Goal: Task Accomplishment & Management: Complete application form

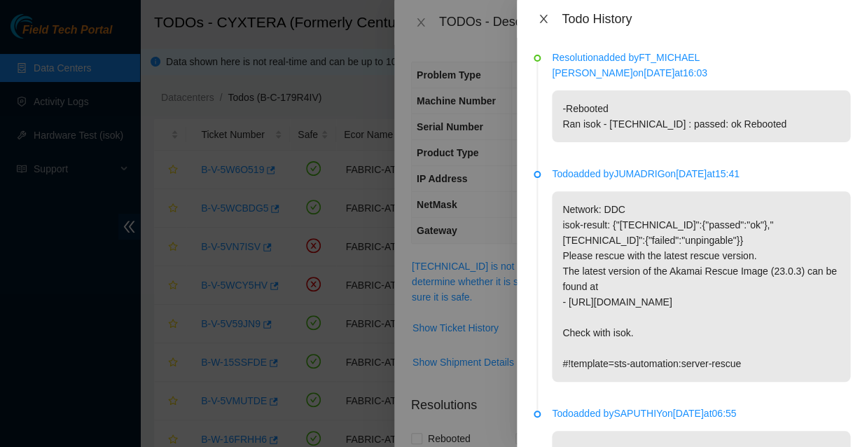
click at [541, 17] on icon "close" at bounding box center [543, 19] width 8 height 8
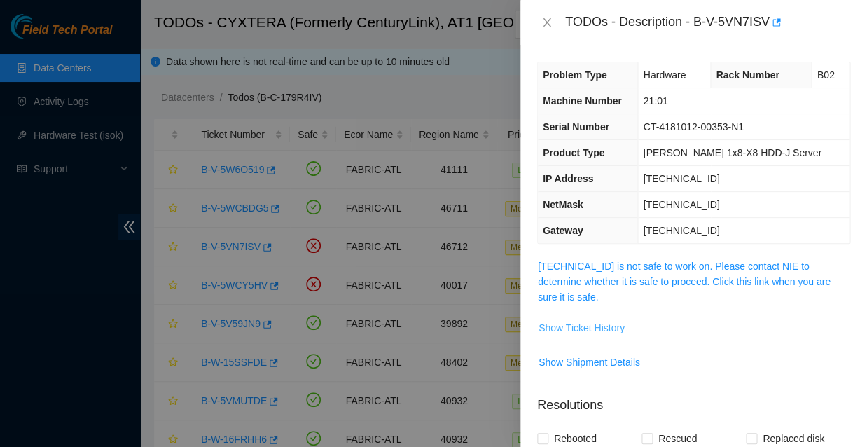
click at [570, 320] on span "Show Ticket History" at bounding box center [581, 327] width 86 height 15
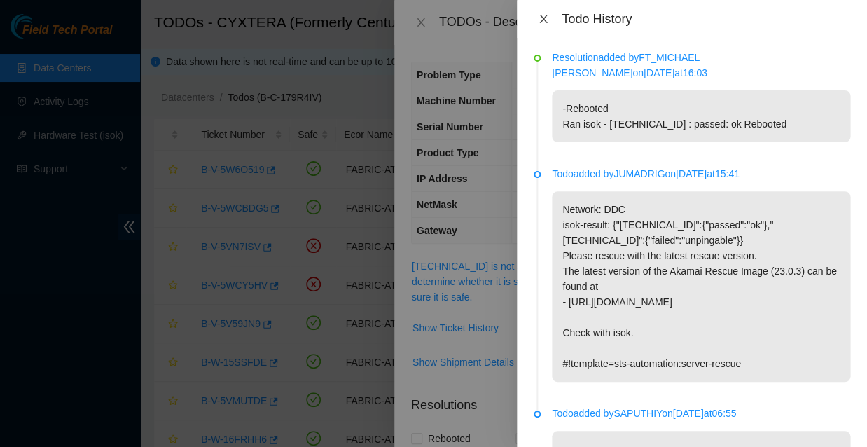
click at [543, 20] on icon "close" at bounding box center [543, 18] width 11 height 11
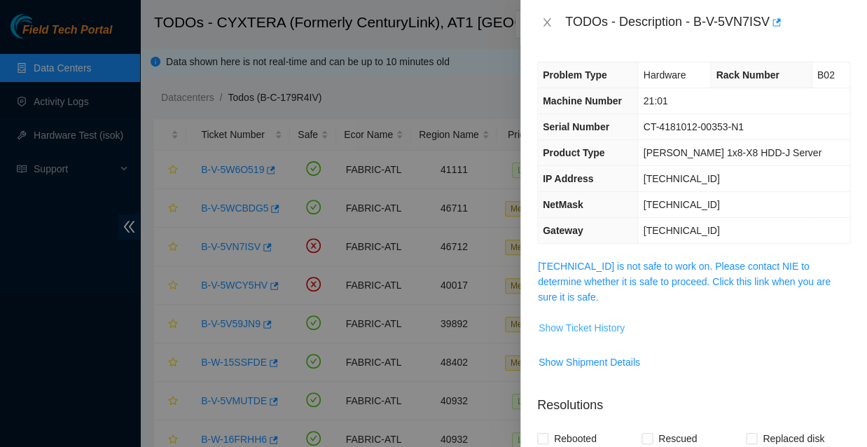
click at [585, 320] on span "Show Ticket History" at bounding box center [581, 327] width 86 height 15
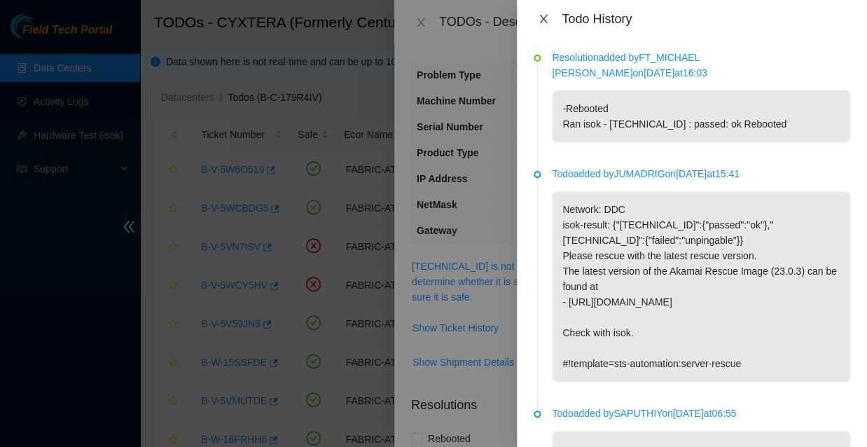
click at [543, 15] on icon "close" at bounding box center [543, 19] width 8 height 8
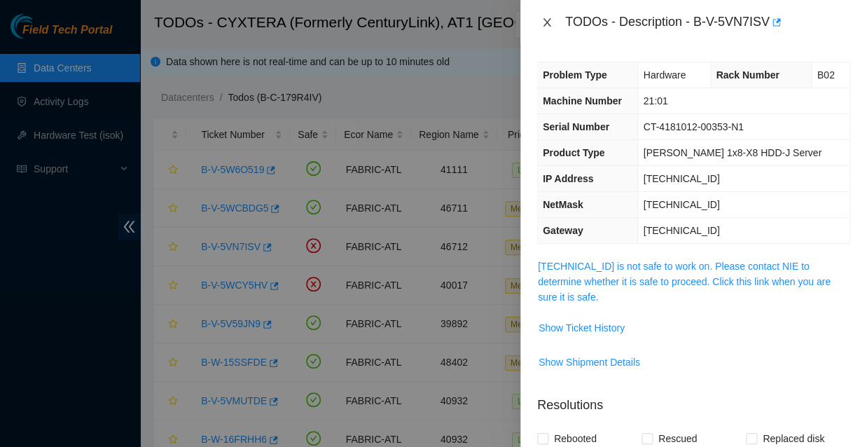
click at [546, 22] on icon "close" at bounding box center [546, 22] width 11 height 11
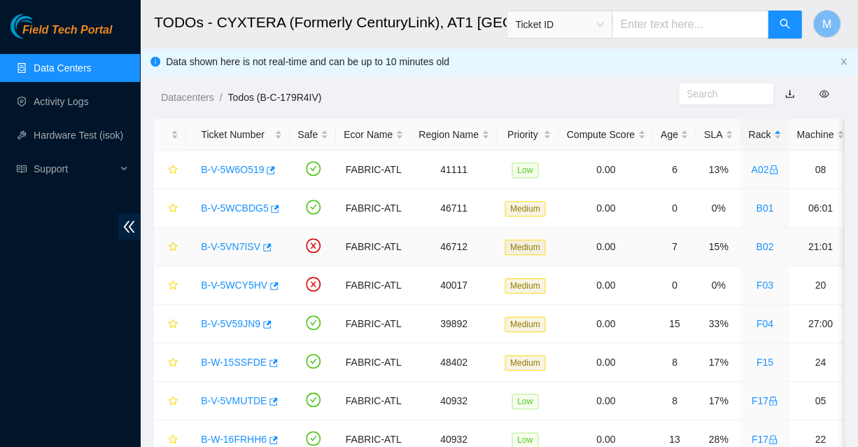
click at [230, 241] on link "B-V-5VN7ISV" at bounding box center [231, 246] width 60 height 11
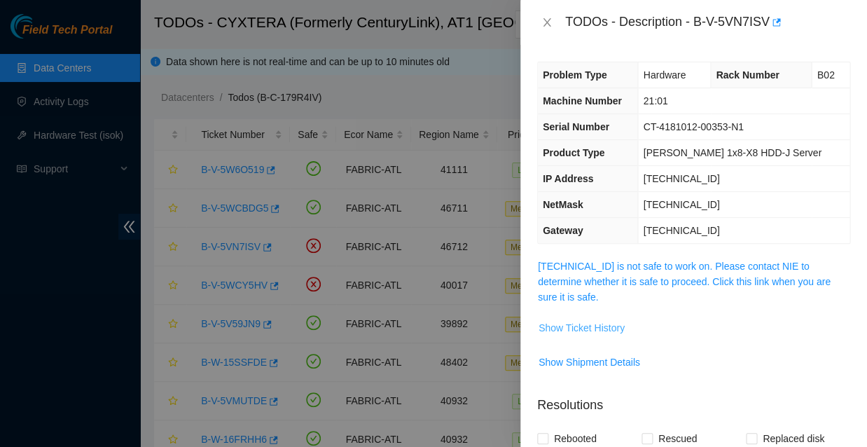
click at [577, 320] on span "Show Ticket History" at bounding box center [581, 327] width 86 height 15
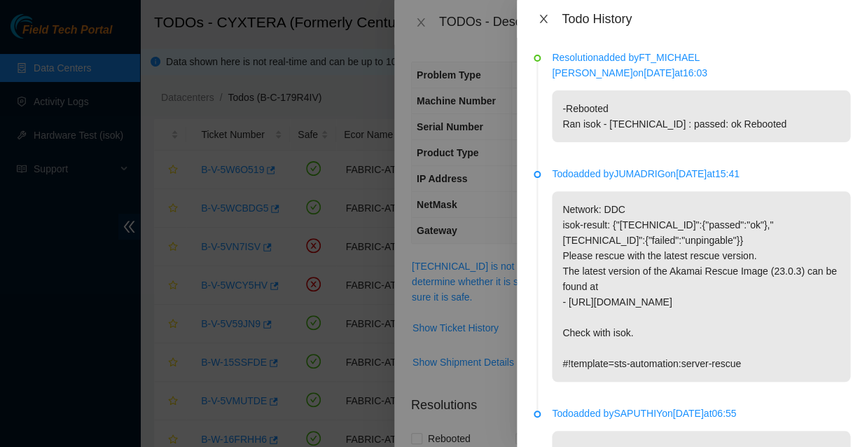
click at [541, 16] on icon "close" at bounding box center [543, 18] width 11 height 11
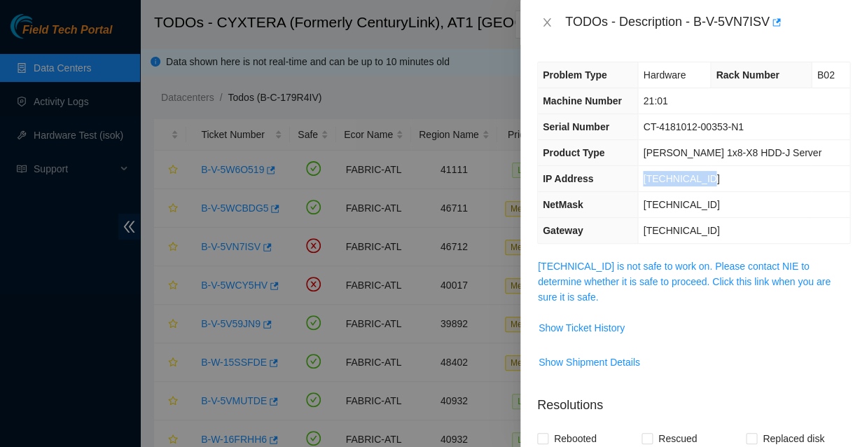
drag, startPoint x: 714, startPoint y: 167, endPoint x: 651, endPoint y: 160, distance: 63.4
click at [651, 166] on td "23.56.226.171" at bounding box center [743, 179] width 211 height 26
copy span "23.56.226.171"
click at [690, 351] on span "Show Shipment Details" at bounding box center [694, 362] width 312 height 22
click at [573, 320] on span "Show Ticket History" at bounding box center [581, 327] width 86 height 15
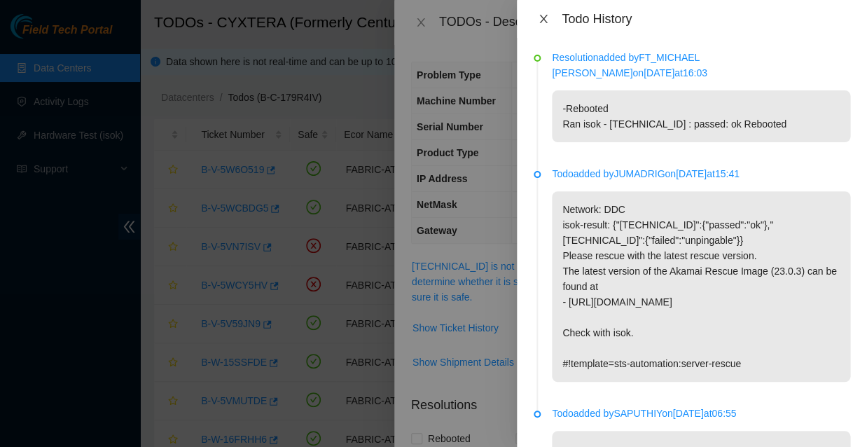
click at [543, 15] on icon "close" at bounding box center [543, 19] width 8 height 8
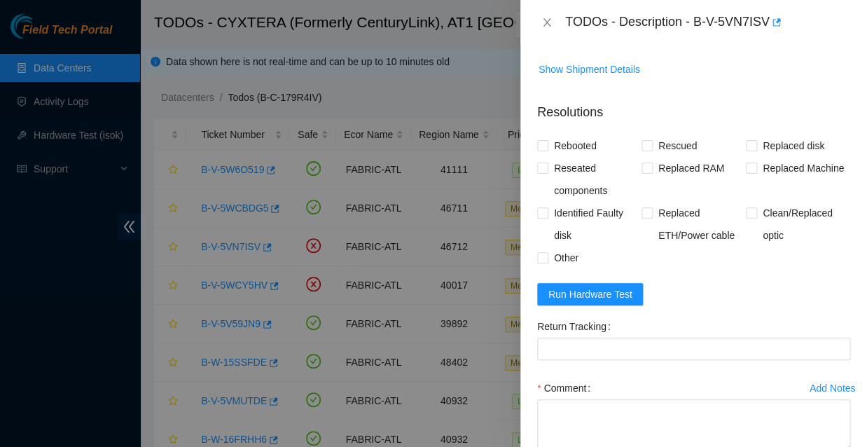
scroll to position [295, 0]
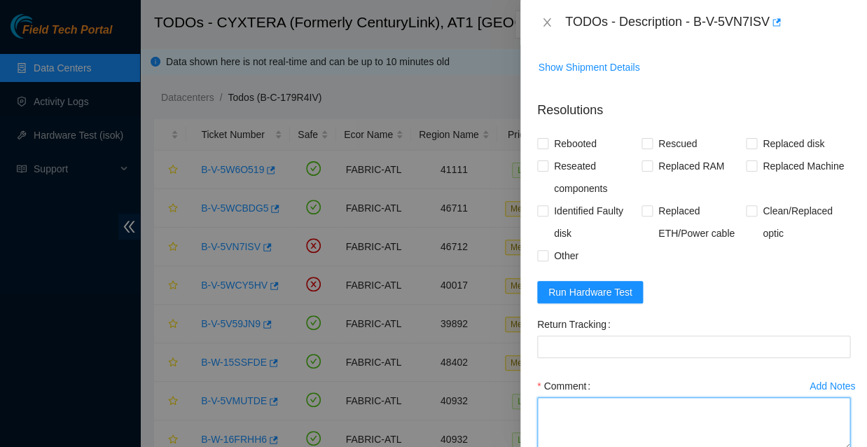
click at [578, 397] on textarea "Comment" at bounding box center [693, 423] width 313 height 53
paste textarea "23.56.226.171 : passed: ok"
click at [539, 397] on textarea "23.56.226.171 : passed: ok" at bounding box center [693, 423] width 313 height 53
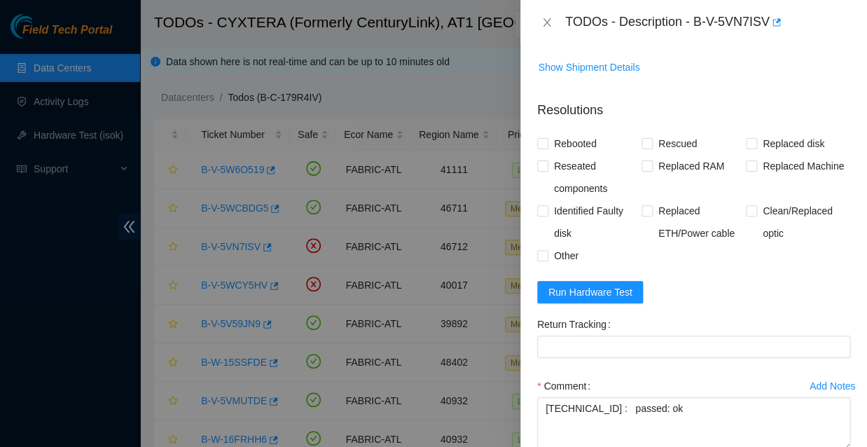
click at [195, 114] on div at bounding box center [433, 223] width 867 height 447
click at [542, 397] on textarea "23.56.226.171 : passed: ok" at bounding box center [693, 423] width 313 height 53
paste textarea "Ran isok -"
click at [541, 397] on textarea "Ran isok - 23.56.226.171 : passed: ok" at bounding box center [693, 423] width 313 height 53
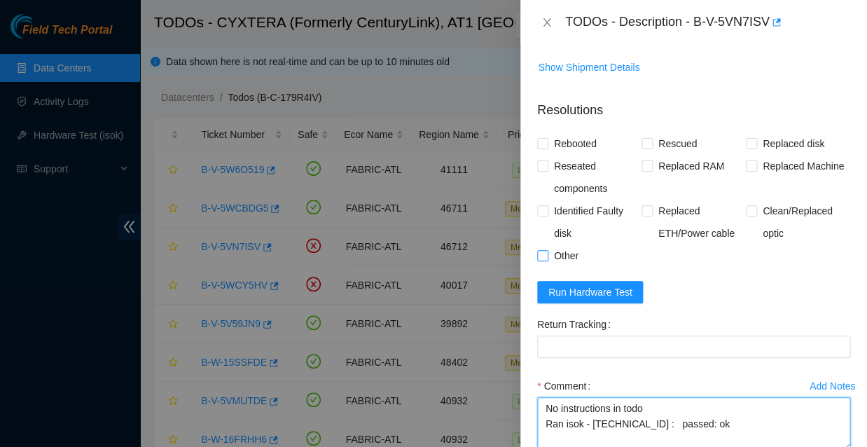
type textarea "No instructions in todo Ran isok - 23.56.226.171 : passed: ok"
click at [540, 250] on input "Other" at bounding box center [542, 255] width 10 height 10
checkbox input "true"
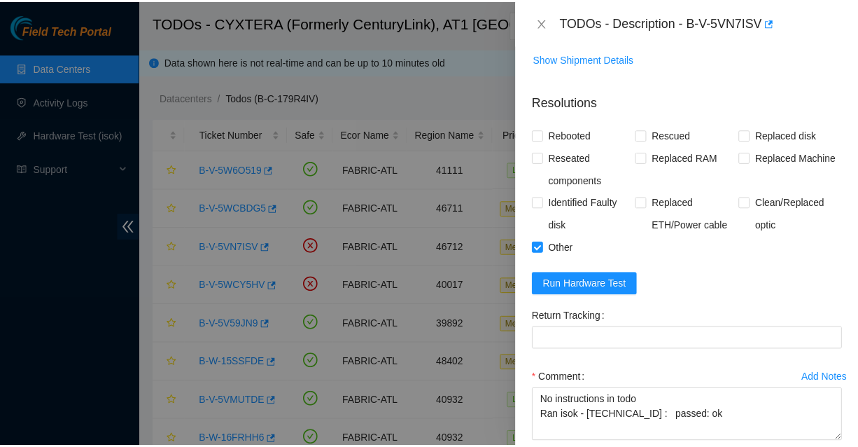
scroll to position [303, 0]
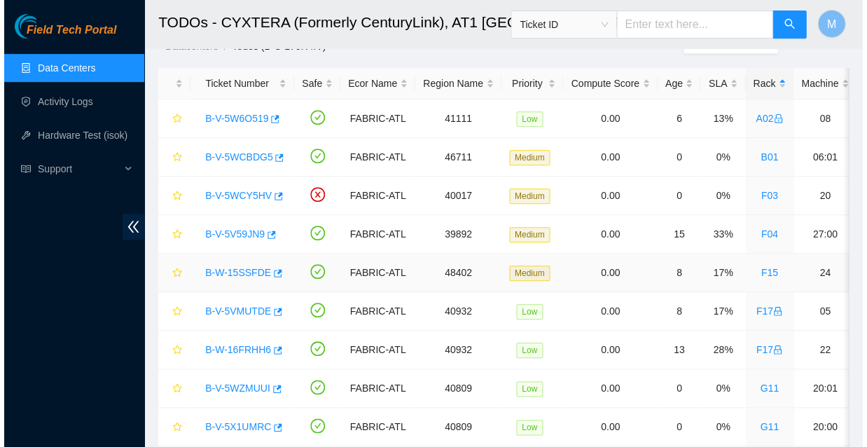
scroll to position [53, 0]
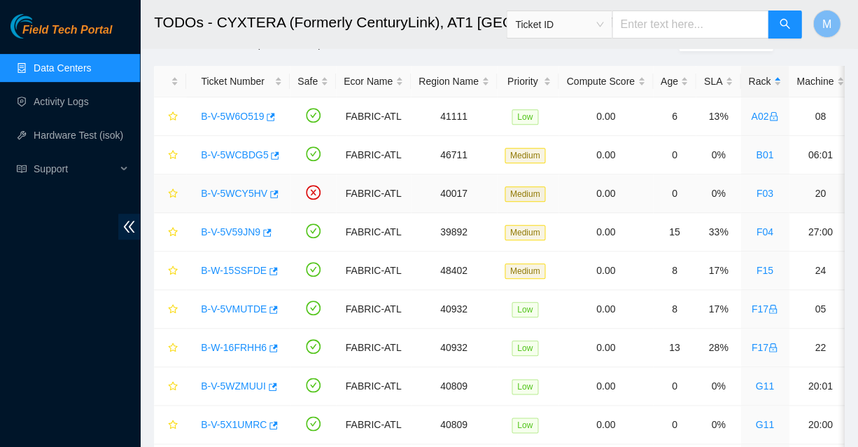
click at [232, 188] on link "B-V-5WCY5HV" at bounding box center [234, 193] width 67 height 11
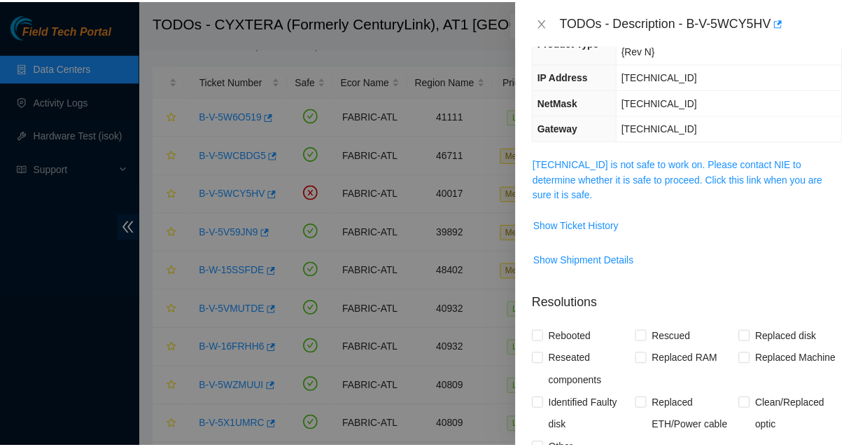
scroll to position [149, 0]
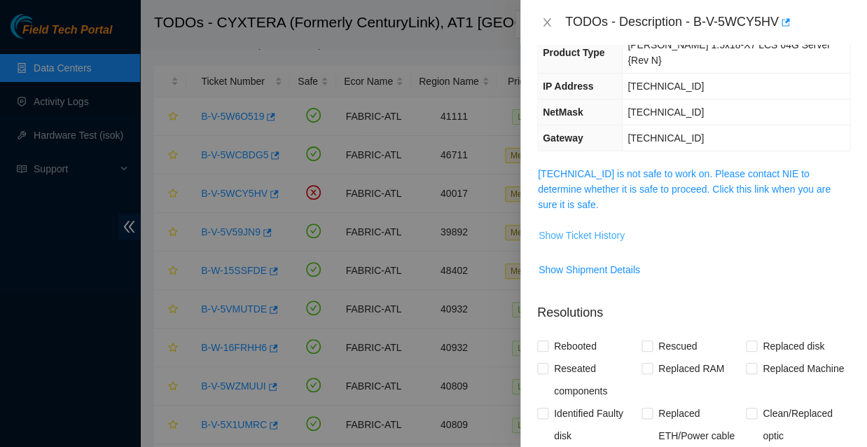
click at [573, 228] on span "Show Ticket History" at bounding box center [581, 235] width 86 height 15
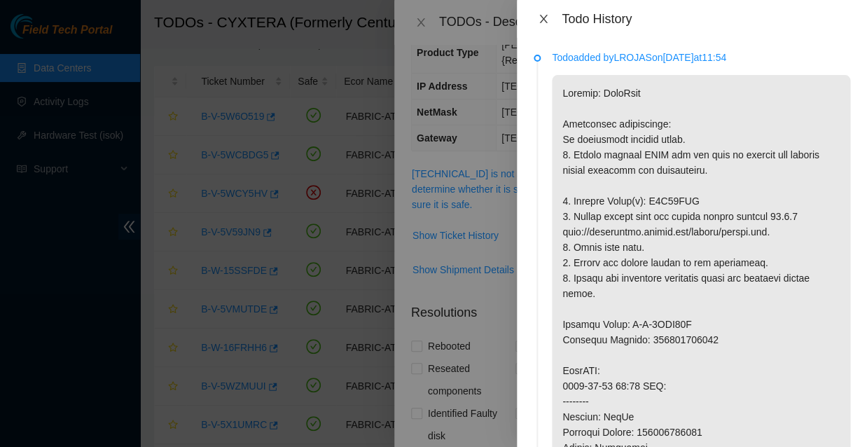
click at [544, 18] on icon "close" at bounding box center [543, 18] width 11 height 11
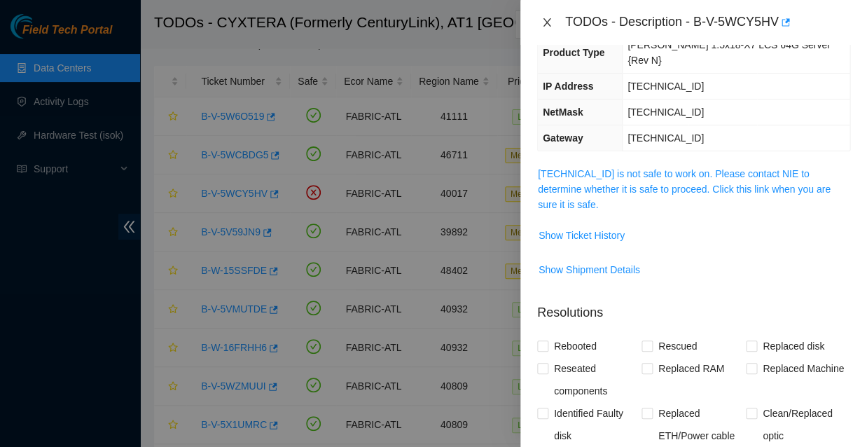
click at [544, 20] on icon "close" at bounding box center [547, 22] width 8 height 8
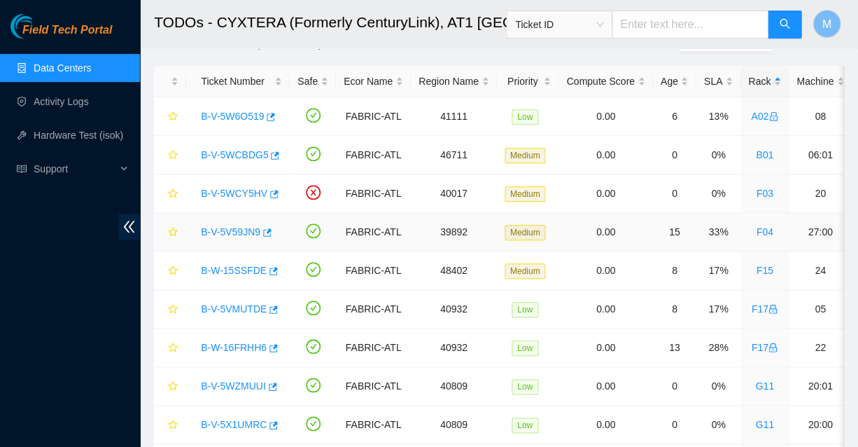
click at [229, 226] on link "B-V-5V59JN9" at bounding box center [231, 231] width 60 height 11
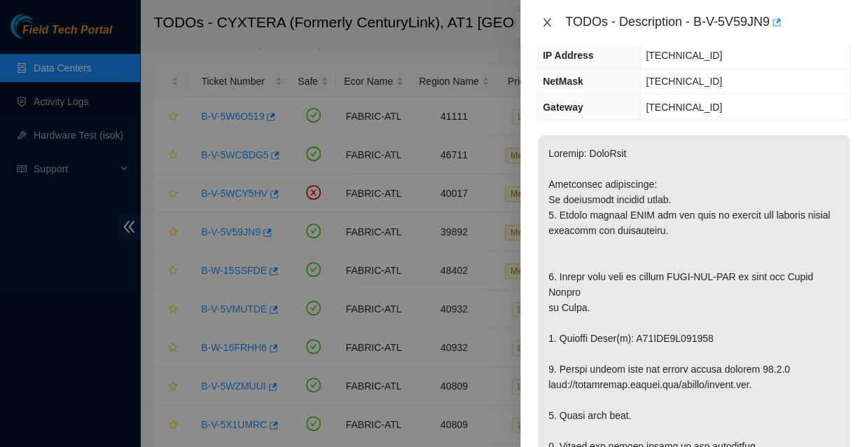
click at [544, 21] on icon "close" at bounding box center [546, 22] width 11 height 11
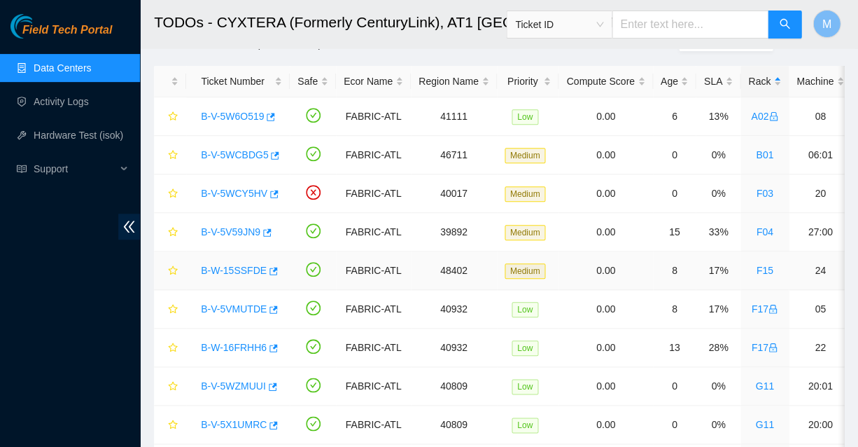
click at [228, 265] on link "B-W-15SSFDE" at bounding box center [234, 270] width 66 height 11
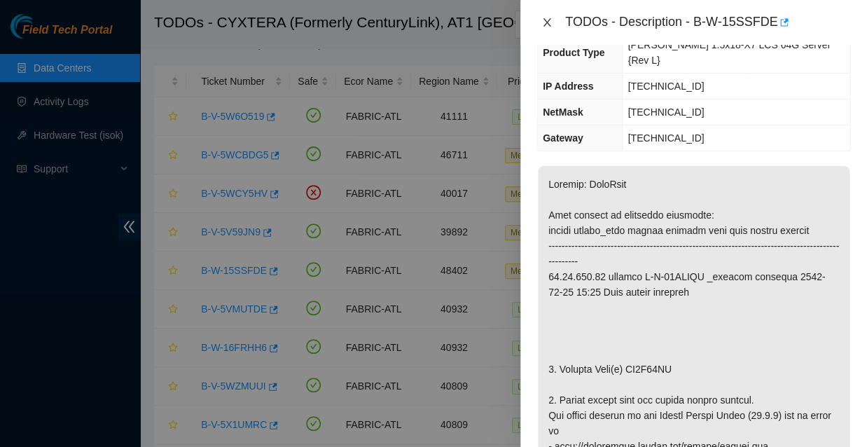
click at [546, 23] on icon "close" at bounding box center [547, 22] width 8 height 8
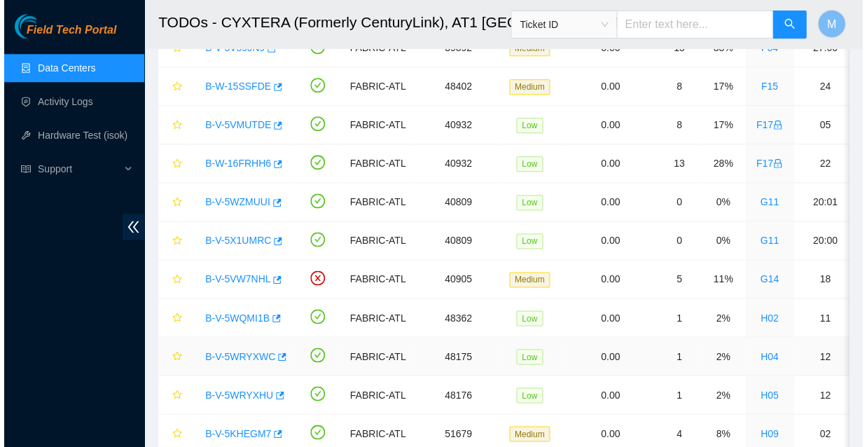
scroll to position [237, 0]
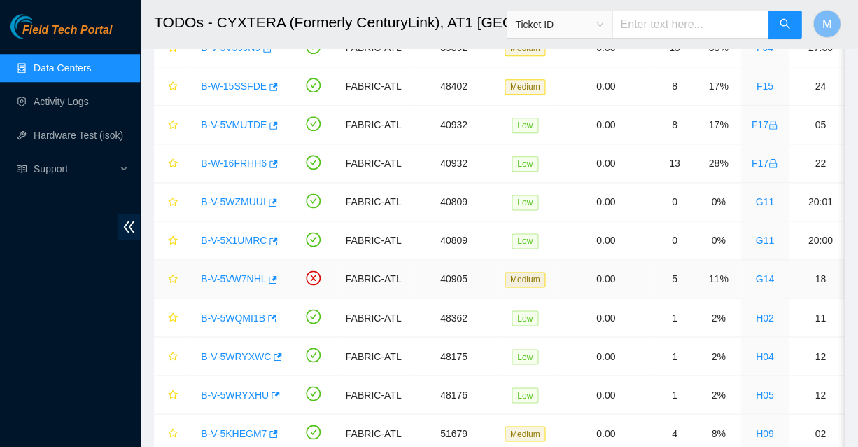
click at [224, 273] on link "B-V-5VW7NHL" at bounding box center [233, 278] width 65 height 11
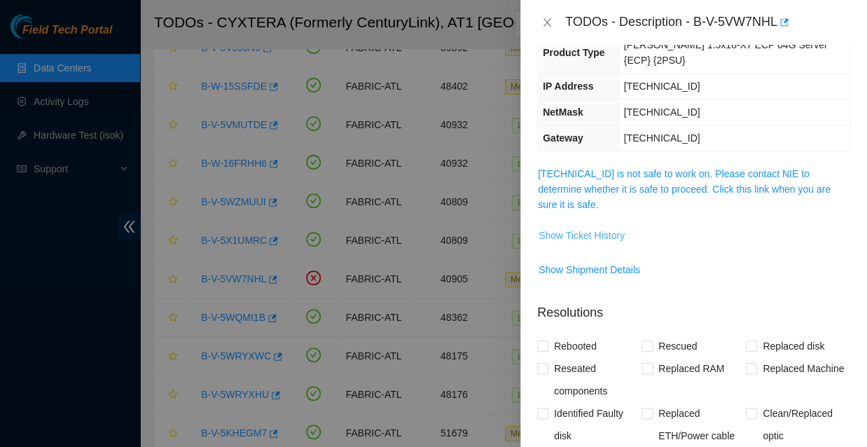
click at [574, 228] on span "Show Ticket History" at bounding box center [581, 235] width 86 height 15
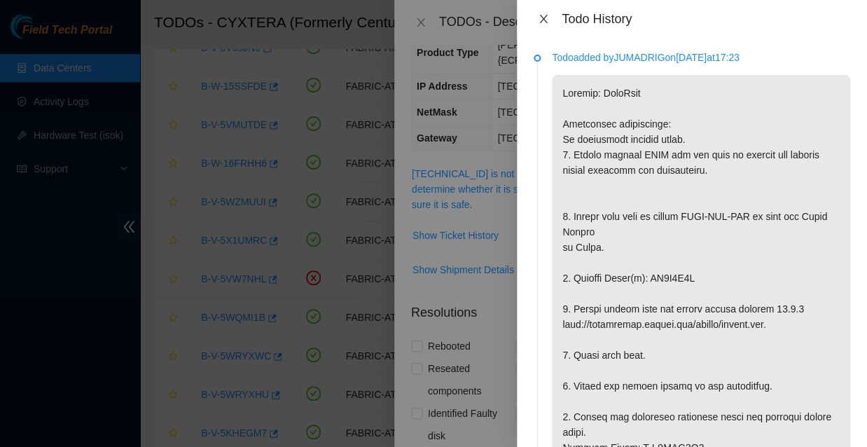
click at [542, 18] on icon "close" at bounding box center [543, 18] width 11 height 11
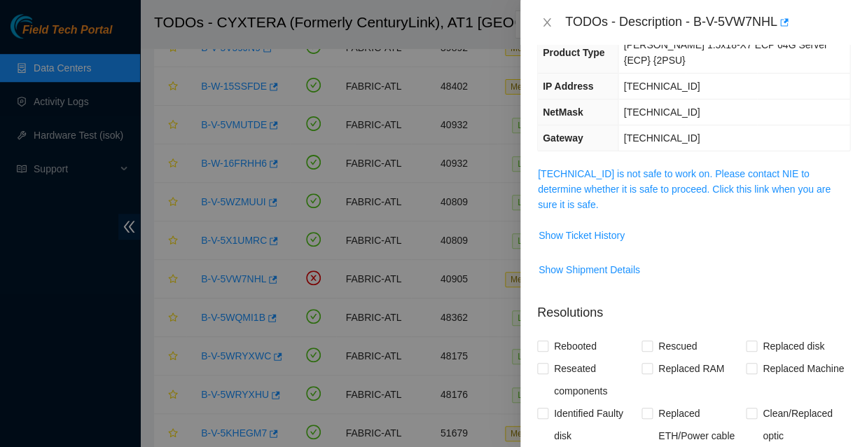
click at [543, 18] on icon "close" at bounding box center [547, 22] width 8 height 8
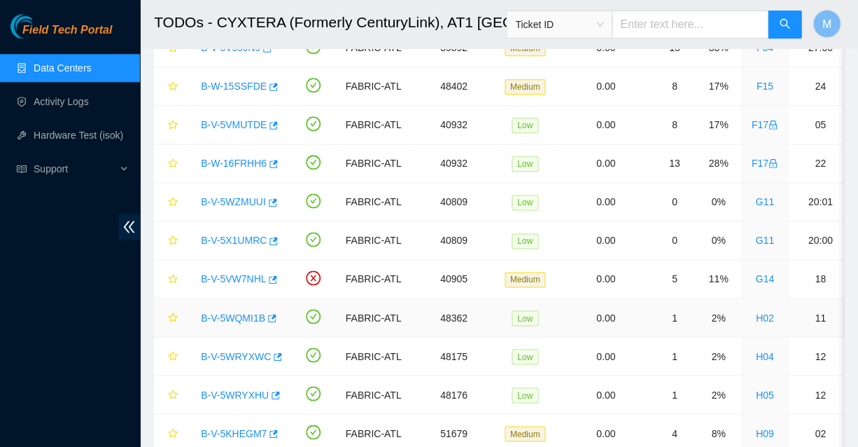
click at [235, 312] on link "B-V-5WQMI1B" at bounding box center [233, 317] width 64 height 11
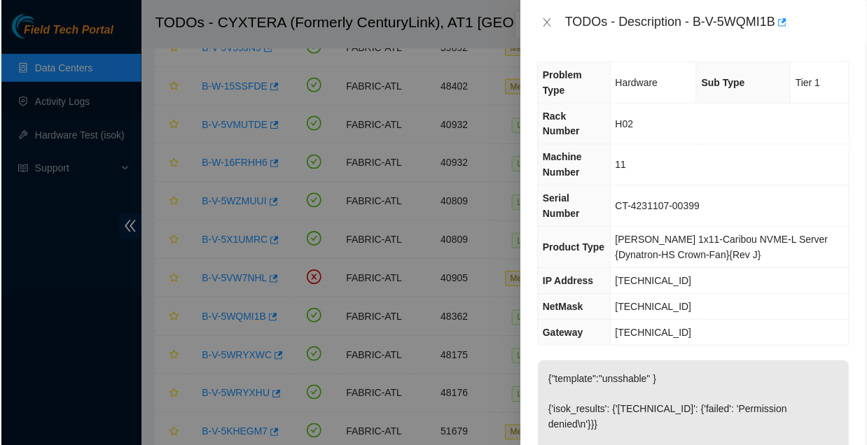
scroll to position [0, 0]
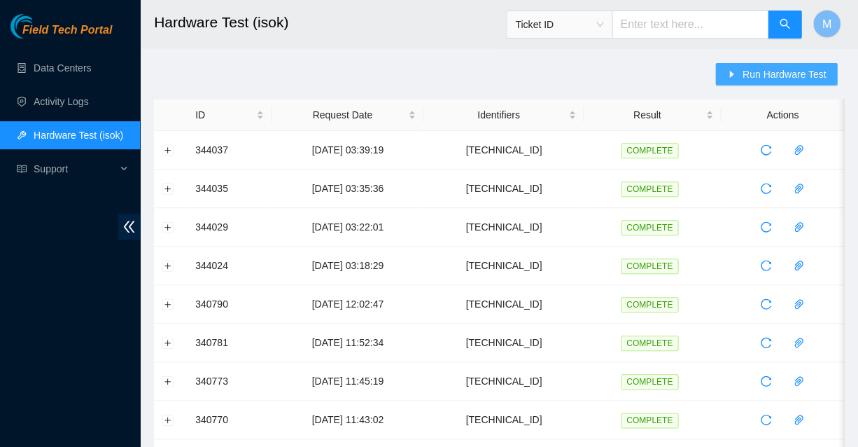
click at [774, 73] on span "Run Hardware Test" at bounding box center [784, 74] width 84 height 15
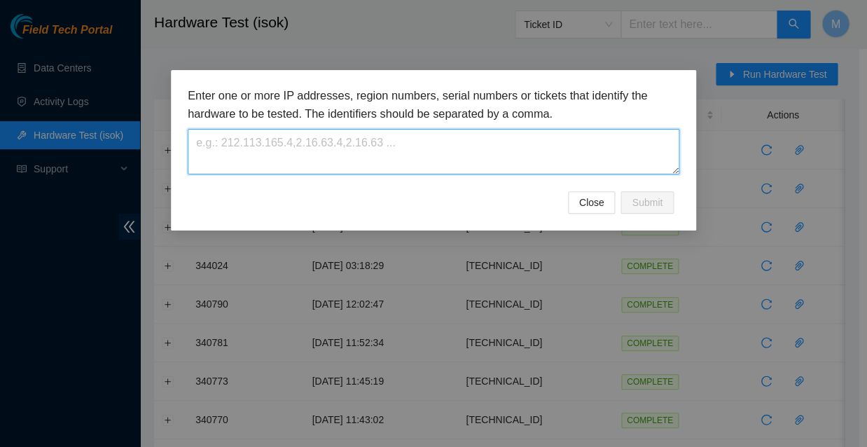
click at [256, 130] on textarea at bounding box center [433, 152] width 491 height 46
paste textarea "[TECHNICAL_ID]"
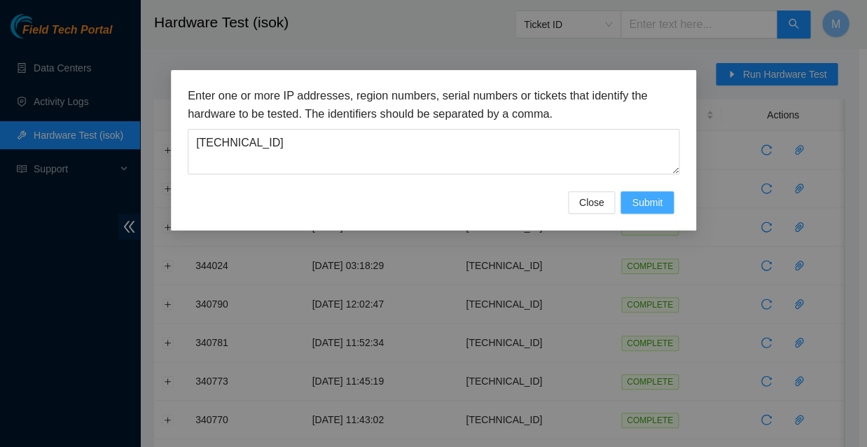
click at [643, 195] on span "Submit" at bounding box center [646, 202] width 31 height 15
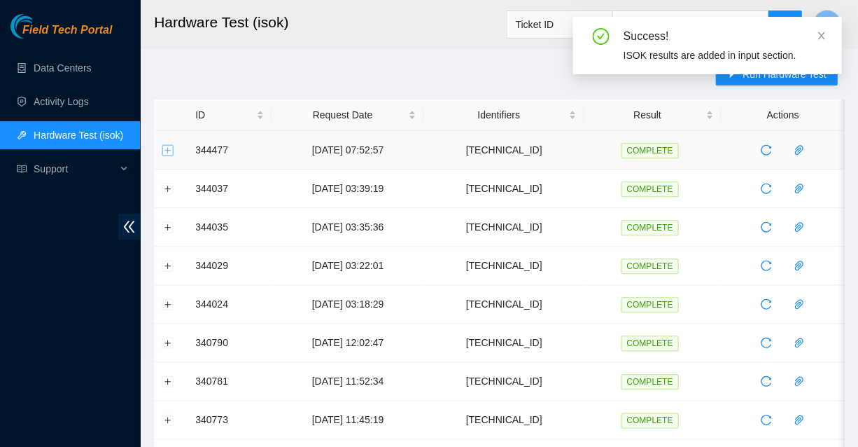
click at [171, 148] on button "Expand row" at bounding box center [167, 149] width 11 height 11
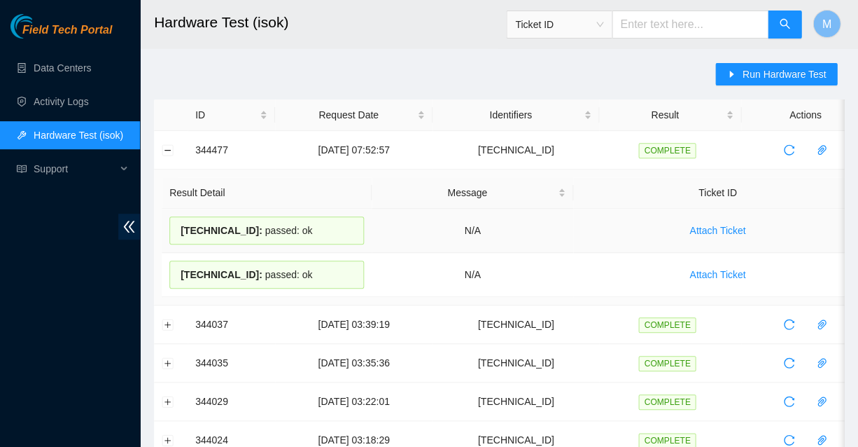
drag, startPoint x: 298, startPoint y: 223, endPoint x: 177, endPoint y: 222, distance: 121.1
click at [177, 222] on div "23.56.226.171 : passed: ok" at bounding box center [266, 230] width 195 height 28
copy div "23.56.226.171 : passed: ok"
click at [167, 149] on button "Collapse row" at bounding box center [167, 149] width 11 height 11
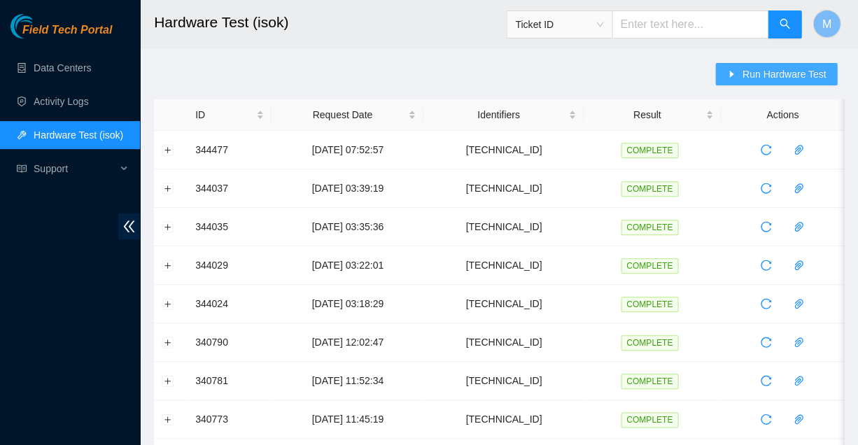
click at [757, 76] on span "Run Hardware Test" at bounding box center [784, 74] width 84 height 15
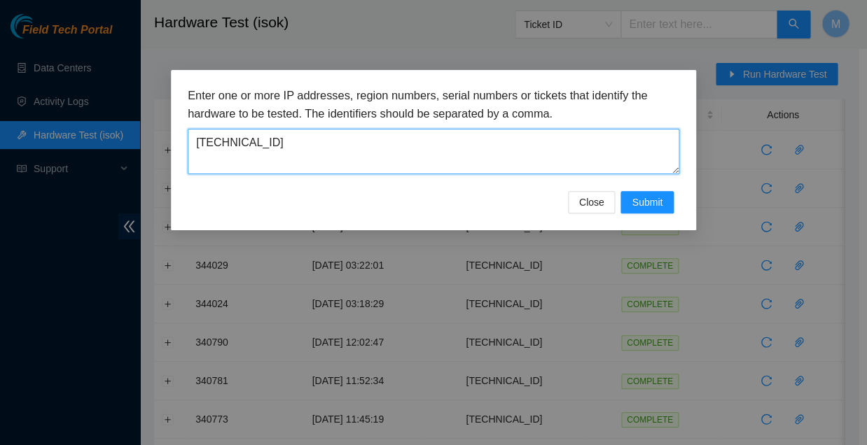
drag, startPoint x: 263, startPoint y: 134, endPoint x: 219, endPoint y: 125, distance: 44.5
click at [219, 129] on textarea "[TECHNICAL_ID]" at bounding box center [433, 152] width 491 height 46
paste textarea "219.80.234"
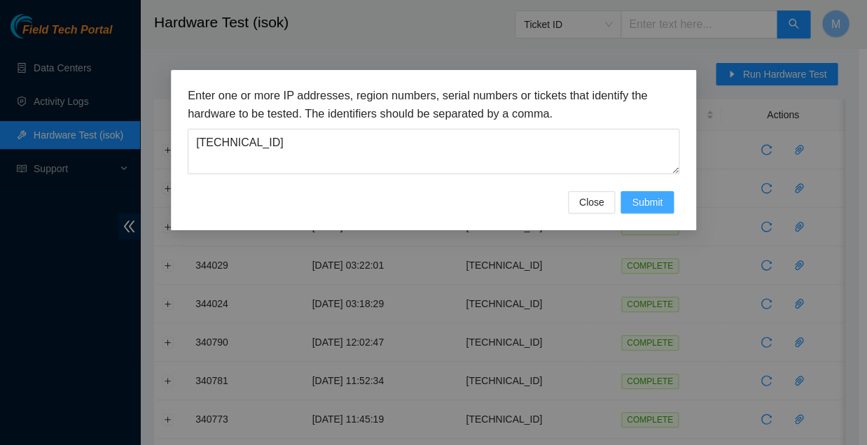
click at [645, 195] on span "Submit" at bounding box center [646, 202] width 31 height 15
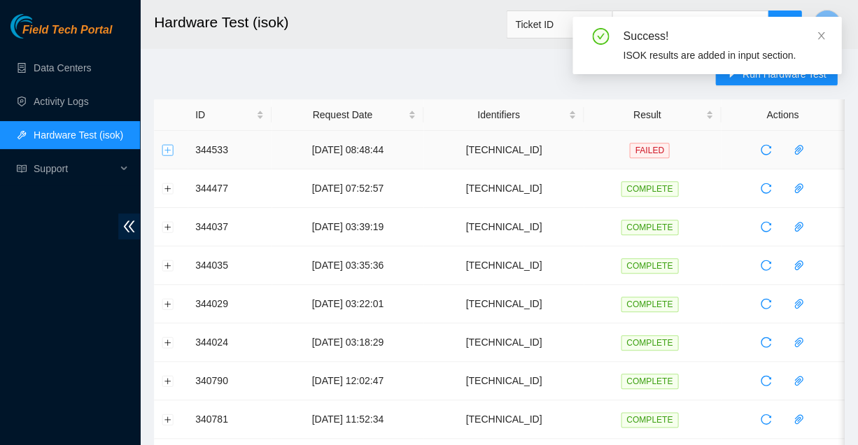
click at [166, 146] on button "Expand row" at bounding box center [167, 149] width 11 height 11
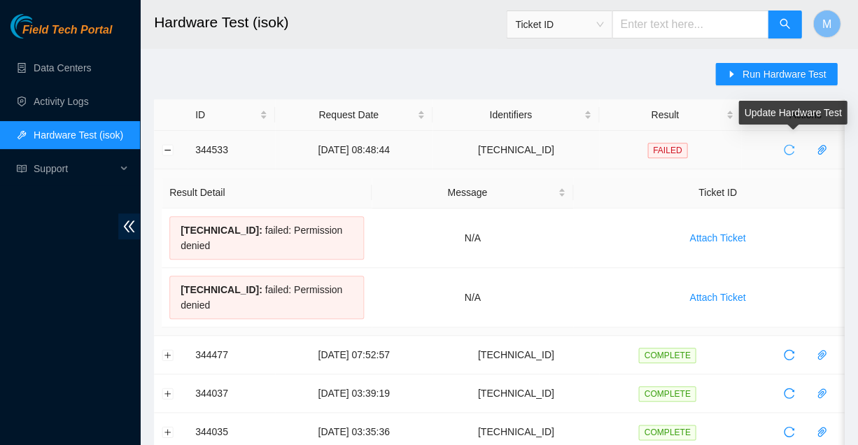
click at [785, 148] on icon "reload" at bounding box center [788, 149] width 11 height 11
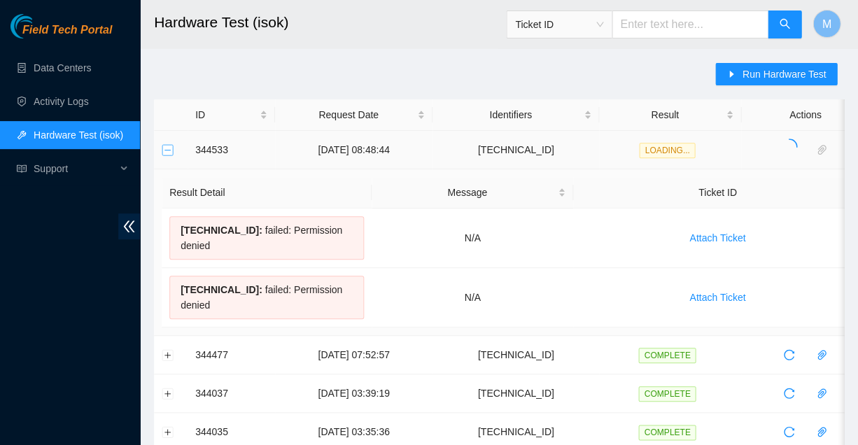
click at [168, 145] on button "Collapse row" at bounding box center [167, 149] width 11 height 11
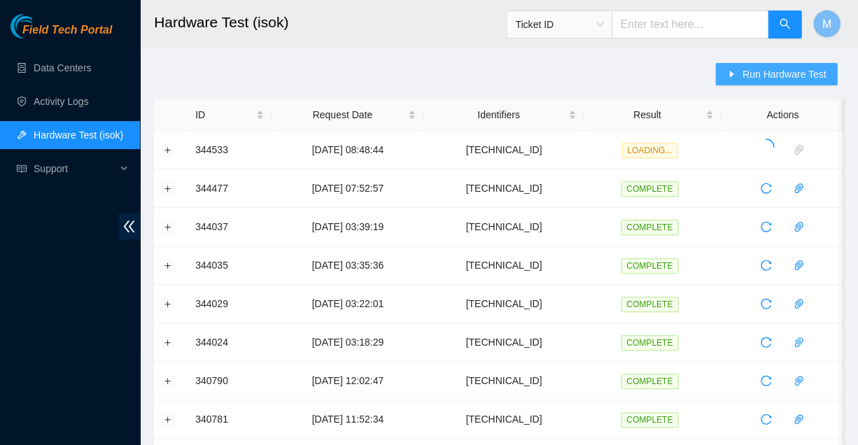
click at [769, 74] on span "Run Hardware Test" at bounding box center [784, 74] width 84 height 15
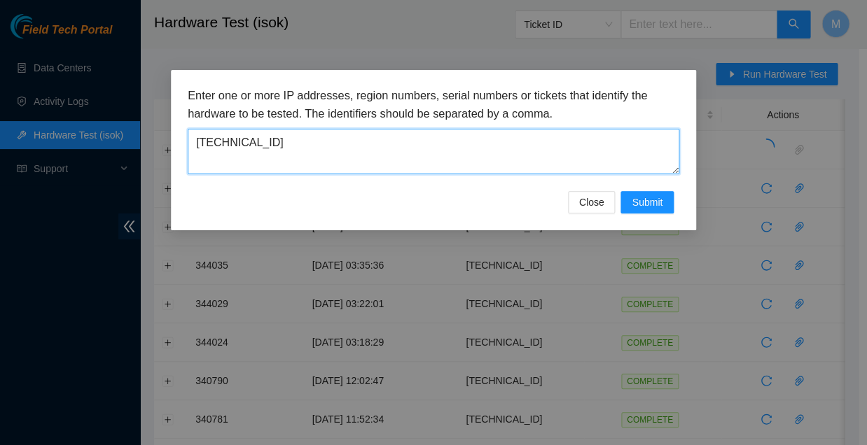
drag, startPoint x: 263, startPoint y: 132, endPoint x: 187, endPoint y: 133, distance: 76.3
click at [188, 133] on textarea "[TECHNICAL_ID]" at bounding box center [433, 152] width 491 height 46
paste textarea "47.125.78"
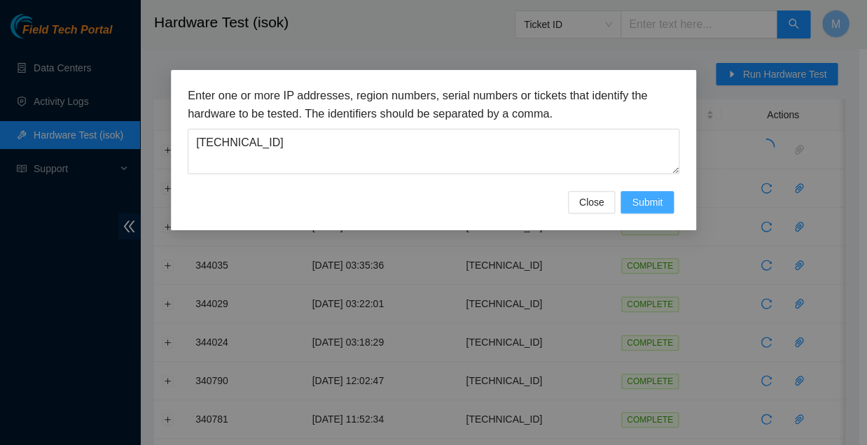
click at [653, 195] on span "Submit" at bounding box center [646, 202] width 31 height 15
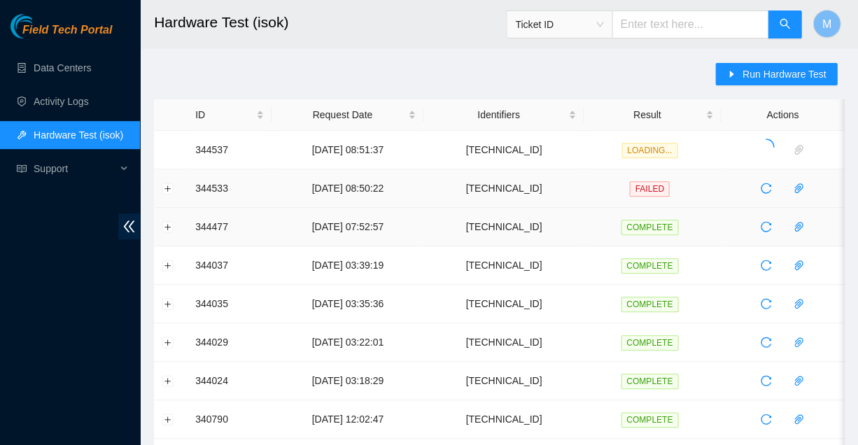
click at [653, 186] on span "FAILED" at bounding box center [649, 188] width 40 height 15
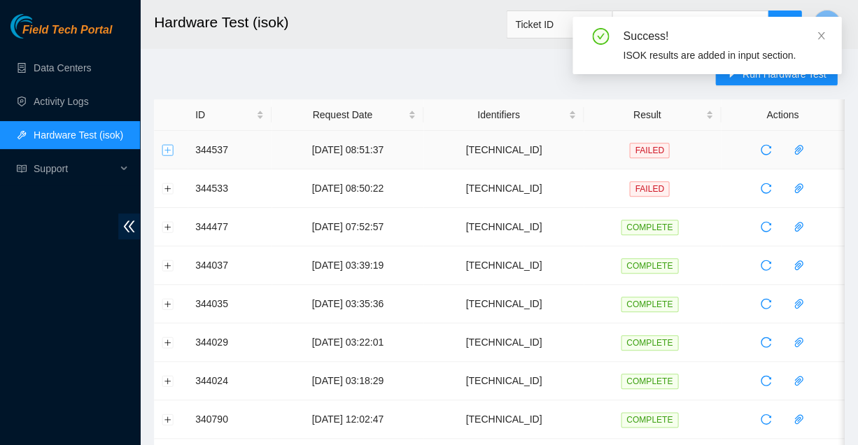
click at [168, 146] on button "Expand row" at bounding box center [167, 149] width 11 height 11
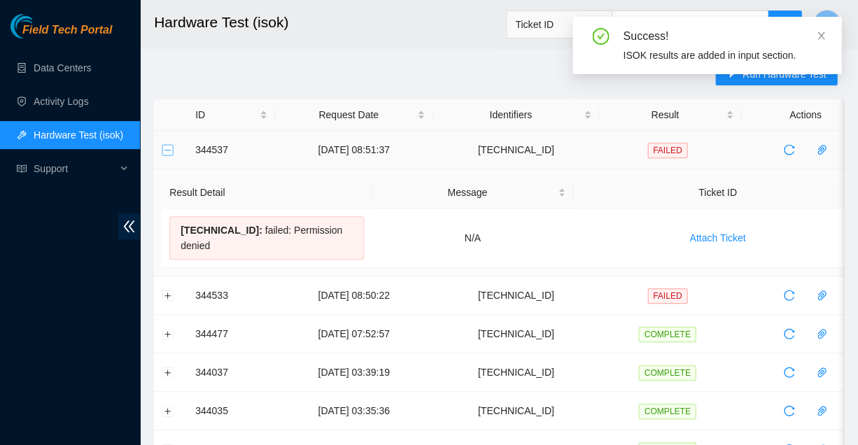
click at [168, 146] on button "Collapse row" at bounding box center [167, 149] width 11 height 11
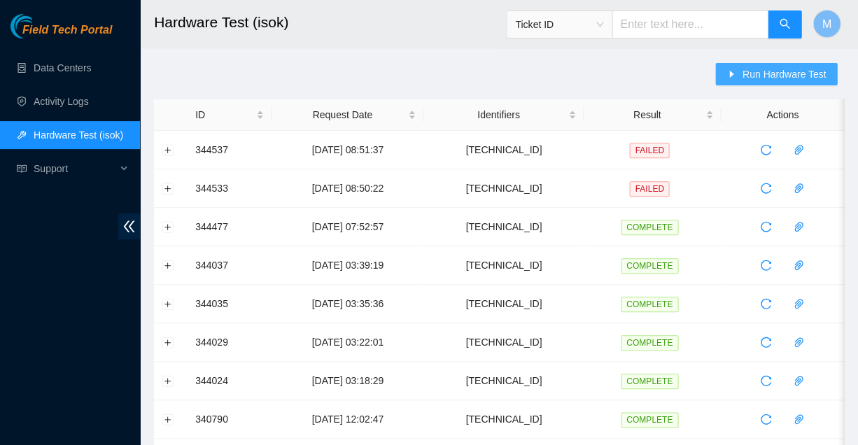
click at [784, 79] on span "Run Hardware Test" at bounding box center [784, 74] width 84 height 15
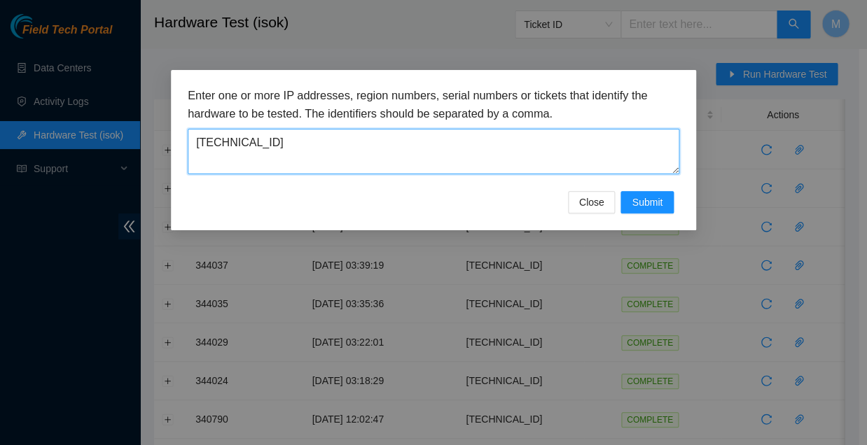
drag, startPoint x: 256, startPoint y: 131, endPoint x: 188, endPoint y: 127, distance: 68.0
click at [188, 129] on textarea "[TECHNICAL_ID]" at bounding box center [433, 152] width 491 height 46
paste textarea "175"
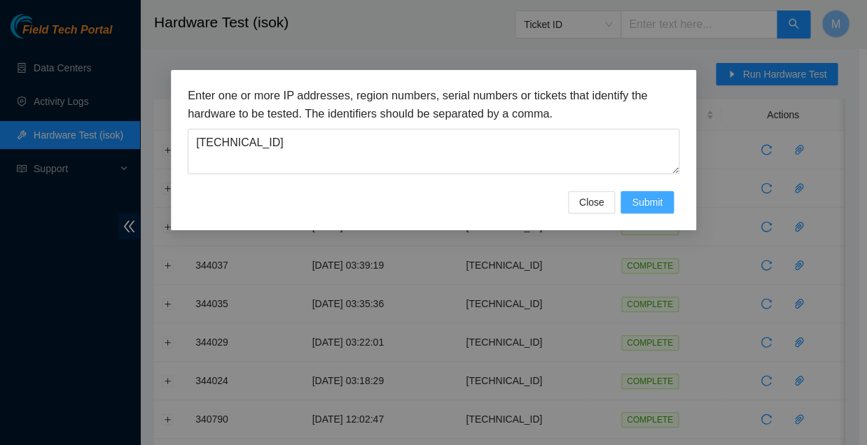
click at [646, 195] on span "Submit" at bounding box center [646, 202] width 31 height 15
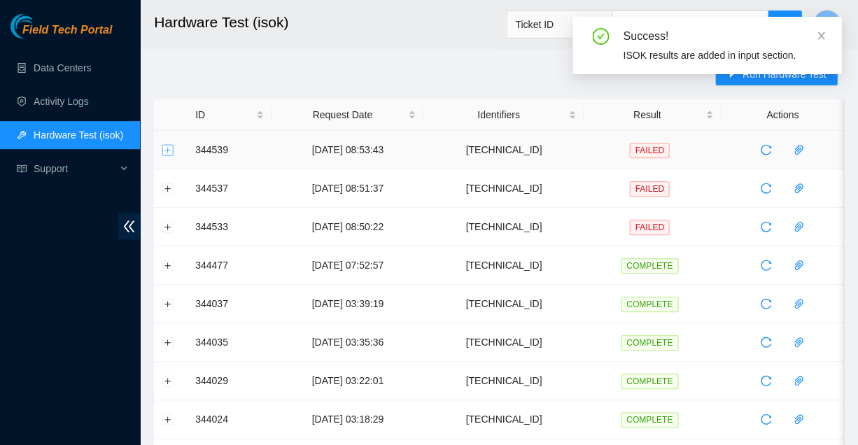
click at [168, 149] on button "Expand row" at bounding box center [167, 149] width 11 height 11
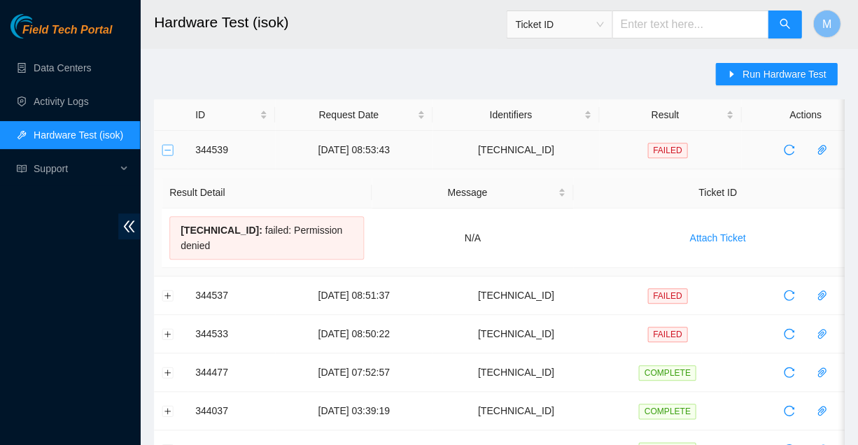
click at [168, 149] on button "Collapse row" at bounding box center [167, 149] width 11 height 11
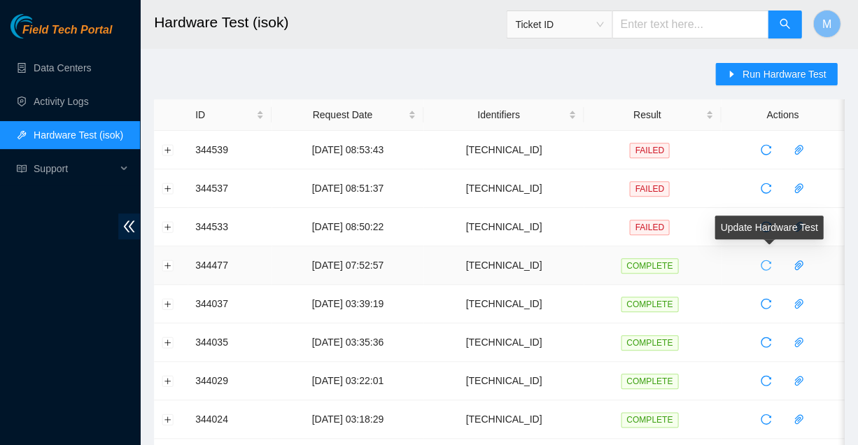
click at [764, 262] on icon "reload" at bounding box center [765, 265] width 11 height 11
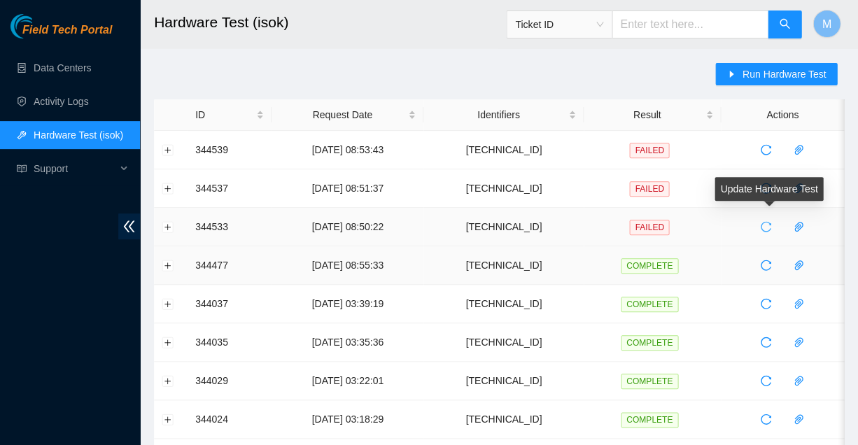
click at [765, 224] on icon "reload" at bounding box center [765, 226] width 11 height 11
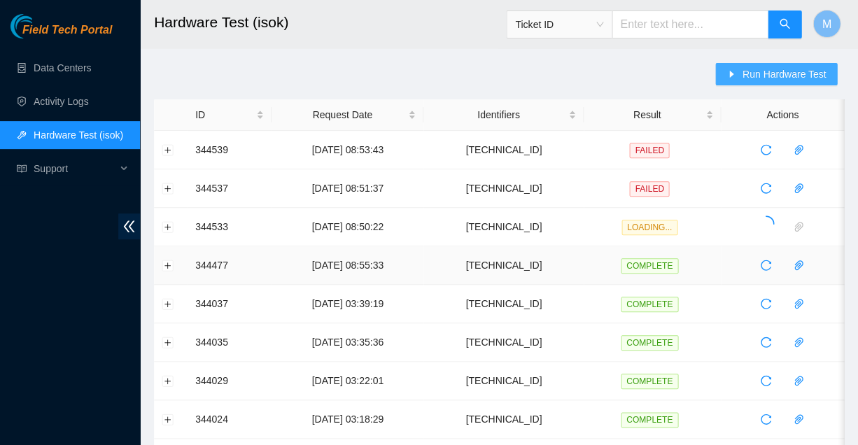
click at [775, 72] on span "Run Hardware Test" at bounding box center [784, 74] width 84 height 15
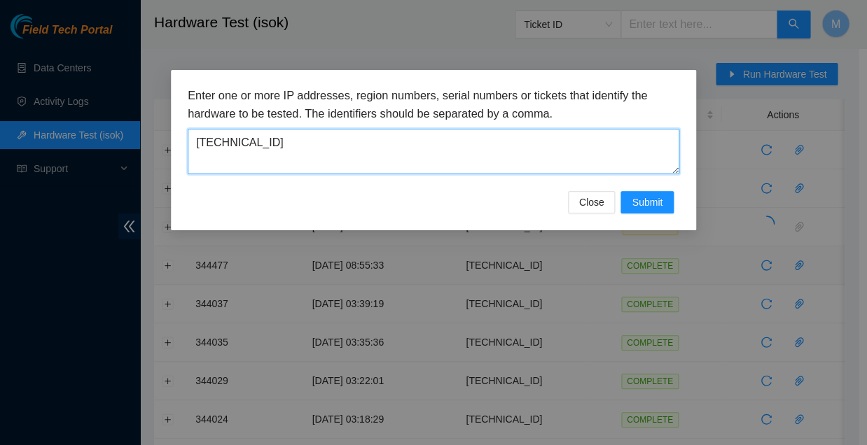
drag, startPoint x: 262, startPoint y: 131, endPoint x: 188, endPoint y: 135, distance: 74.3
click at [188, 135] on textarea "[TECHNICAL_ID]" at bounding box center [433, 152] width 491 height 46
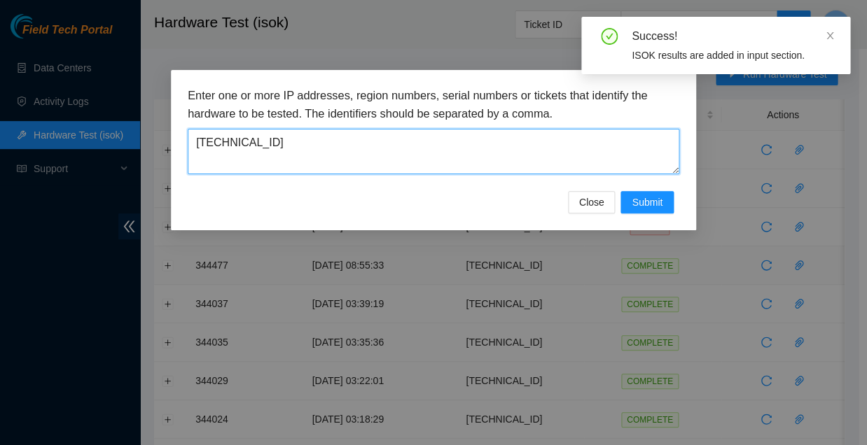
paste textarea "43"
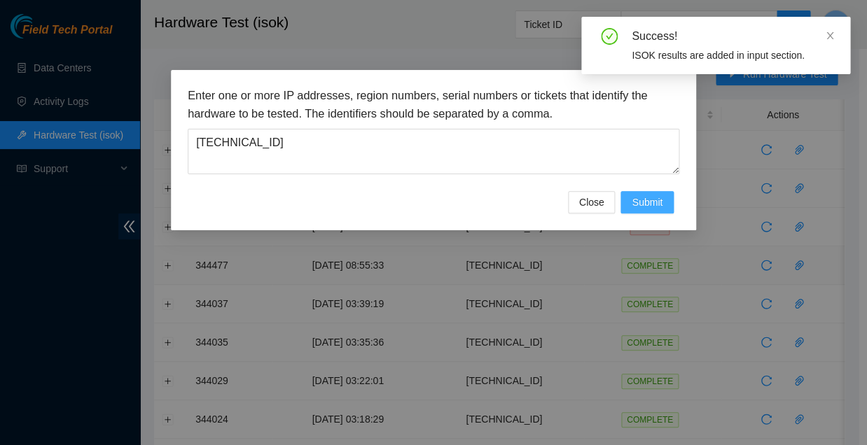
click at [648, 195] on span "Submit" at bounding box center [646, 202] width 31 height 15
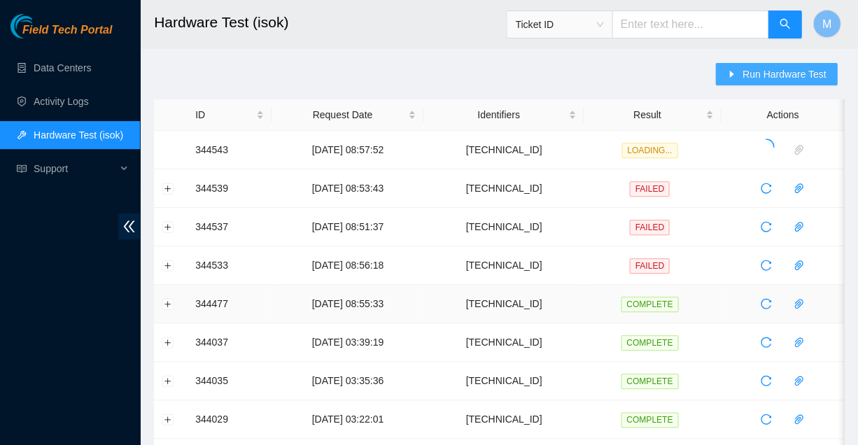
click at [780, 71] on span "Run Hardware Test" at bounding box center [784, 74] width 84 height 15
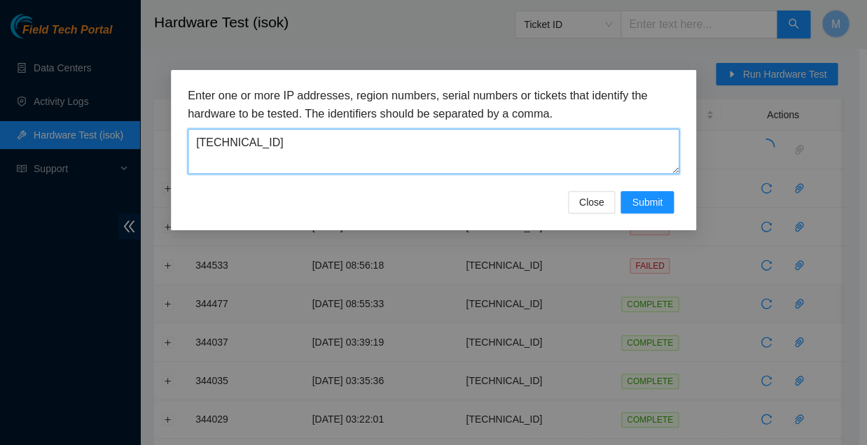
drag, startPoint x: 263, startPoint y: 137, endPoint x: 190, endPoint y: 134, distance: 72.2
click at [190, 134] on textarea "[TECHNICAL_ID]" at bounding box center [433, 152] width 491 height 46
drag, startPoint x: 265, startPoint y: 135, endPoint x: 192, endPoint y: 130, distance: 73.0
click at [192, 130] on textarea "[TECHNICAL_ID]" at bounding box center [433, 152] width 491 height 46
paste textarea "56.226.222"
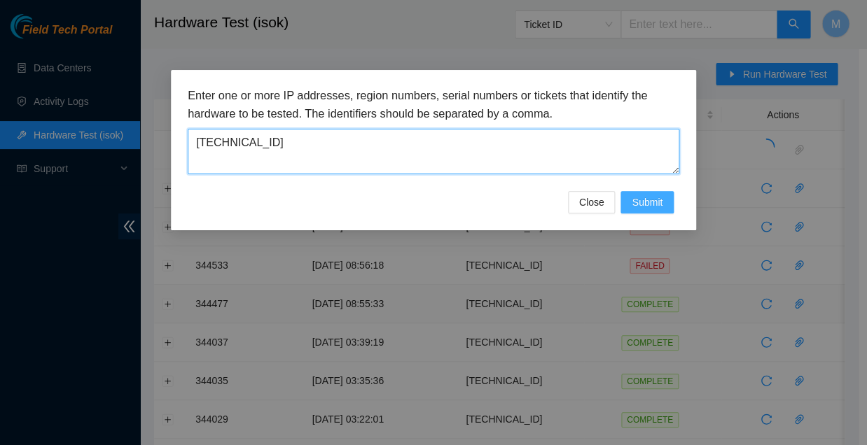
type textarea "[TECHNICAL_ID]"
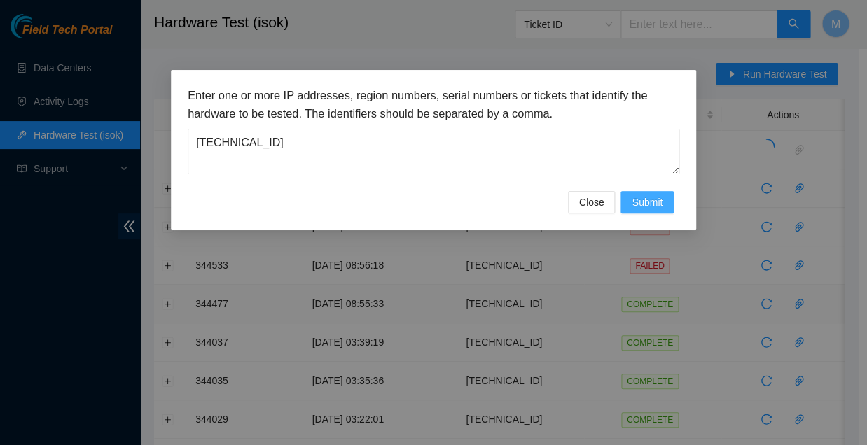
click at [642, 195] on span "Submit" at bounding box center [646, 202] width 31 height 15
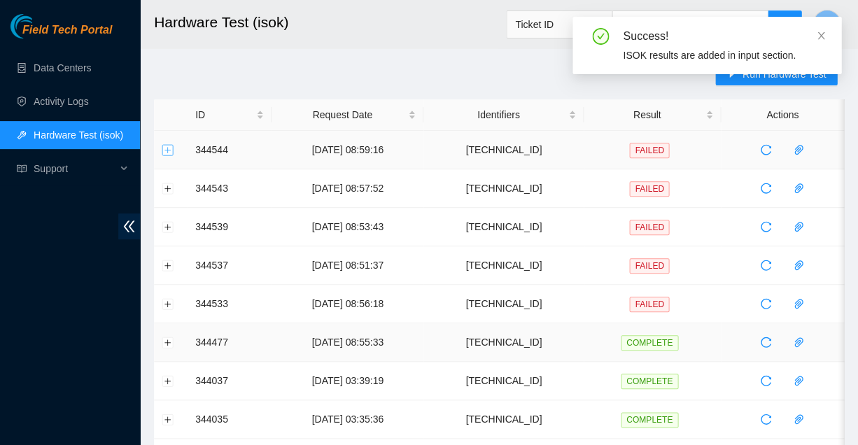
click at [166, 149] on button "Expand row" at bounding box center [167, 149] width 11 height 11
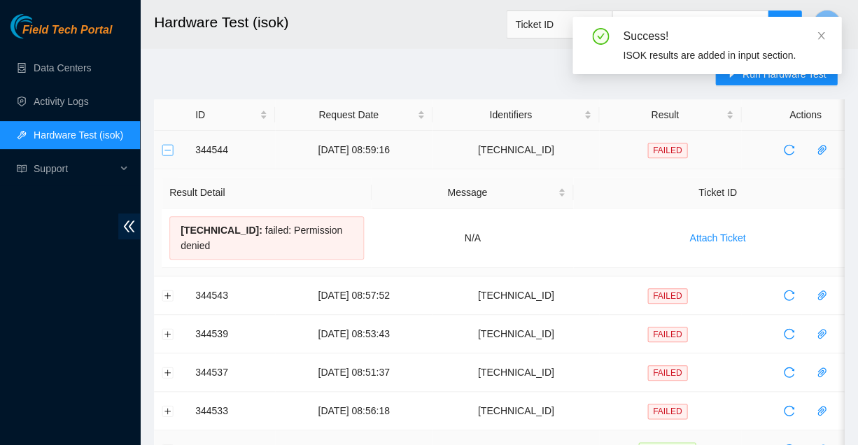
click at [166, 149] on button "Collapse row" at bounding box center [167, 149] width 11 height 11
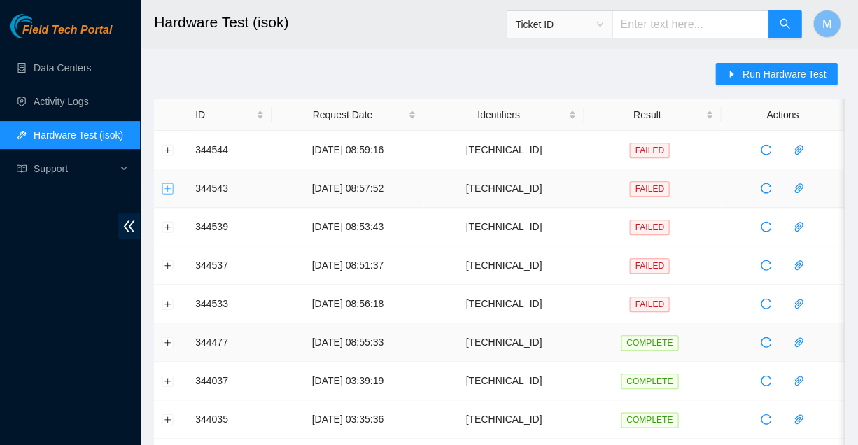
click at [165, 183] on button "Expand row" at bounding box center [167, 188] width 11 height 11
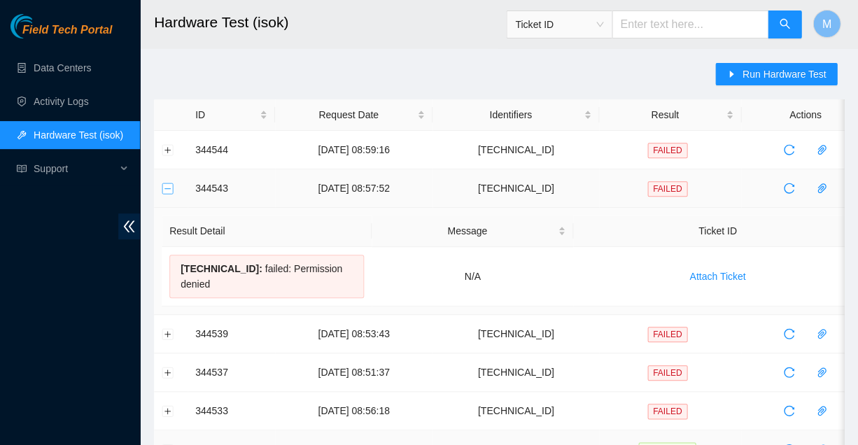
click at [165, 183] on button "Collapse row" at bounding box center [167, 188] width 11 height 11
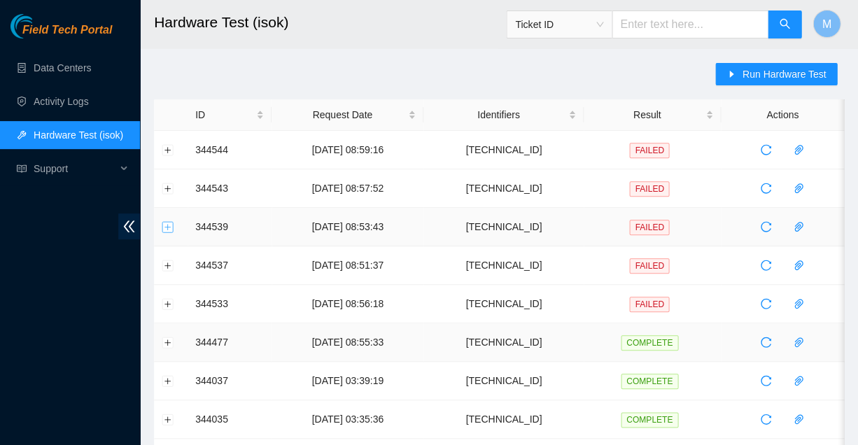
click at [165, 221] on button "Expand row" at bounding box center [167, 226] width 11 height 11
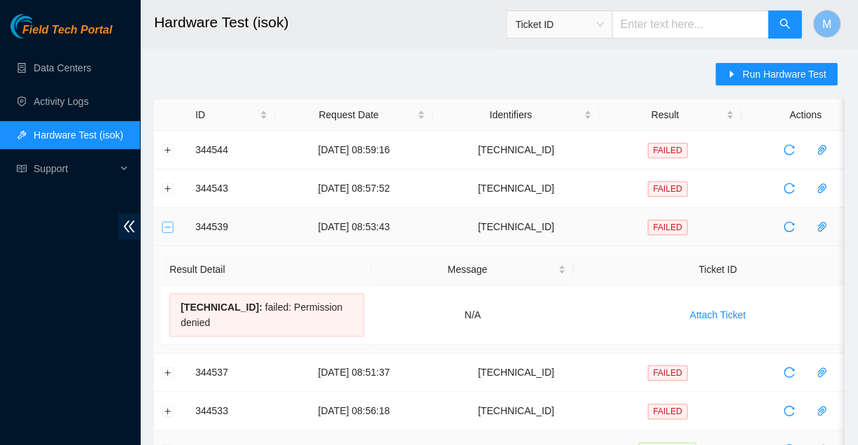
click at [165, 221] on button "Collapse row" at bounding box center [167, 226] width 11 height 11
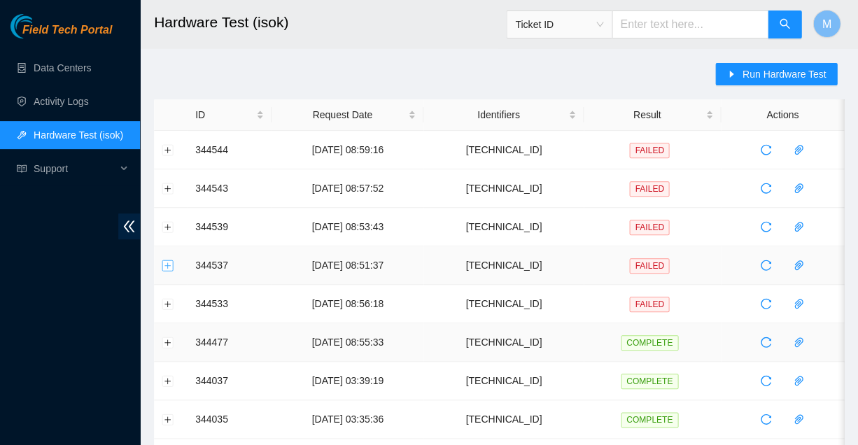
click at [165, 262] on button "Expand row" at bounding box center [167, 265] width 11 height 11
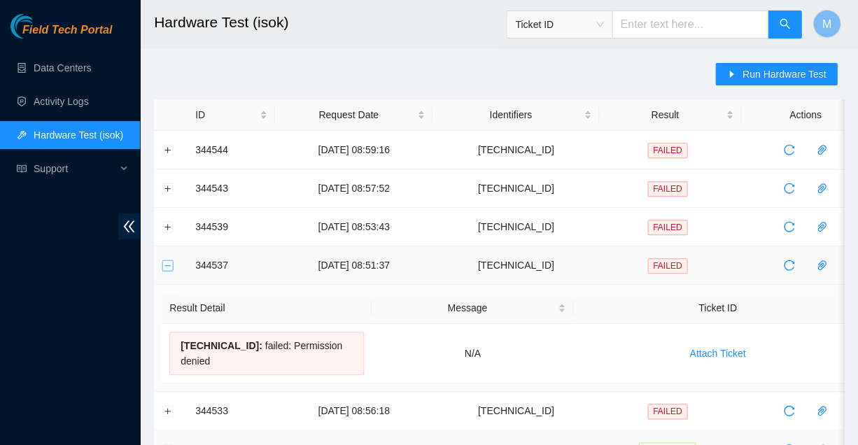
click at [165, 262] on button "Collapse row" at bounding box center [167, 265] width 11 height 11
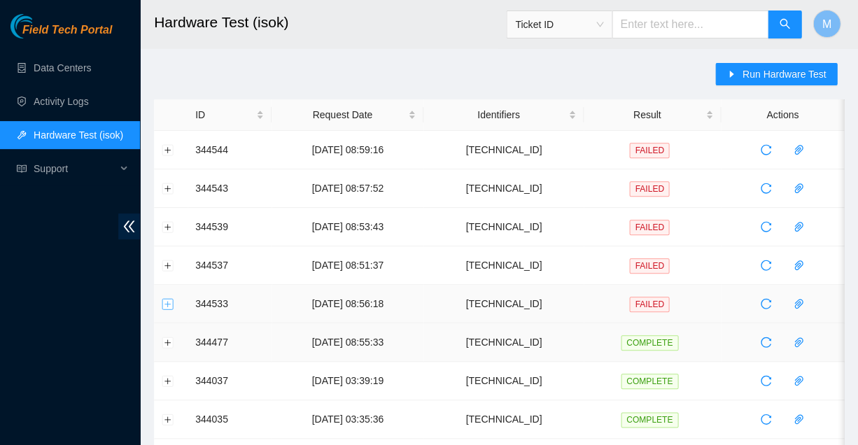
click at [165, 299] on button "Expand row" at bounding box center [167, 303] width 11 height 11
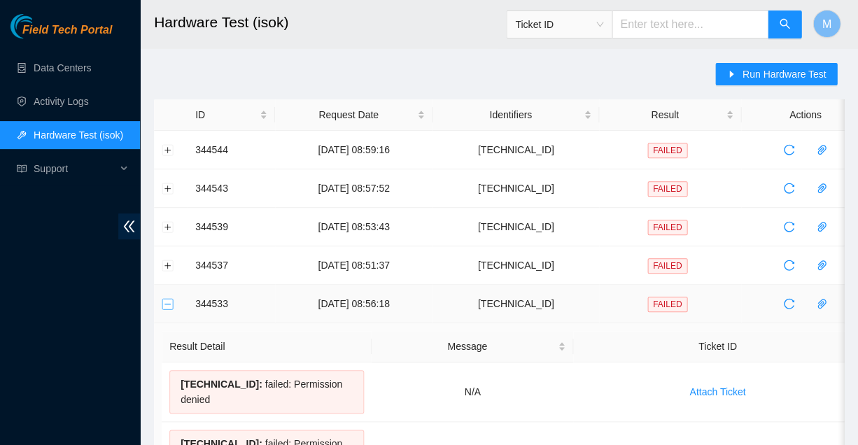
click at [165, 299] on button "Collapse row" at bounding box center [167, 303] width 11 height 11
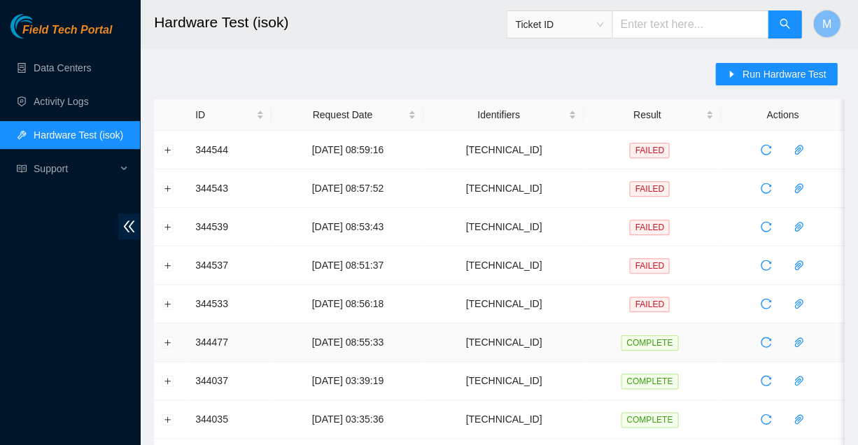
click at [761, 300] on icon "reload" at bounding box center [765, 303] width 11 height 11
click at [764, 299] on icon "reload" at bounding box center [766, 304] width 11 height 11
click at [167, 299] on button "Expand row" at bounding box center [167, 303] width 11 height 11
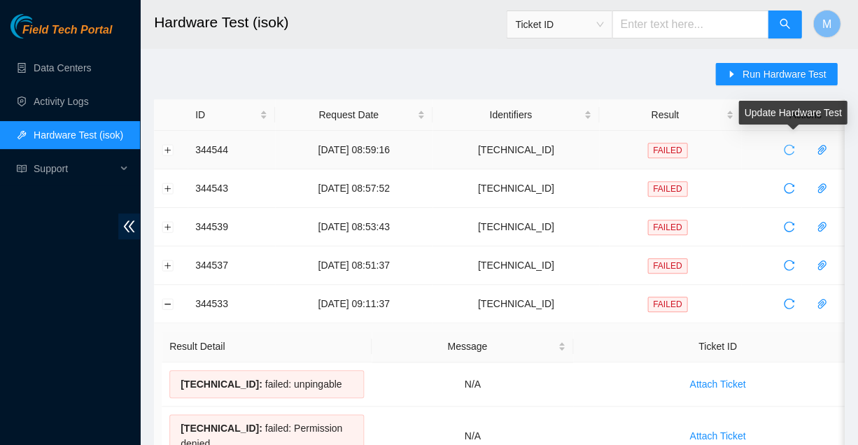
click at [785, 147] on icon "reload" at bounding box center [788, 149] width 11 height 11
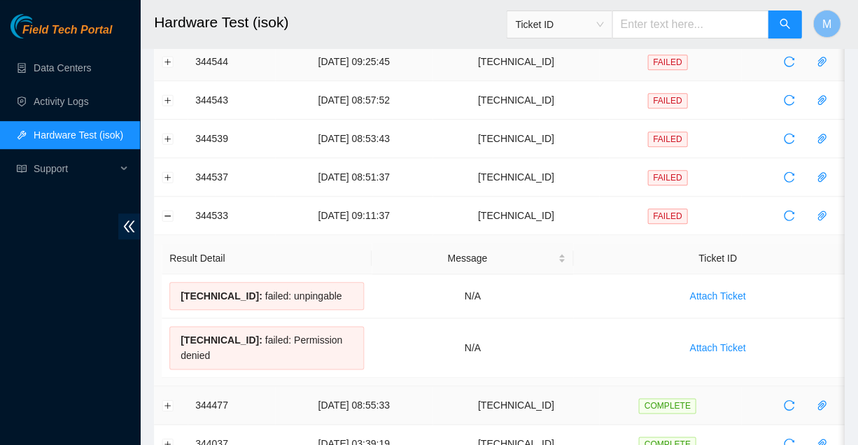
scroll to position [89, 0]
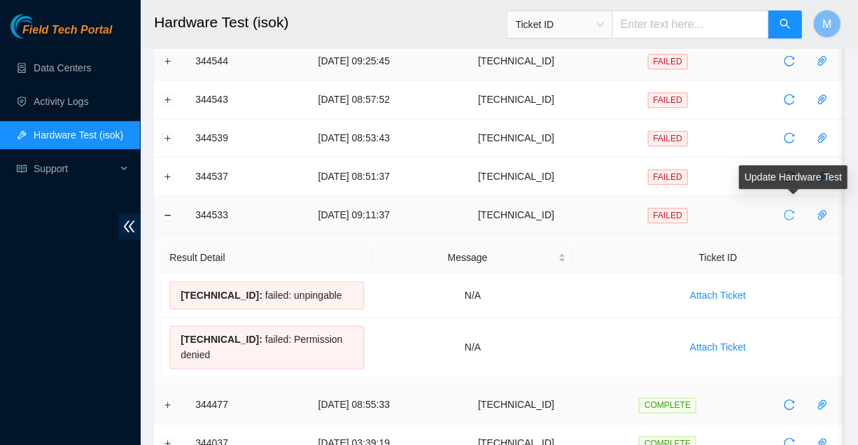
click at [785, 209] on icon "reload" at bounding box center [788, 214] width 11 height 11
click at [785, 210] on icon "reload" at bounding box center [788, 214] width 11 height 11
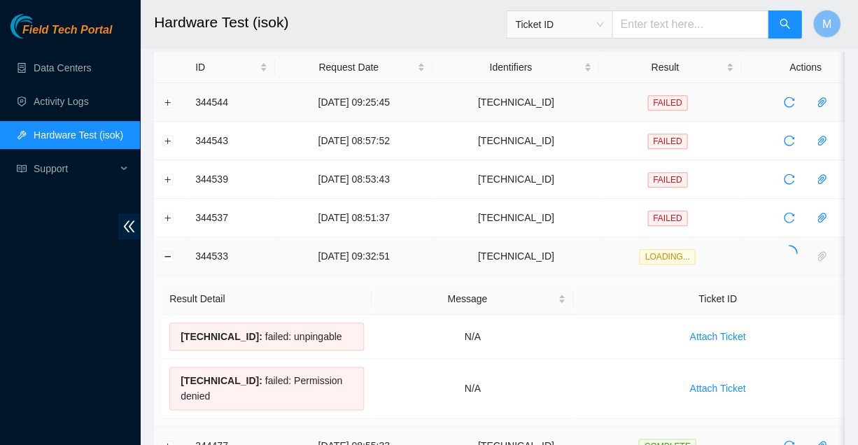
scroll to position [46, 0]
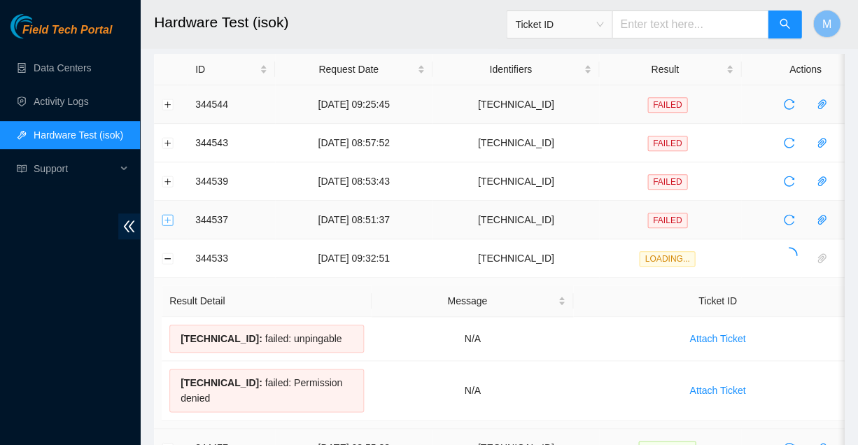
click at [166, 216] on button "Expand row" at bounding box center [167, 219] width 11 height 11
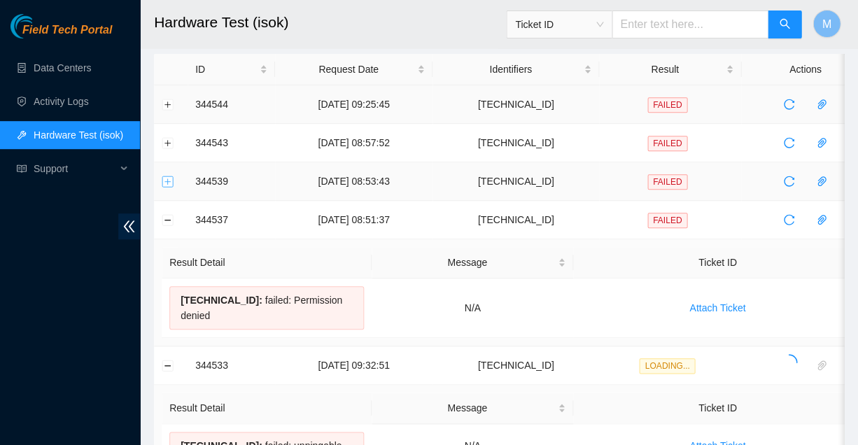
click at [166, 178] on button "Expand row" at bounding box center [167, 181] width 11 height 11
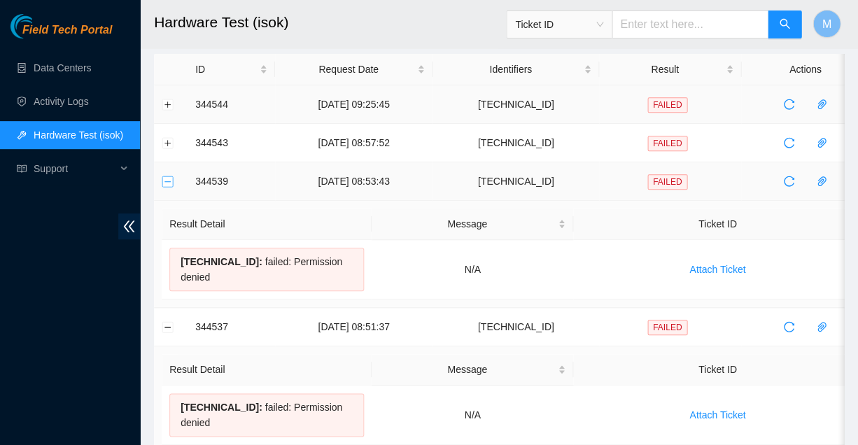
click at [166, 178] on button "Collapse row" at bounding box center [167, 181] width 11 height 11
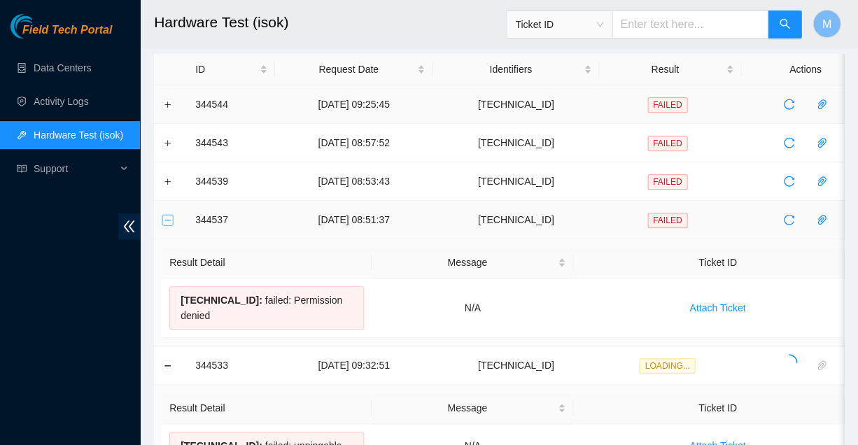
click at [166, 216] on button "Collapse row" at bounding box center [167, 219] width 11 height 11
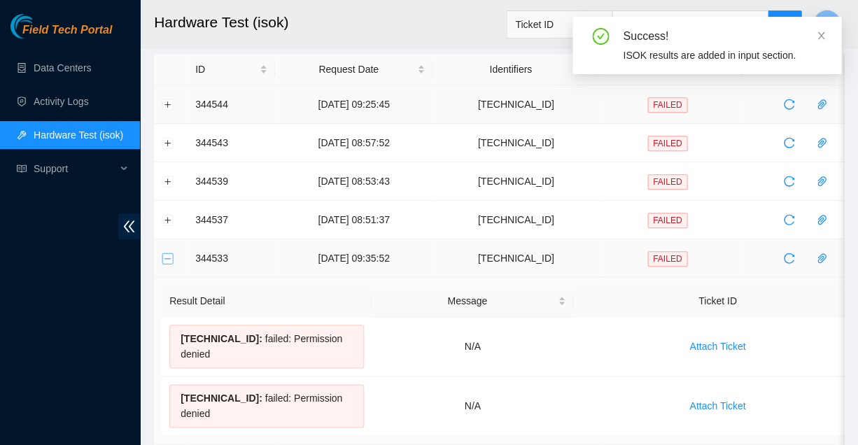
click at [168, 254] on button "Collapse row" at bounding box center [167, 258] width 11 height 11
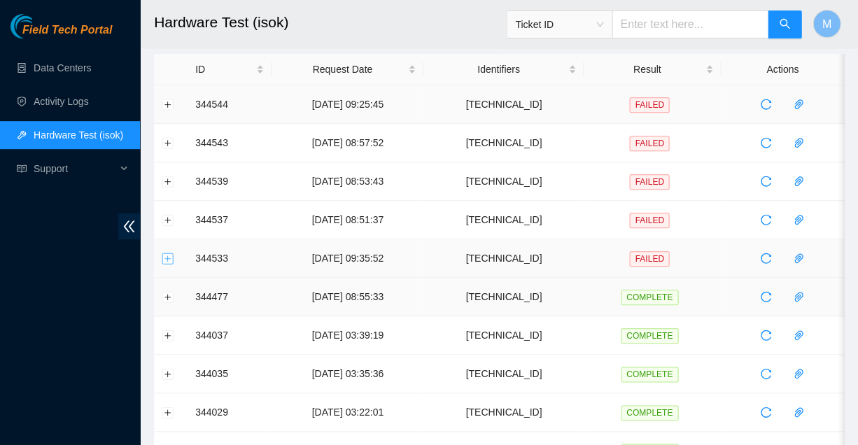
click at [169, 253] on button "Expand row" at bounding box center [167, 258] width 11 height 11
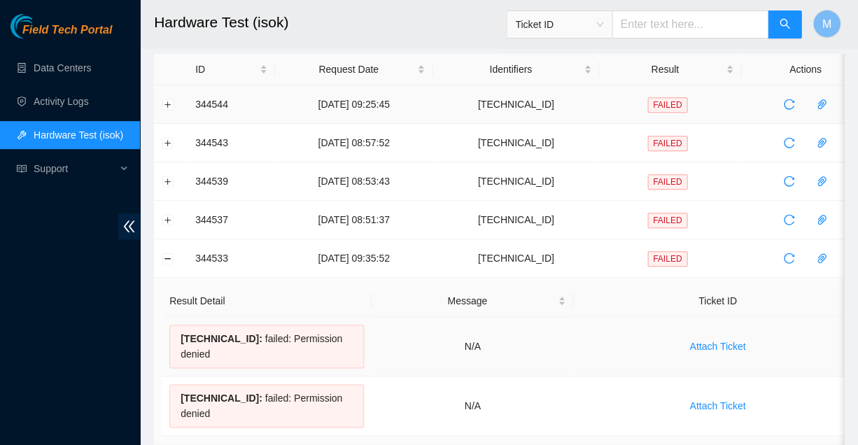
drag, startPoint x: 252, startPoint y: 330, endPoint x: 352, endPoint y: 330, distance: 100.1
click at [352, 330] on div "23.219.80.235 : failed: Permission denied" at bounding box center [266, 346] width 195 height 43
copy div "failed: Permission denied"
click at [788, 253] on icon "reload" at bounding box center [788, 258] width 11 height 11
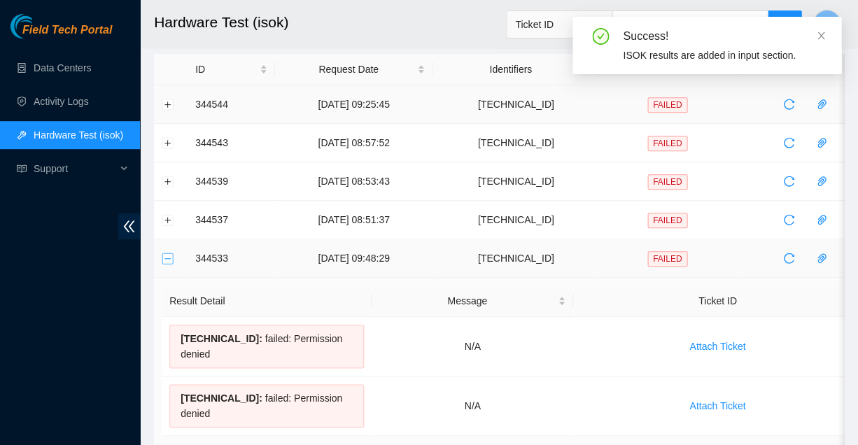
click at [165, 256] on button "Collapse row" at bounding box center [167, 258] width 11 height 11
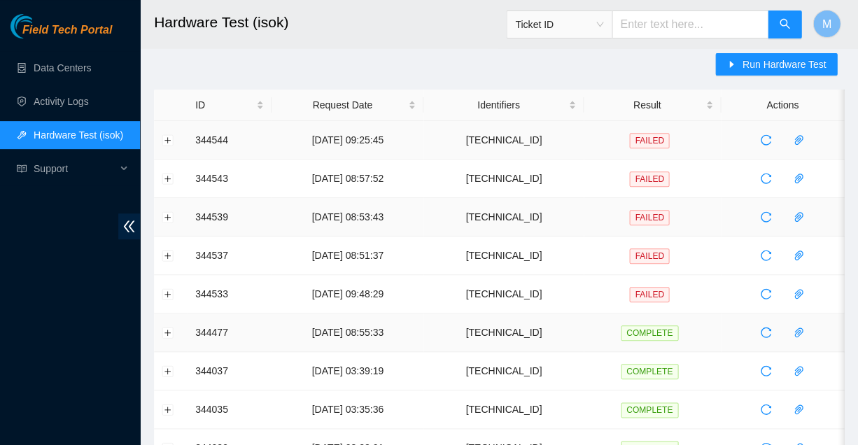
scroll to position [6, 0]
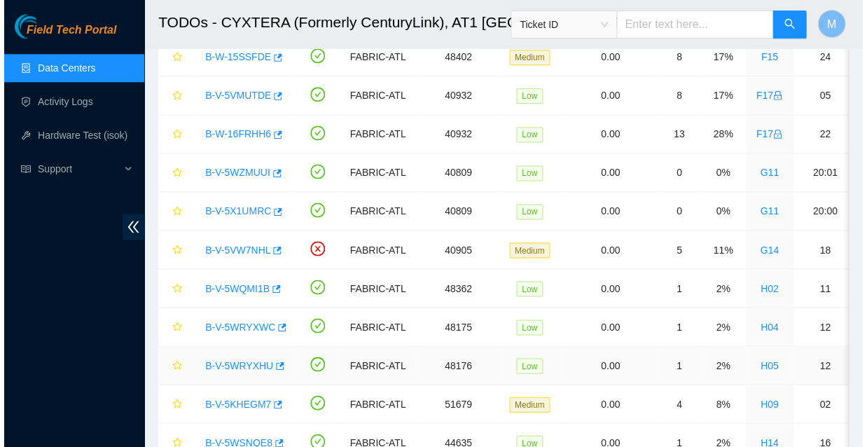
scroll to position [335, 0]
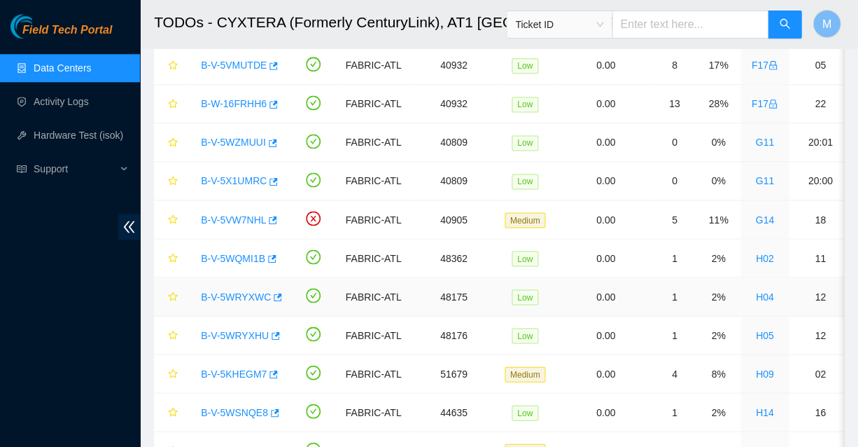
click at [230, 291] on link "B-V-5WRYXWC" at bounding box center [236, 296] width 70 height 11
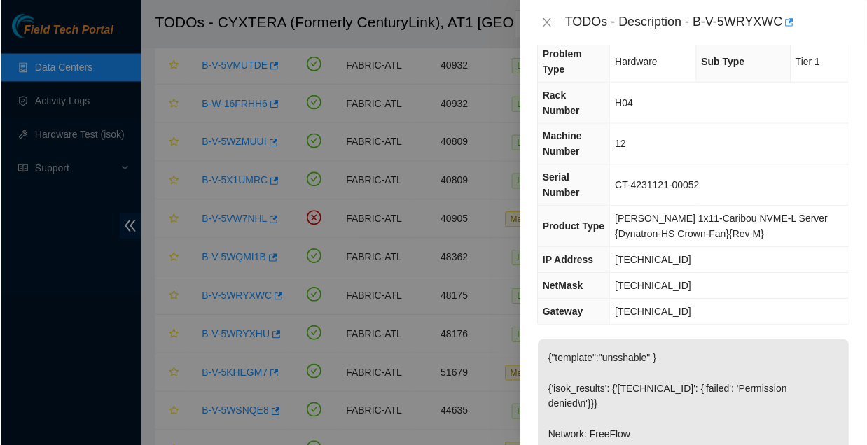
scroll to position [23, 0]
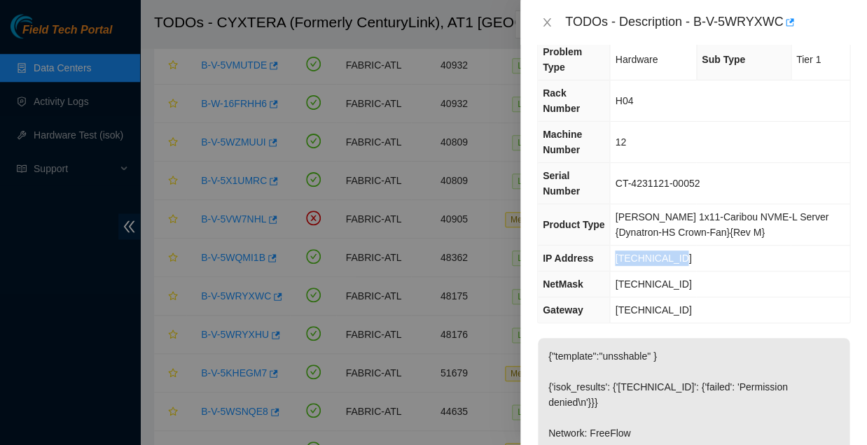
drag, startPoint x: 670, startPoint y: 206, endPoint x: 636, endPoint y: 195, distance: 36.1
click at [636, 246] on td "[TECHNICAL_ID]" at bounding box center [729, 259] width 239 height 26
copy span "[TECHNICAL_ID]"
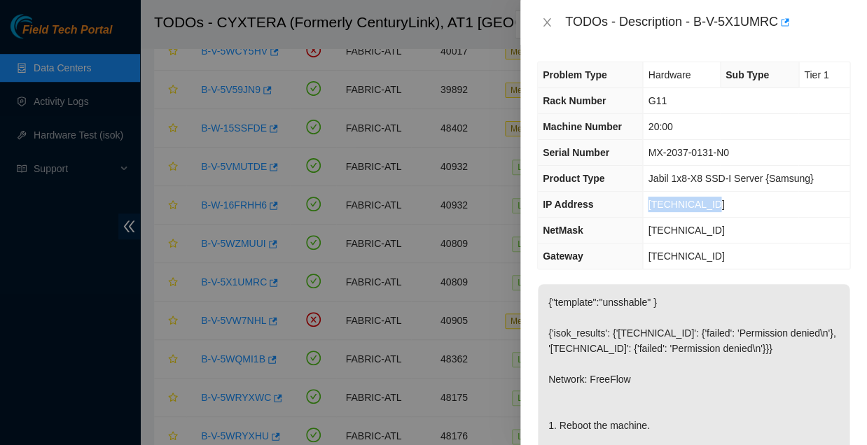
drag, startPoint x: 705, startPoint y: 193, endPoint x: 643, endPoint y: 193, distance: 62.3
click at [643, 193] on td "[TECHNICAL_ID]" at bounding box center [746, 205] width 207 height 26
copy span "[TECHNICAL_ID]"
click at [728, 192] on td "[TECHNICAL_ID]" at bounding box center [746, 205] width 207 height 26
drag, startPoint x: 674, startPoint y: 20, endPoint x: 742, endPoint y: 19, distance: 67.9
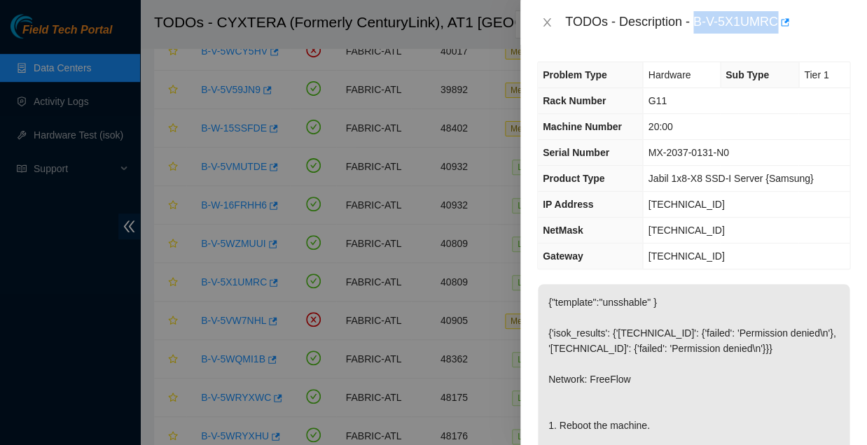
click at [742, 19] on div "TODOs - Description - B-V-5X1UMRC" at bounding box center [707, 22] width 285 height 22
copy div "B-V-5X1UMRC"
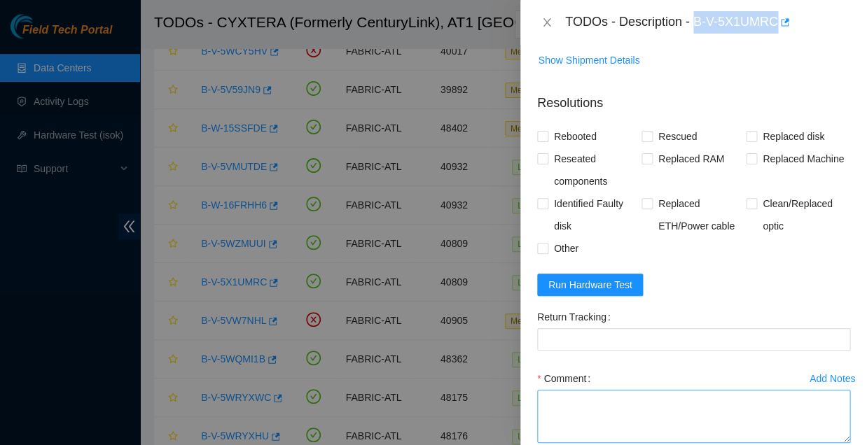
scroll to position [574, 0]
click at [557, 390] on textarea "Comment" at bounding box center [693, 416] width 313 height 53
paste textarea "failed: Permission denied"
click at [541, 390] on textarea "failed: Permission denied" at bounding box center [693, 416] width 313 height 53
paste textarea "Rescued with latest version - IPed the server - Ran isok -"
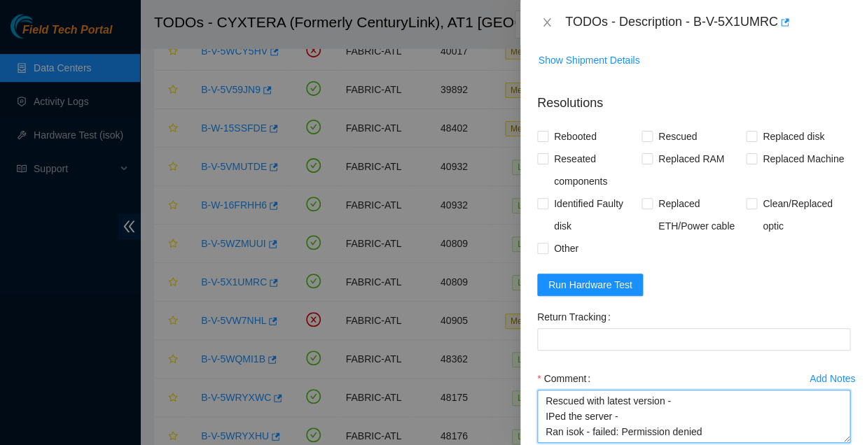
click at [544, 390] on textarea "Rescued with latest version - IPed the server - Ran isok - failed: Permission d…" at bounding box center [693, 416] width 313 height 53
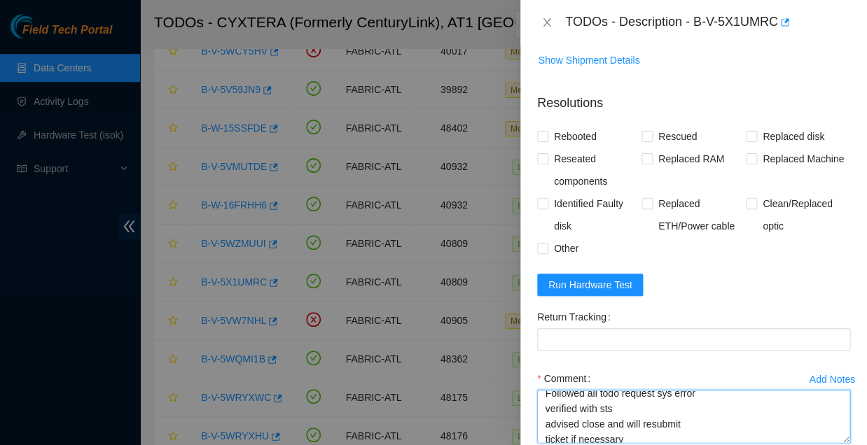
drag, startPoint x: 544, startPoint y: 328, endPoint x: 839, endPoint y: 379, distance: 299.9
click at [839, 379] on div "Add Notes Comment Followed all todo request sys error verified with sts advised…" at bounding box center [693, 418] width 324 height 101
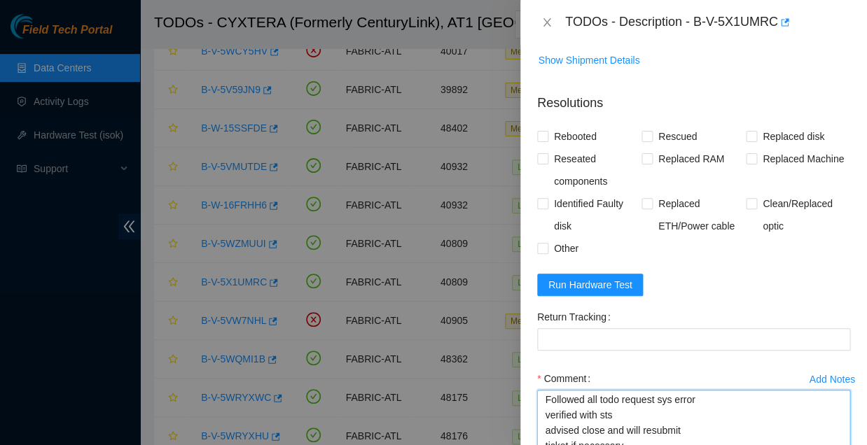
scroll to position [0, 0]
drag, startPoint x: 836, startPoint y: 360, endPoint x: 839, endPoint y: 411, distance: 51.2
click at [839, 411] on textarea "Followed all todo request sys error verified with sts advised close and will re…" at bounding box center [693, 438] width 313 height 97
drag, startPoint x: 544, startPoint y: 330, endPoint x: 678, endPoint y: 402, distance: 152.2
click at [678, 402] on textarea "Followed all todo request sys error verified with sts advised close and will re…" at bounding box center [693, 438] width 313 height 97
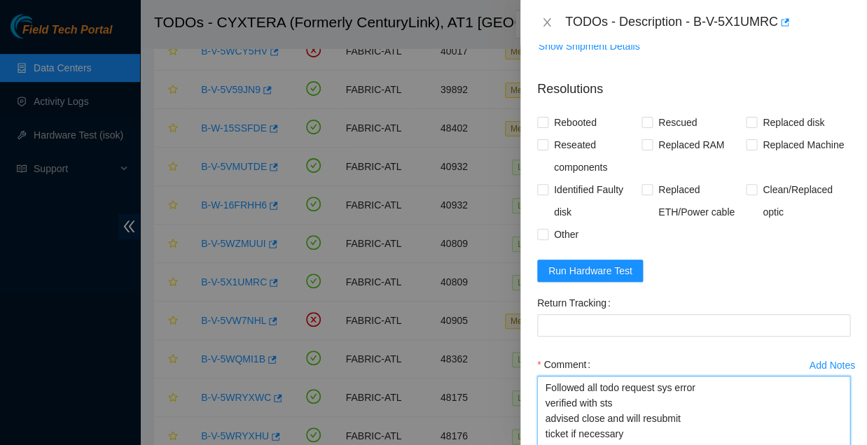
scroll to position [586, 0]
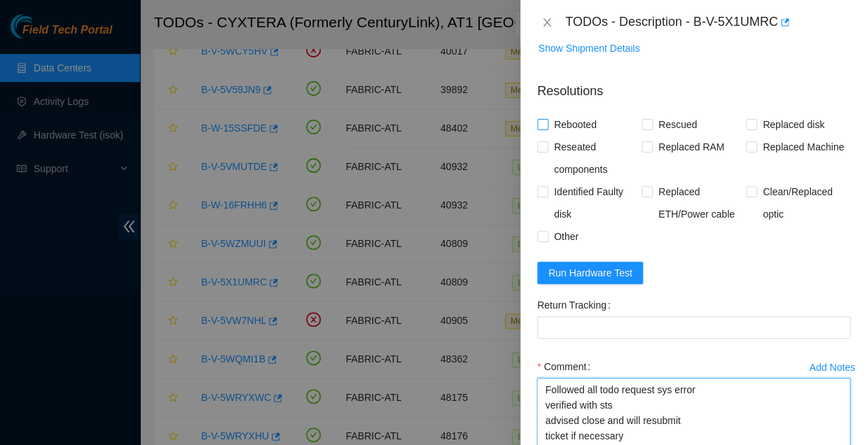
type textarea "Followed all todo request sys error verified with sts advised close and will re…"
click at [544, 119] on input "Rebooted" at bounding box center [542, 124] width 10 height 10
checkbox input "true"
click at [645, 119] on input "Rescued" at bounding box center [646, 124] width 10 height 10
checkbox input "true"
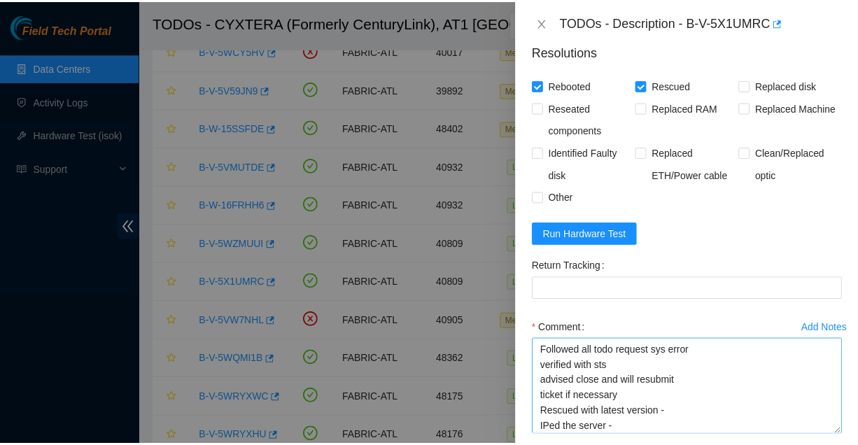
scroll to position [625, 0]
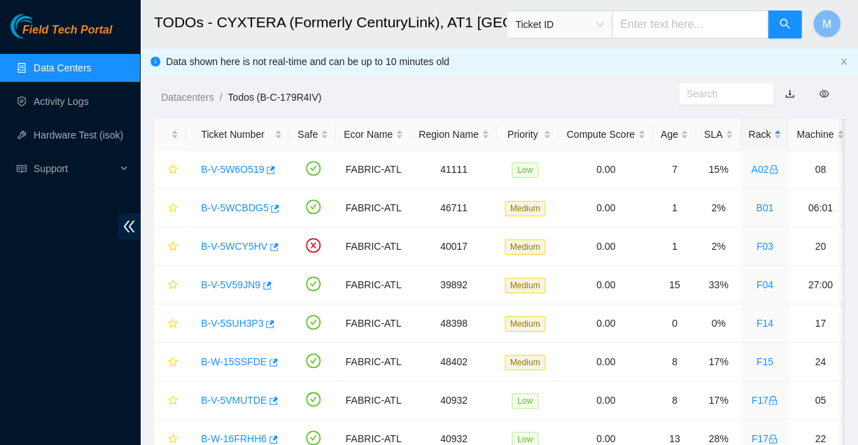
scroll to position [0, 0]
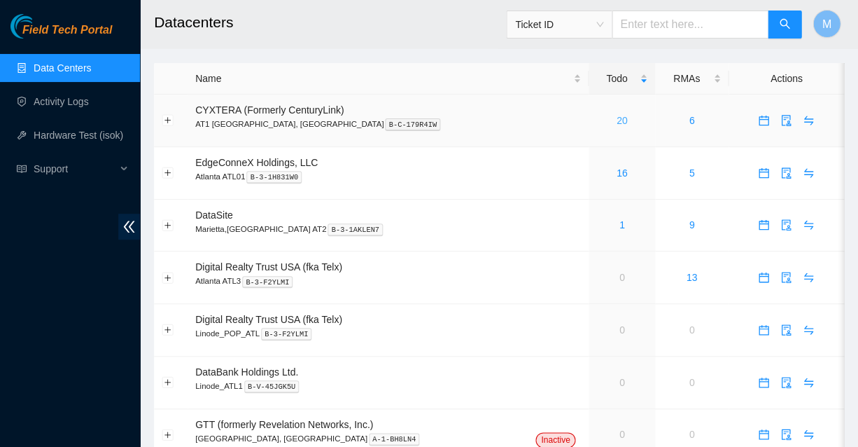
click at [617, 115] on link "20" at bounding box center [622, 120] width 11 height 11
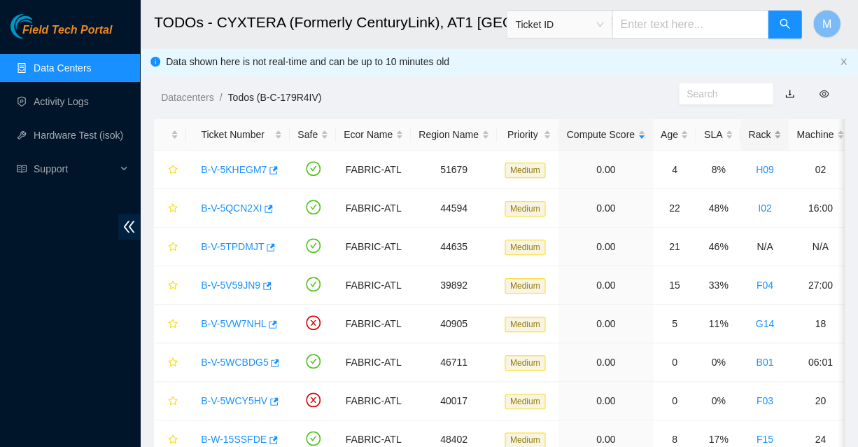
click at [748, 127] on div "Rack" at bounding box center [764, 134] width 33 height 15
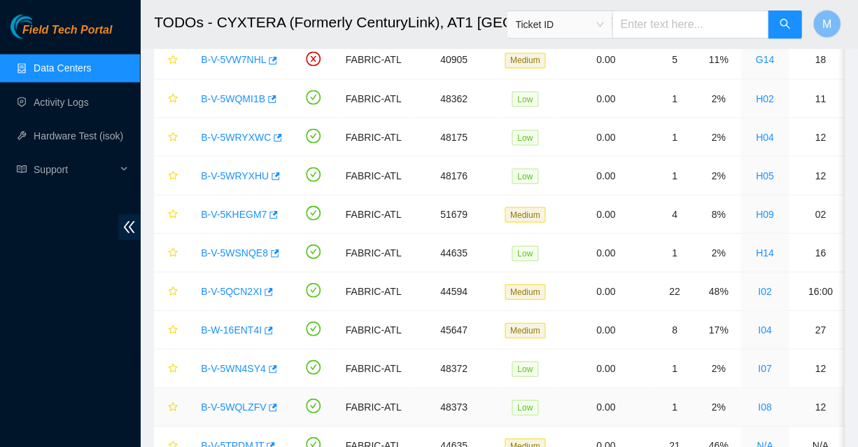
scroll to position [452, 0]
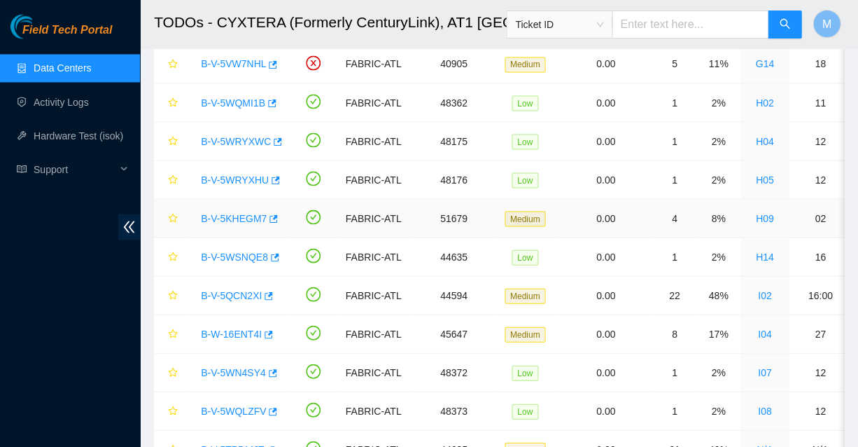
click at [222, 212] on link "B-V-5KHEGM7" at bounding box center [234, 217] width 66 height 11
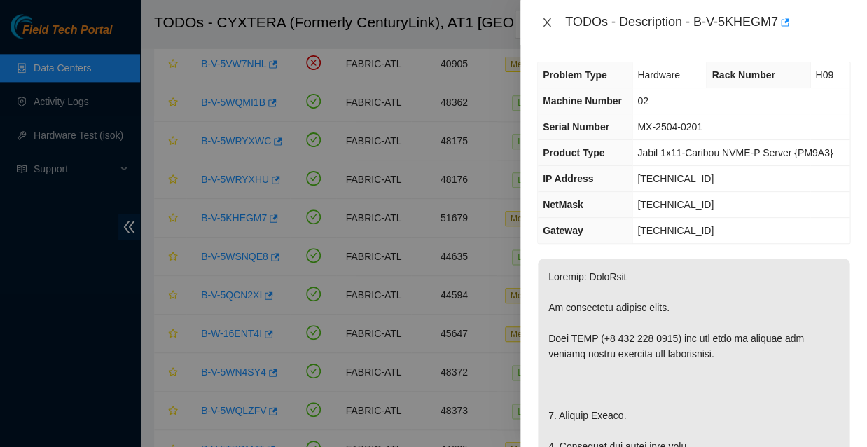
click at [547, 23] on icon "close" at bounding box center [546, 22] width 11 height 11
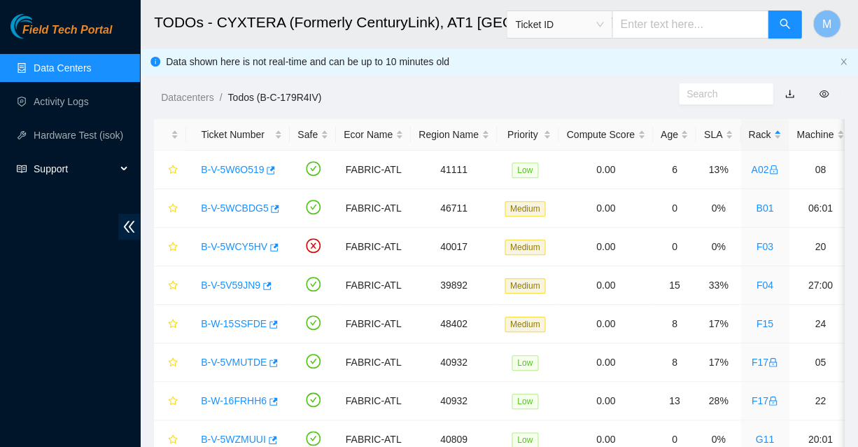
click at [48, 166] on span "Support" at bounding box center [75, 169] width 83 height 28
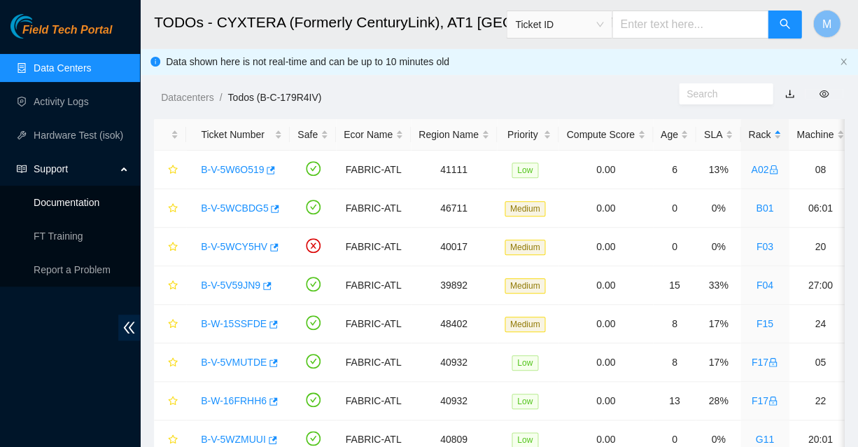
click at [65, 203] on link "Documentation" at bounding box center [67, 202] width 66 height 11
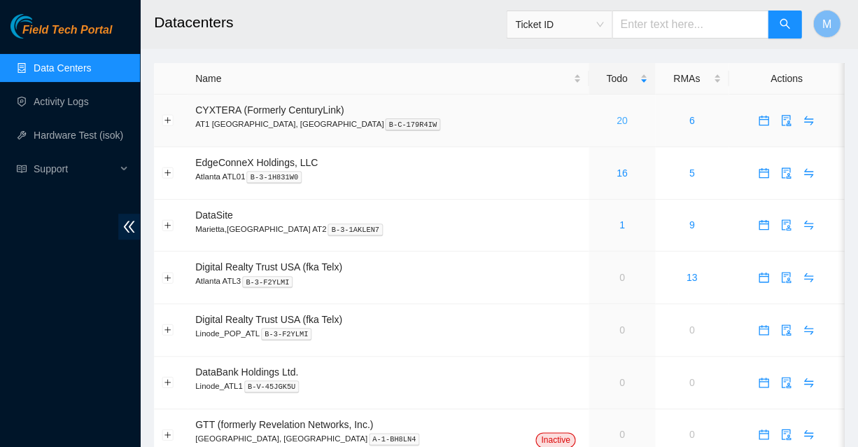
click at [617, 115] on link "20" at bounding box center [622, 120] width 11 height 11
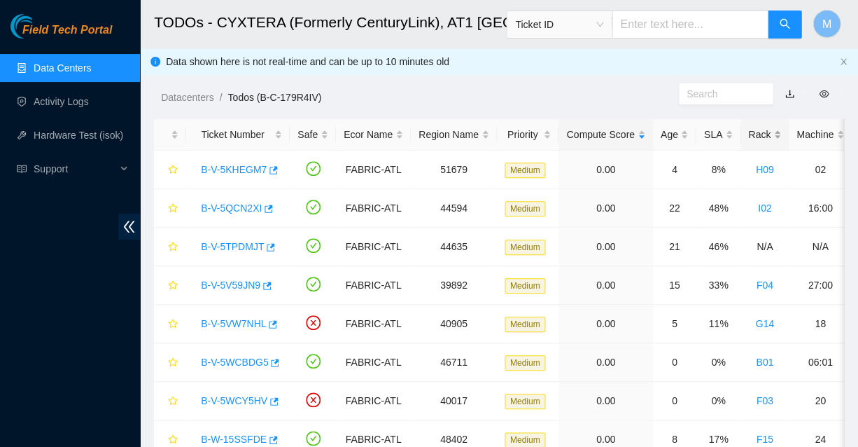
click at [748, 129] on div "Rack" at bounding box center [764, 134] width 33 height 15
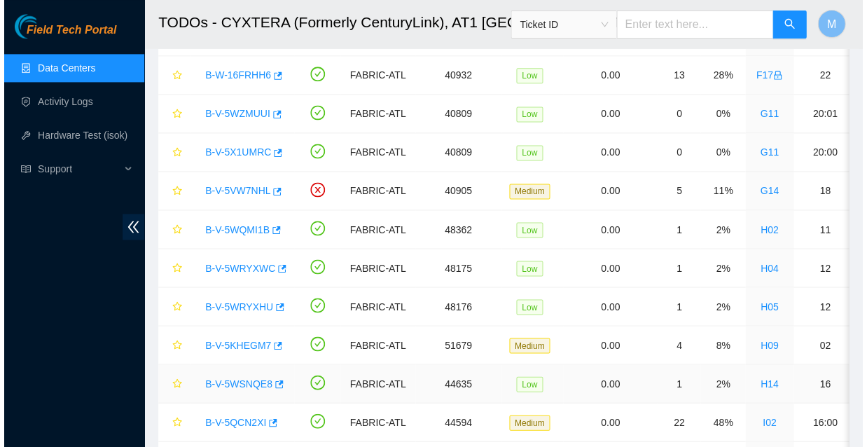
scroll to position [328, 0]
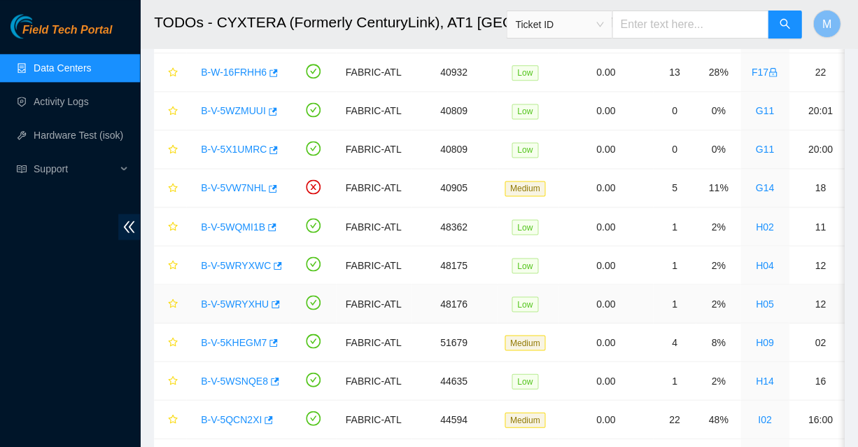
click at [228, 298] on link "B-V-5WRYXHU" at bounding box center [235, 303] width 68 height 11
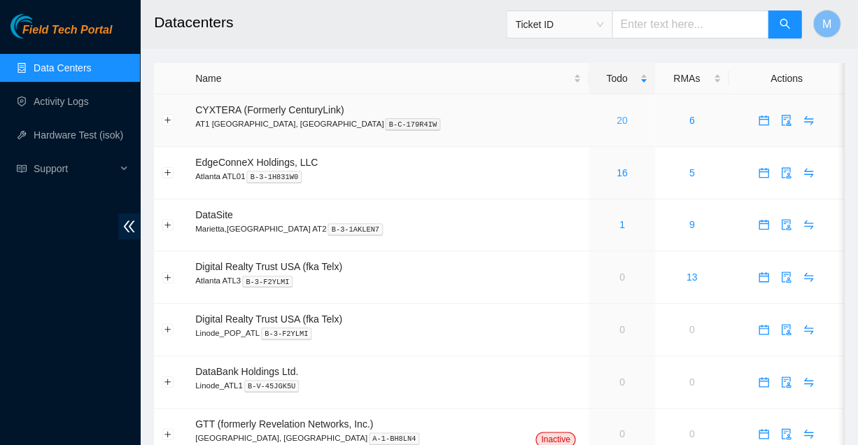
click at [617, 115] on link "20" at bounding box center [622, 120] width 11 height 11
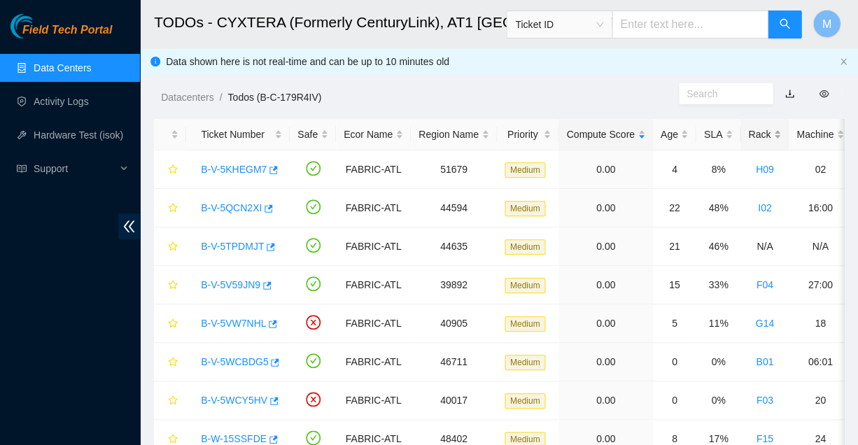
click at [748, 128] on div "Rack" at bounding box center [764, 134] width 33 height 15
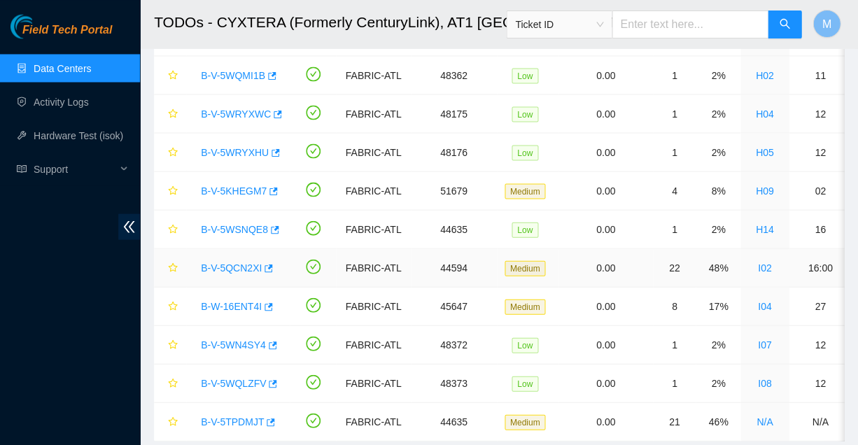
scroll to position [480, 0]
click at [230, 184] on link "B-V-5KHEGM7" at bounding box center [234, 189] width 66 height 11
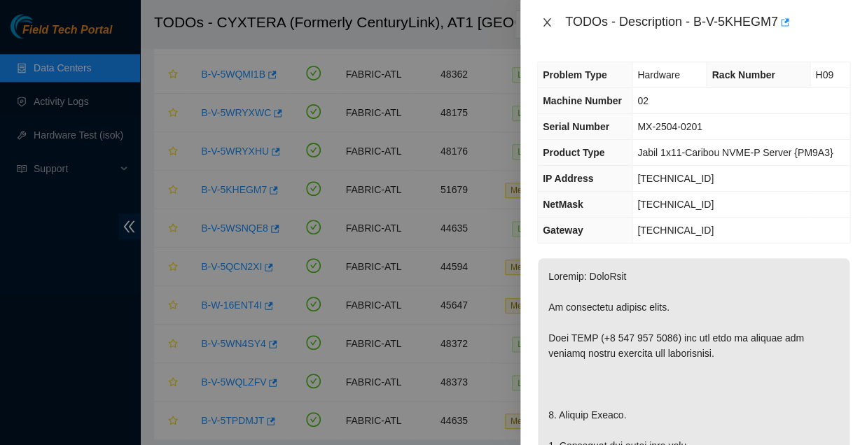
click at [546, 23] on icon "close" at bounding box center [547, 22] width 8 height 8
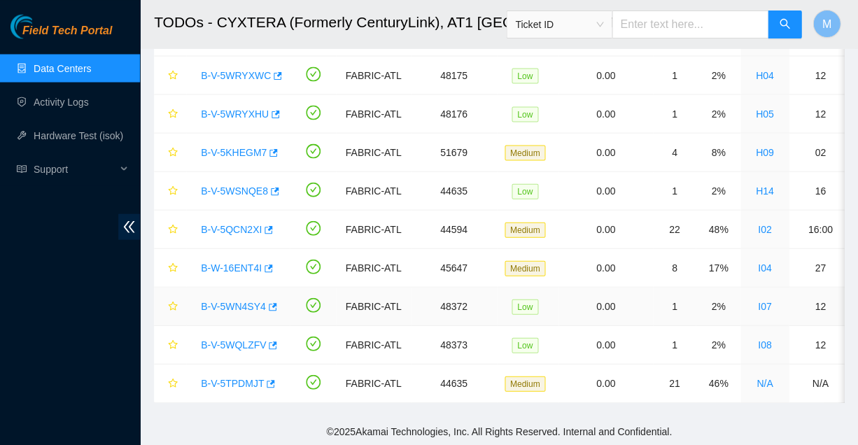
scroll to position [517, 0]
click at [230, 224] on link "B-V-5QCN2XI" at bounding box center [231, 229] width 61 height 11
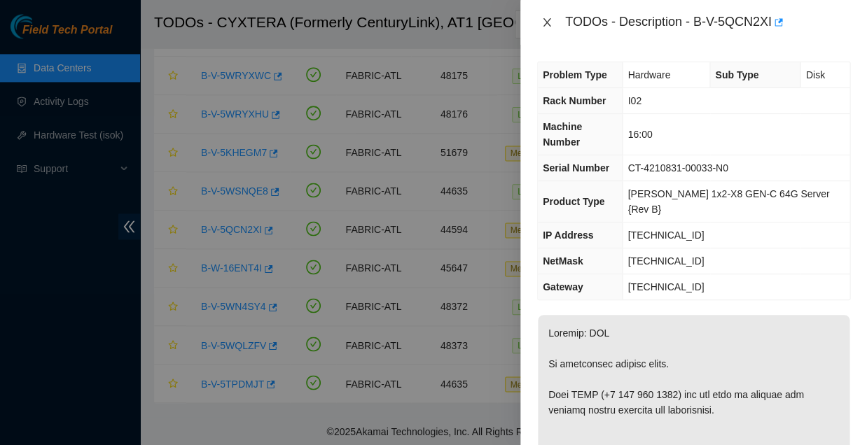
click at [548, 21] on icon "close" at bounding box center [546, 22] width 11 height 11
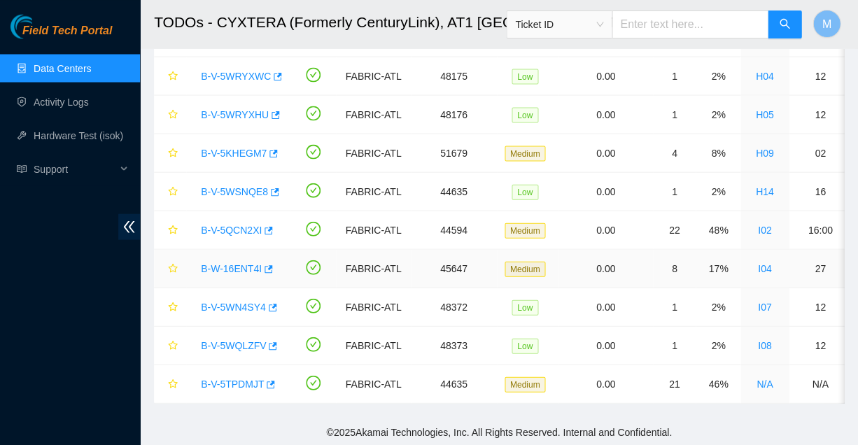
click at [235, 263] on link "B-W-16ENT4I" at bounding box center [231, 268] width 61 height 11
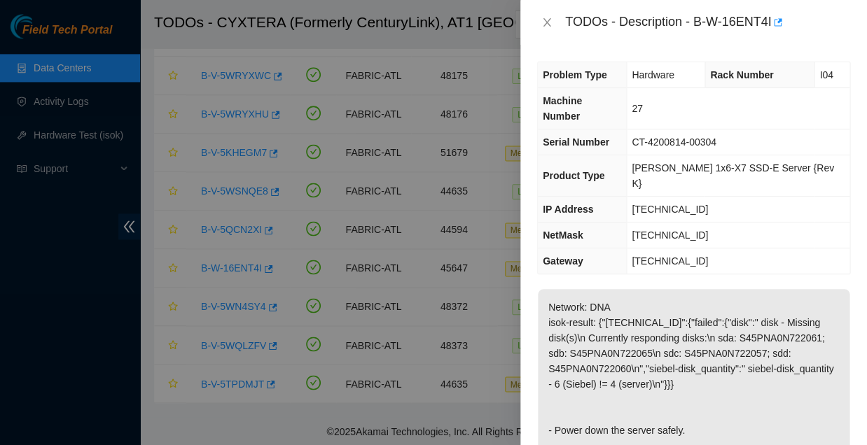
scroll to position [0, 0]
drag, startPoint x: 710, startPoint y: 167, endPoint x: 638, endPoint y: 163, distance: 72.2
click at [641, 197] on tr "IP Address 23.56.226.222" at bounding box center [694, 210] width 312 height 26
copy tr "[TECHNICAL_ID]"
click at [716, 197] on td "[TECHNICAL_ID]" at bounding box center [737, 210] width 223 height 26
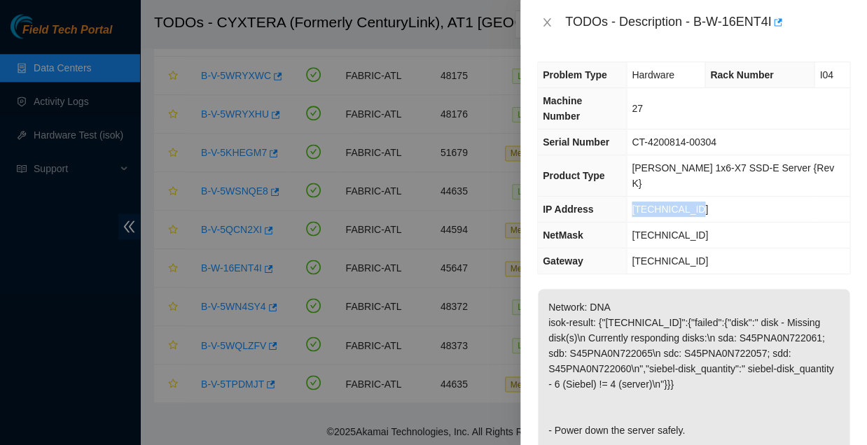
drag, startPoint x: 711, startPoint y: 165, endPoint x: 648, endPoint y: 167, distance: 62.4
click at [648, 197] on td "[TECHNICAL_ID]" at bounding box center [737, 210] width 223 height 26
copy span "[TECHNICAL_ID]"
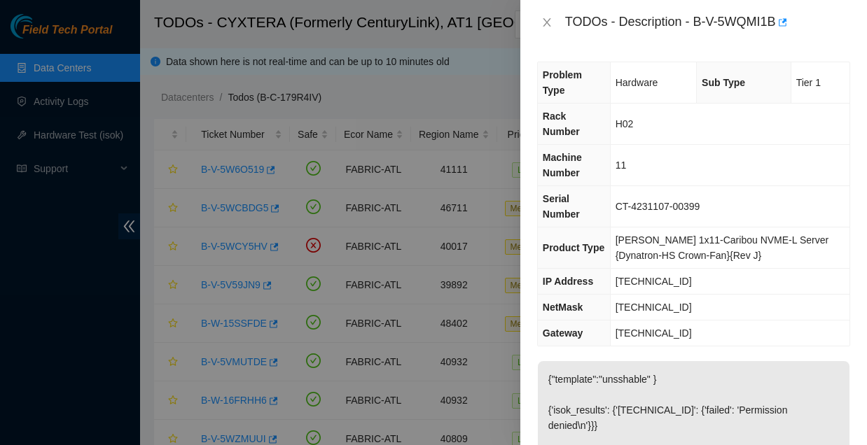
scroll to position [238, 0]
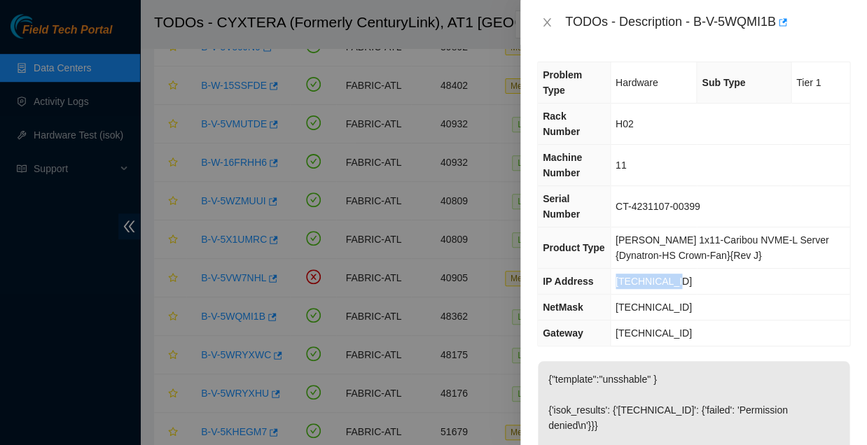
drag, startPoint x: 664, startPoint y: 229, endPoint x: 608, endPoint y: 226, distance: 55.4
click at [610, 269] on td "[TECHNICAL_ID]" at bounding box center [729, 282] width 239 height 26
copy span "[TECHNICAL_ID]"
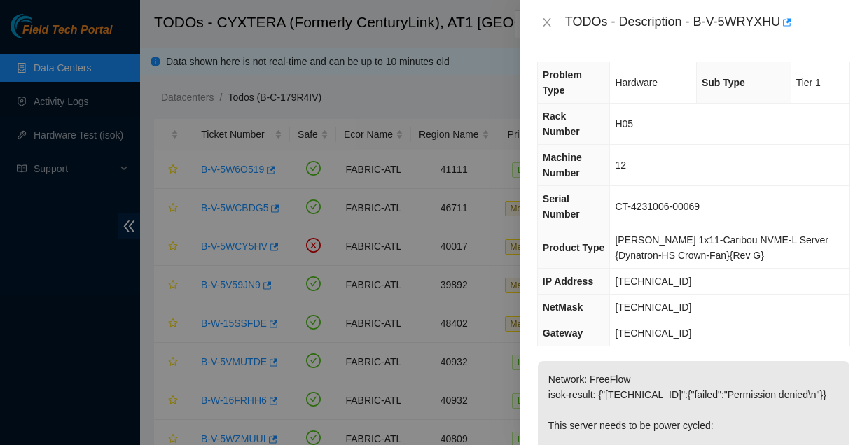
scroll to position [329, 0]
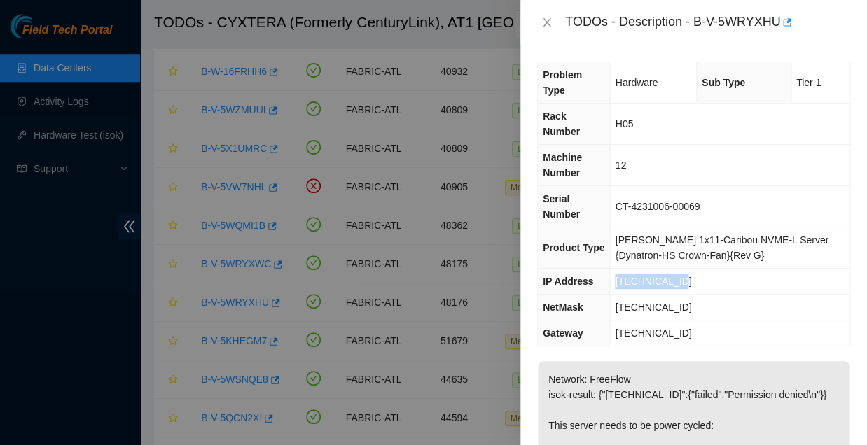
drag, startPoint x: 668, startPoint y: 228, endPoint x: 610, endPoint y: 226, distance: 57.4
click at [610, 269] on td "[TECHNICAL_ID]" at bounding box center [729, 282] width 239 height 26
copy span "[TECHNICAL_ID]"
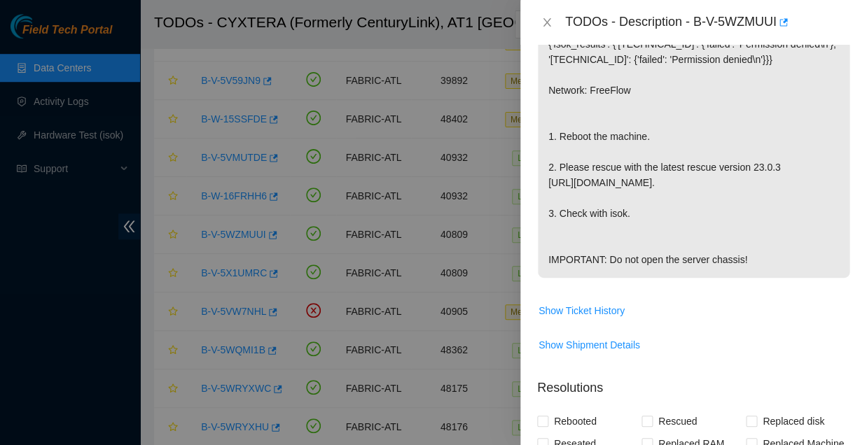
scroll to position [428, 0]
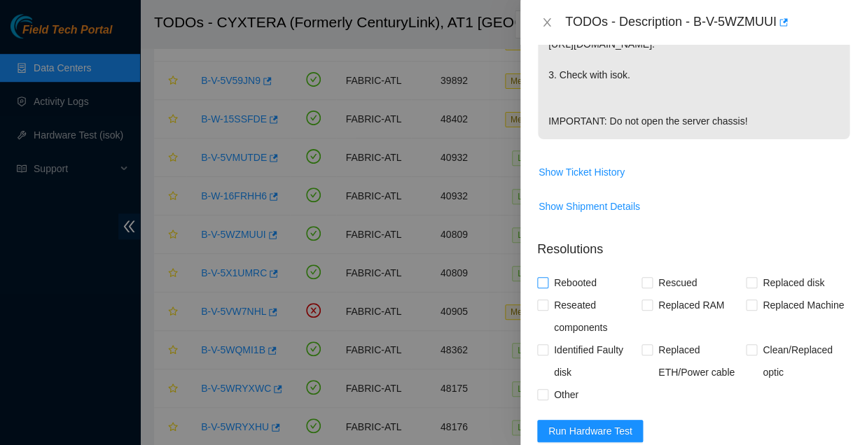
click at [538, 277] on input "Rebooted" at bounding box center [542, 282] width 10 height 10
checkbox input "true"
click at [641, 277] on input "Rescued" at bounding box center [646, 282] width 10 height 10
checkbox input "true"
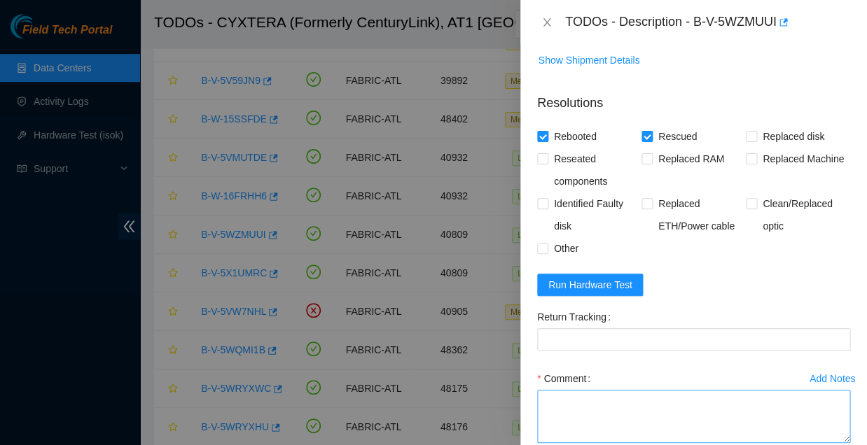
scroll to position [574, 0]
click at [552, 390] on textarea "Comment" at bounding box center [693, 416] width 313 height 53
paste textarea "Followed all todo request sys error verified with sts advised close and will re…"
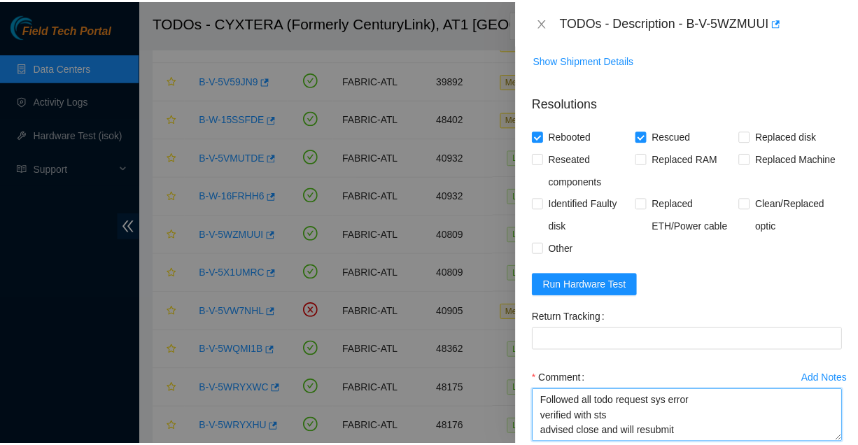
scroll to position [51, 0]
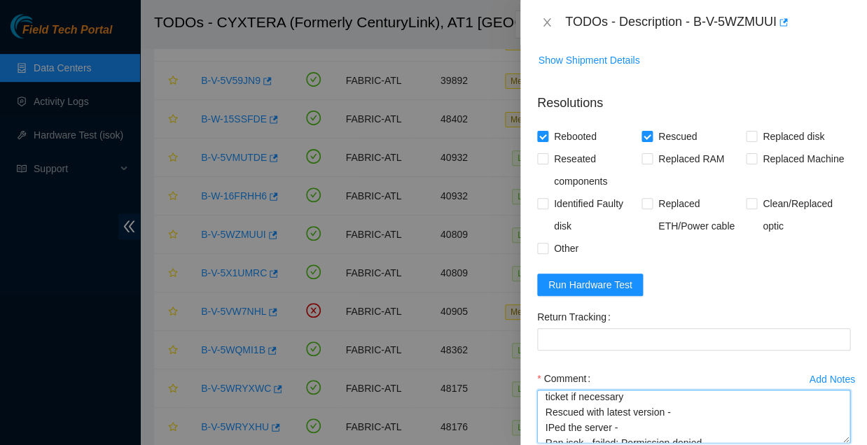
type textarea "Followed all todo request sys error verified with sts advised close and will re…"
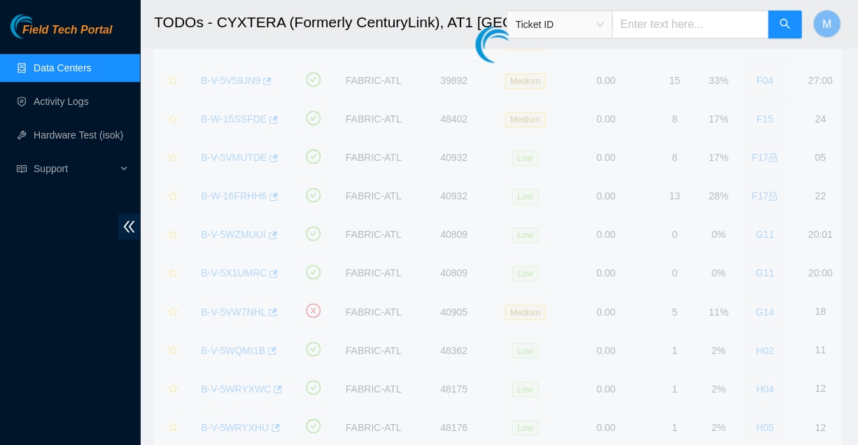
scroll to position [278, 0]
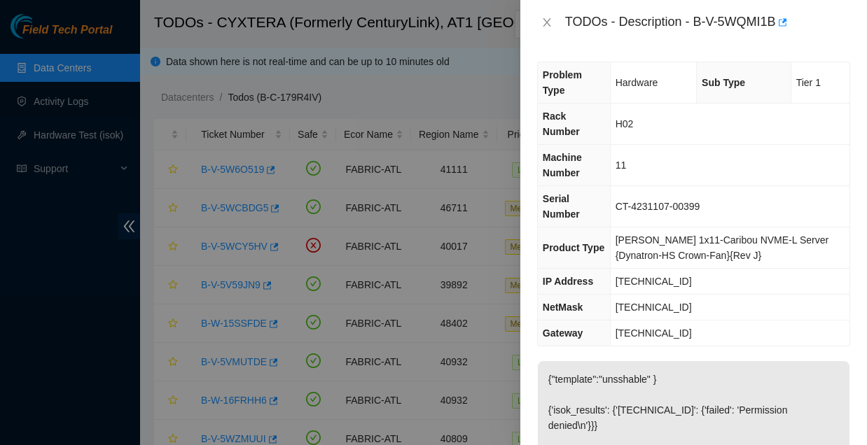
scroll to position [238, 0]
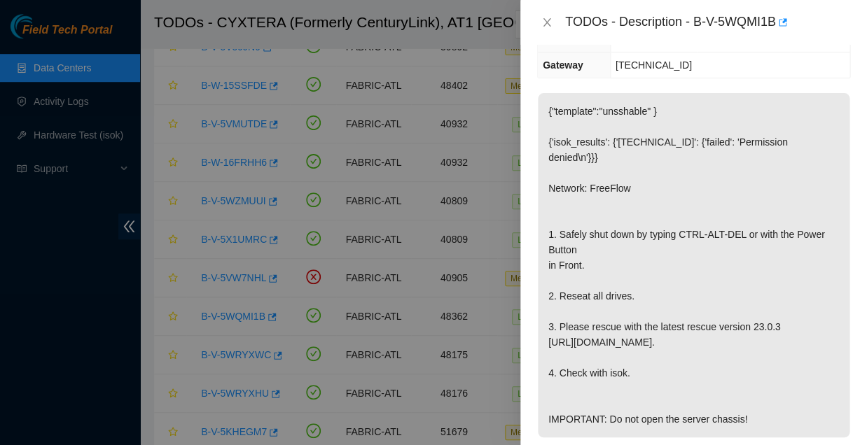
scroll to position [446, 0]
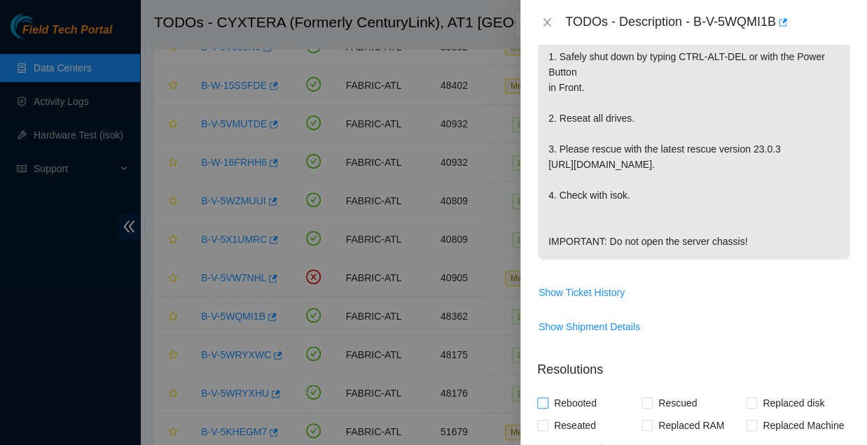
click at [542, 398] on input "Rebooted" at bounding box center [542, 403] width 10 height 10
checkbox input "true"
click at [644, 398] on input "Rescued" at bounding box center [646, 403] width 10 height 10
checkbox input "true"
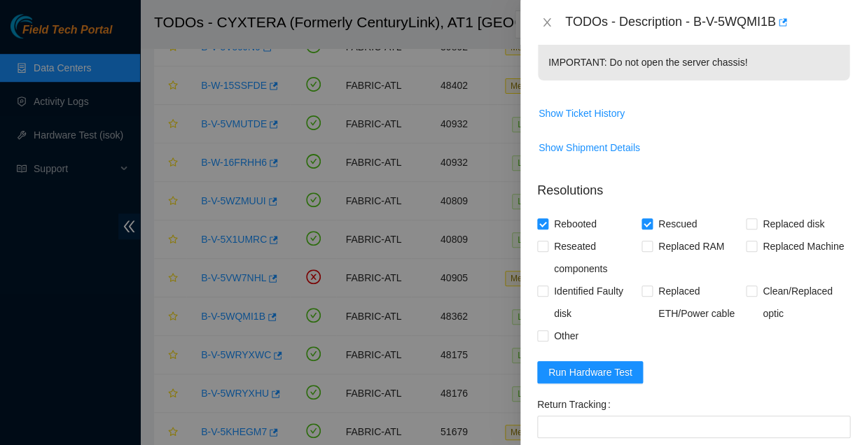
scroll to position [625, 0]
paste textarea "Followed all todo request sys error verified with sts advised close and will re…"
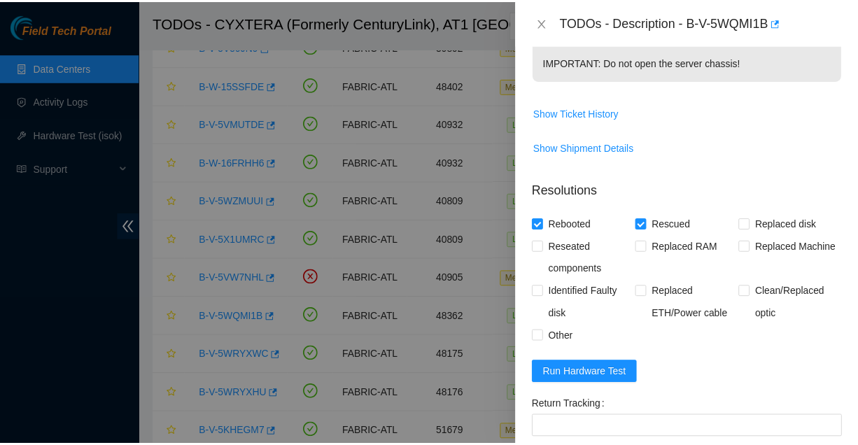
scroll to position [51, 0]
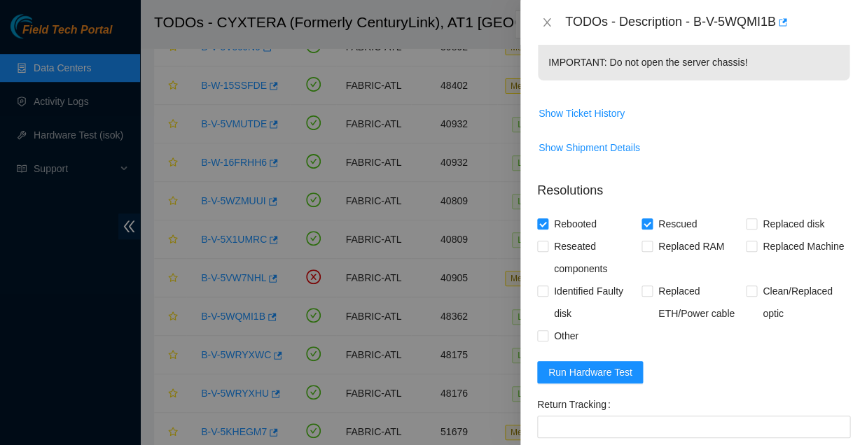
type textarea "Followed all todo request sys error verified with sts advised close and will re…"
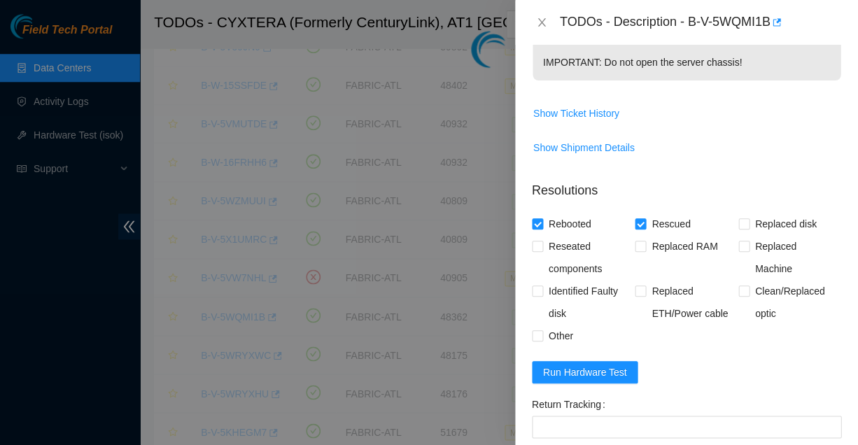
scroll to position [278, 0]
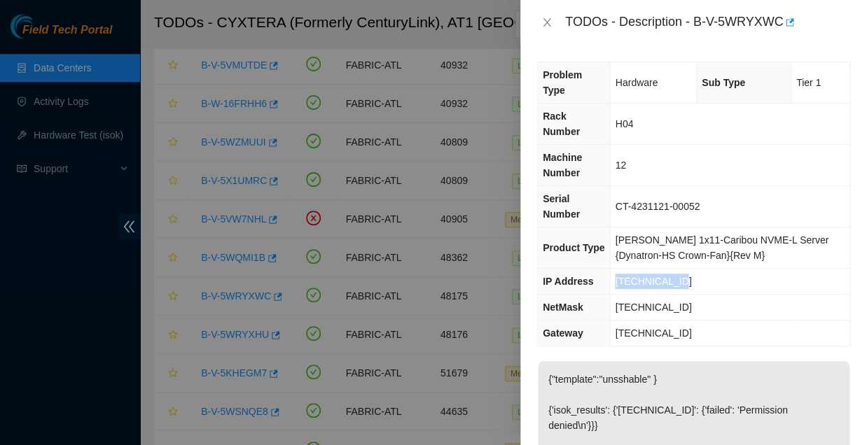
scroll to position [23, 0]
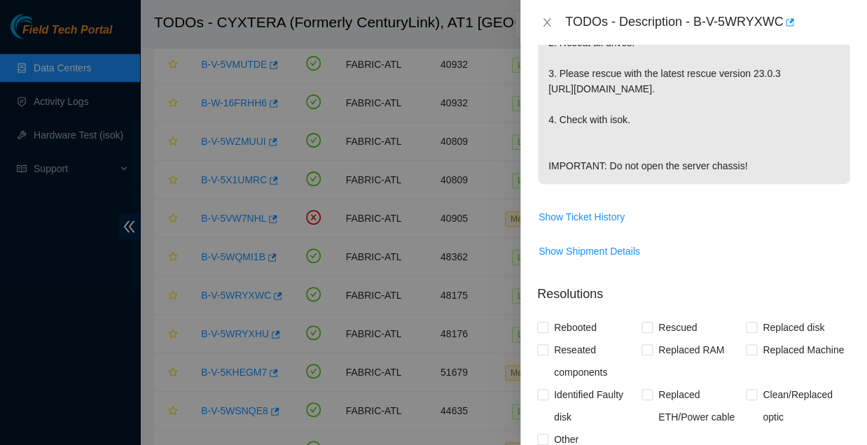
scroll to position [526, 0]
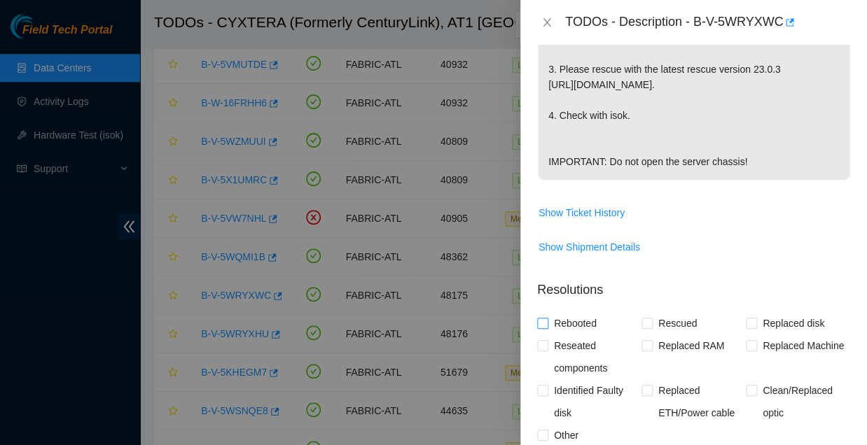
click at [545, 318] on input "Rebooted" at bounding box center [542, 323] width 10 height 10
checkbox input "true"
click at [643, 318] on input "Rescued" at bounding box center [646, 323] width 10 height 10
checkbox input "true"
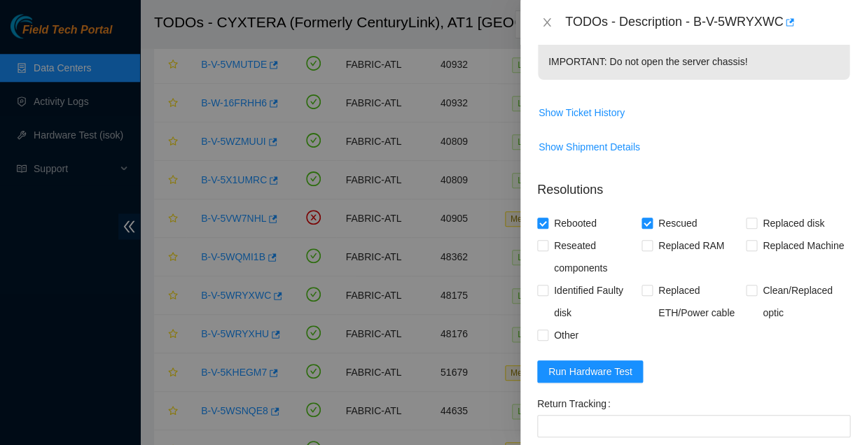
scroll to position [625, 0]
paste textarea "Followed all todo request sys error verified with sts advised close and will re…"
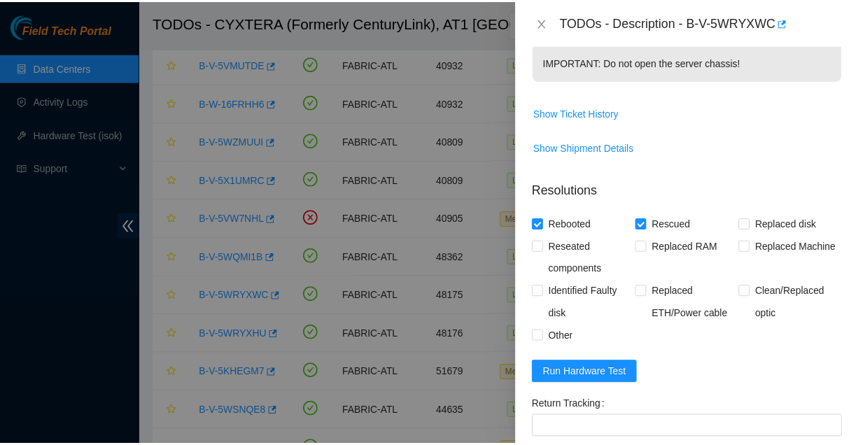
scroll to position [51, 0]
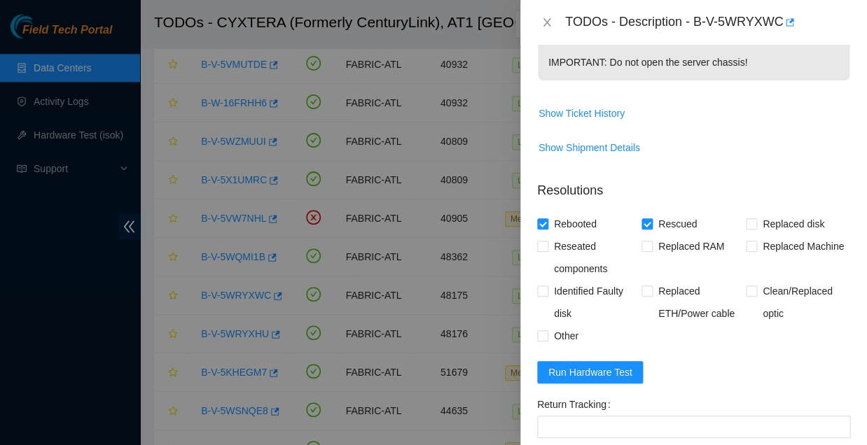
type textarea "Followed all todo request sys error verified with sts advised close and will re…"
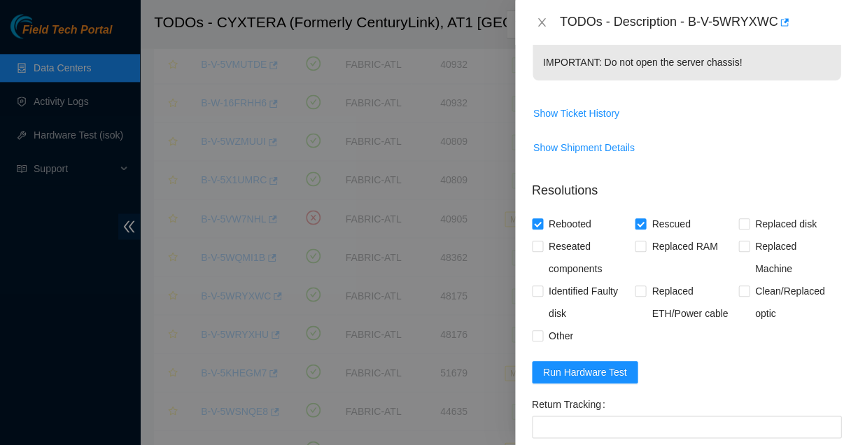
scroll to position [278, 0]
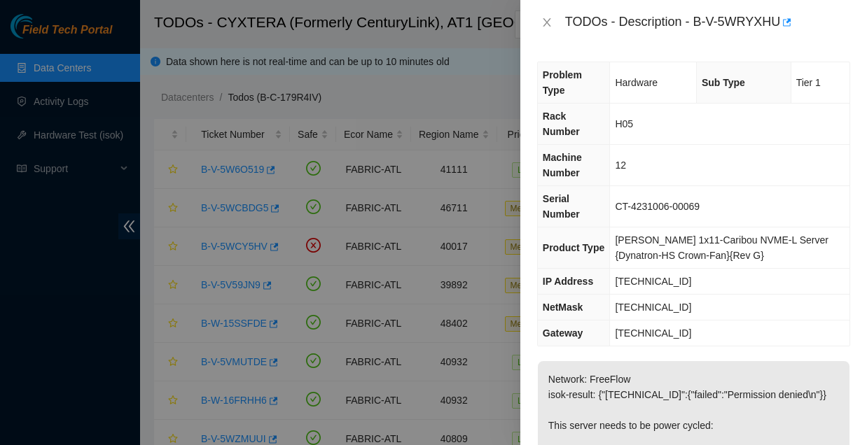
scroll to position [329, 0]
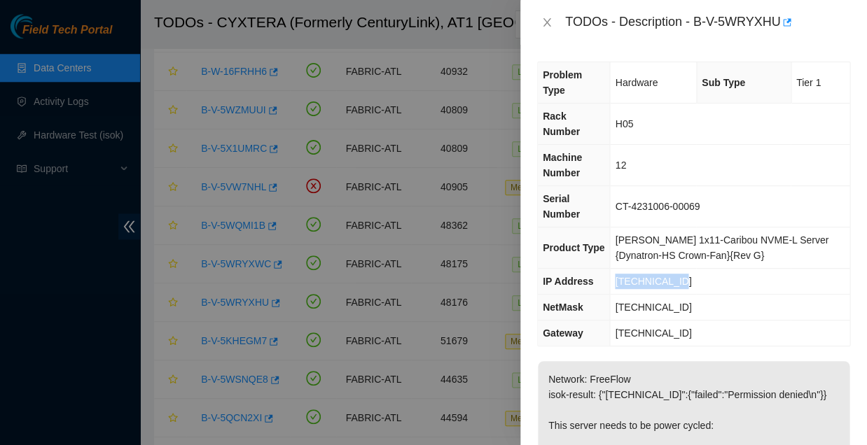
click at [769, 321] on td "[TECHNICAL_ID]" at bounding box center [729, 334] width 239 height 26
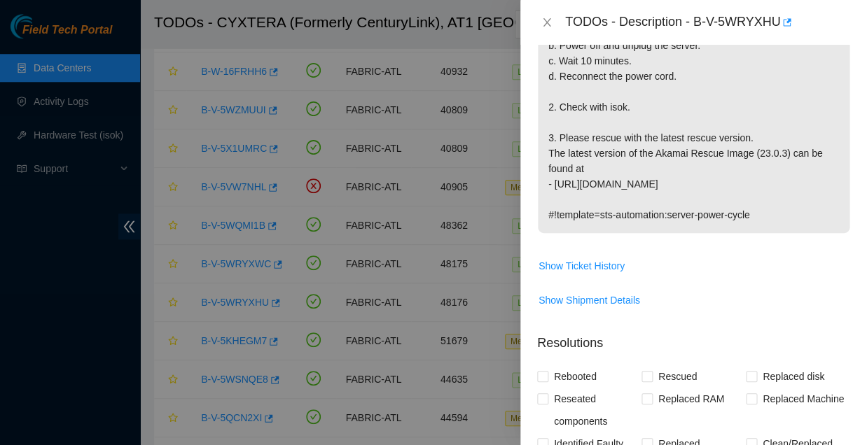
scroll to position [572, 0]
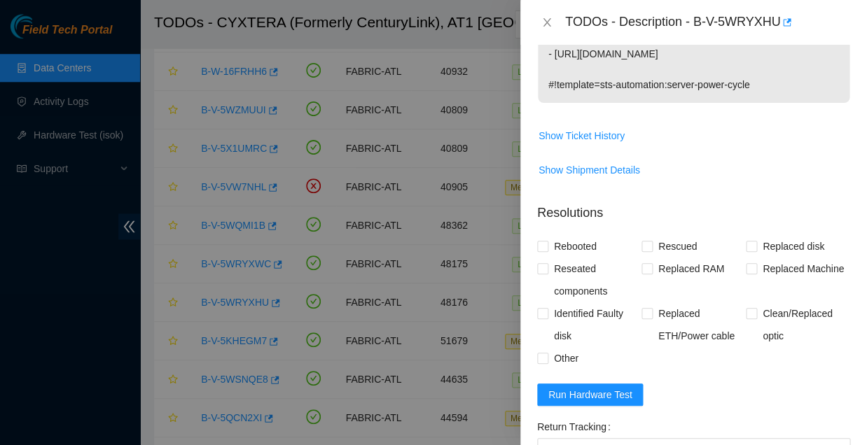
paste textarea "Followed all todo request sys error verified with sts advised close and will re…"
type textarea "Followed all todo request sys error verified with sts advised close and will re…"
click at [547, 241] on span at bounding box center [542, 246] width 11 height 11
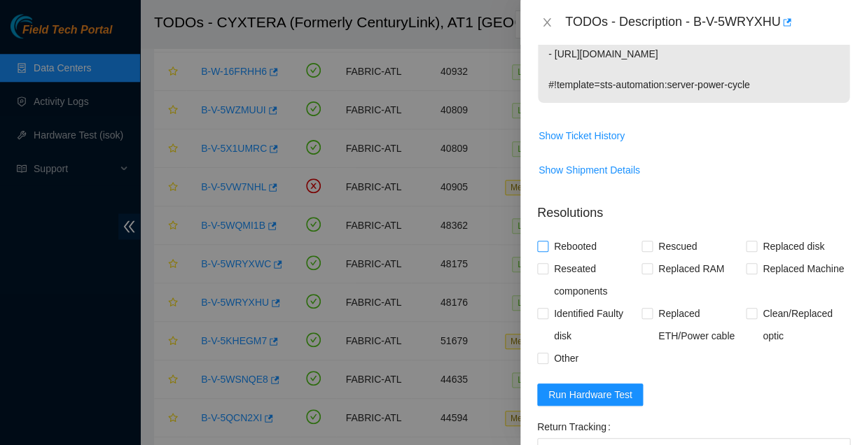
click at [547, 241] on input "Rebooted" at bounding box center [542, 246] width 10 height 10
checkbox input "true"
click at [643, 241] on input "Rescued" at bounding box center [646, 246] width 10 height 10
checkbox input "true"
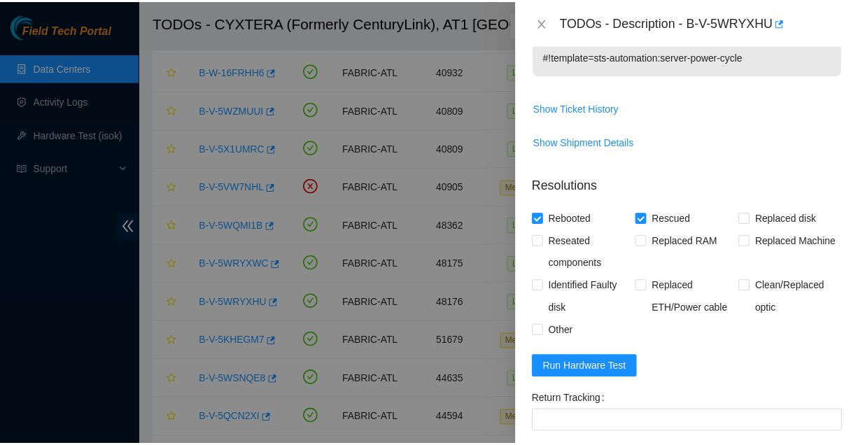
scroll to position [599, 0]
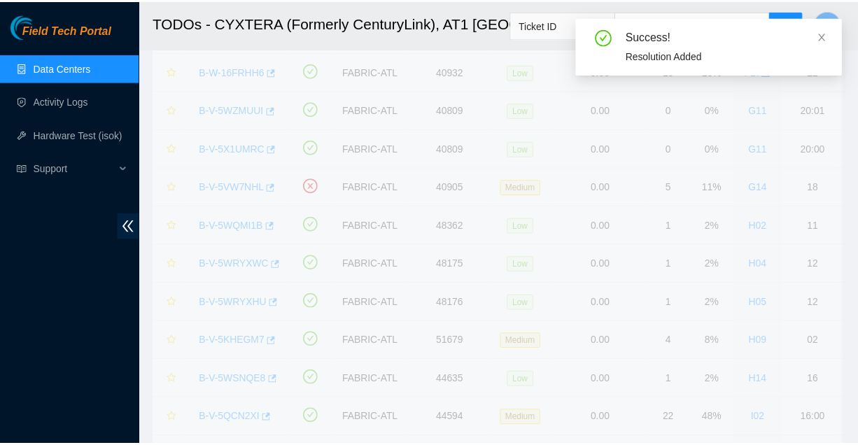
scroll to position [278, 0]
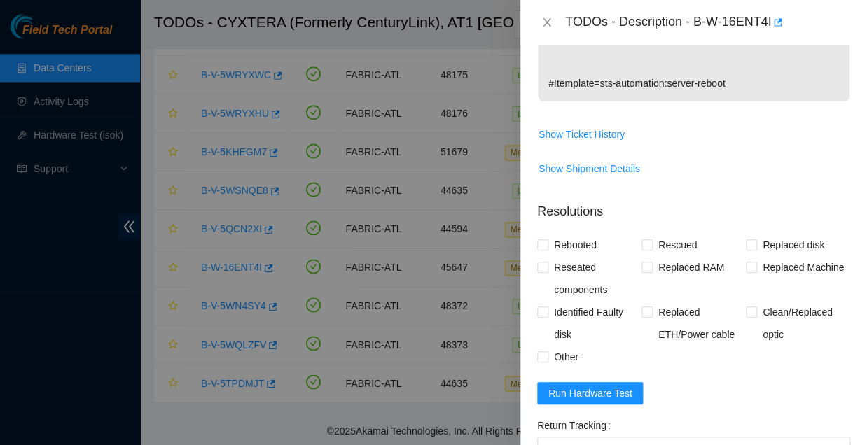
scroll to position [585, 0]
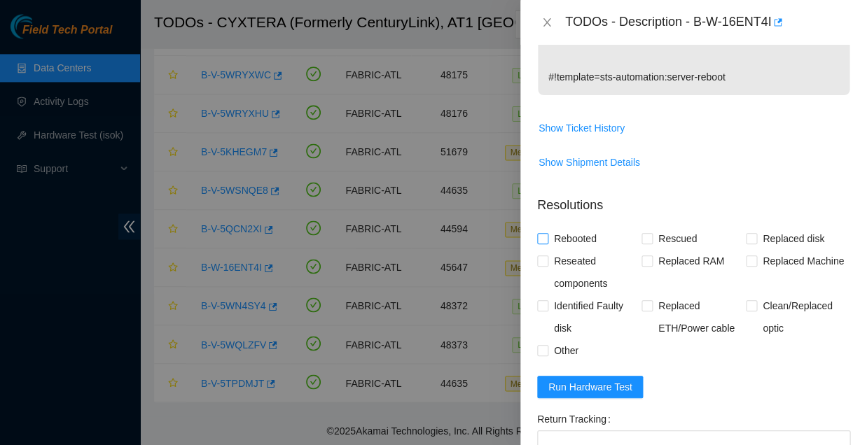
click at [541, 233] on input "Rebooted" at bounding box center [542, 238] width 10 height 10
checkbox input "true"
click at [543, 256] on input "Reseated components" at bounding box center [542, 261] width 10 height 10
checkbox input "true"
click at [641, 233] on input "Rescued" at bounding box center [646, 238] width 10 height 10
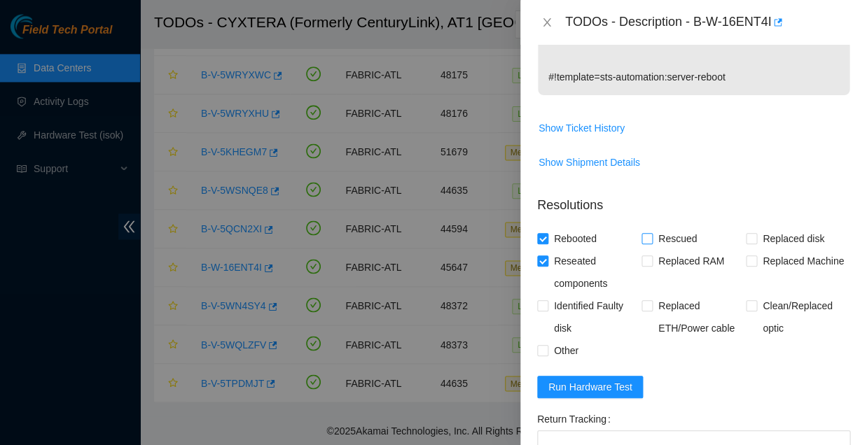
checkbox input "true"
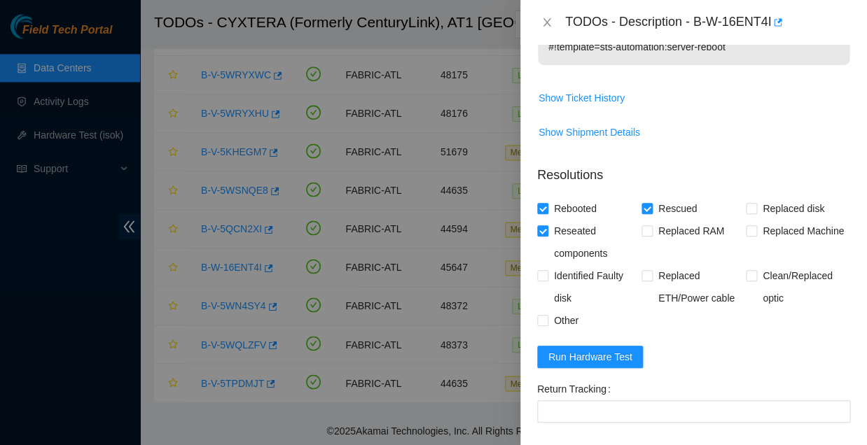
scroll to position [614, 0]
paste textarea "Followed all todo request sys error verified with sts advised close and will re…"
type textarea "Followed all todo request sys error verified with sts advised close and will re…"
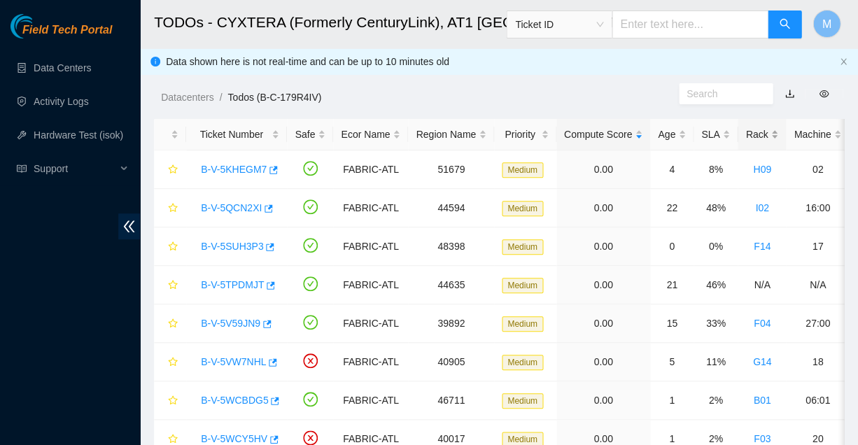
click at [746, 130] on div "Rack" at bounding box center [762, 134] width 33 height 15
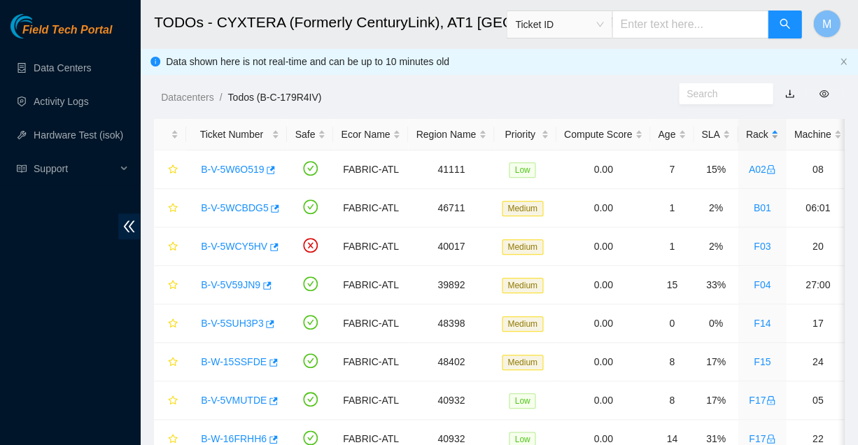
click at [746, 130] on div "Rack" at bounding box center [762, 134] width 33 height 15
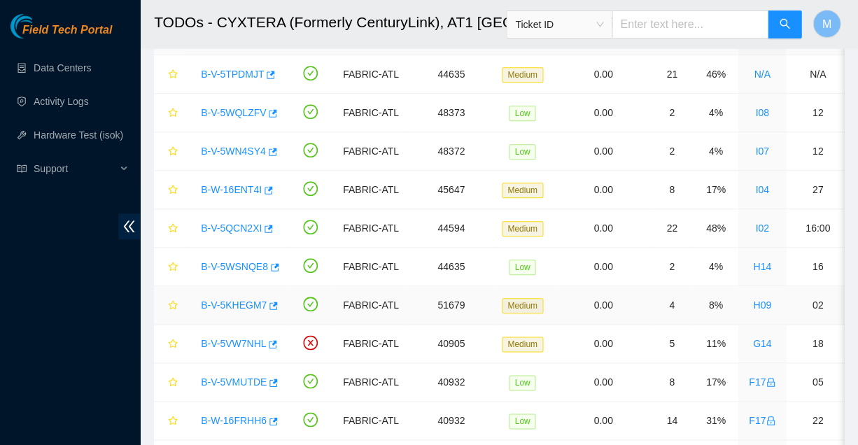
scroll to position [97, 0]
click at [231, 298] on link "B-V-5KHEGM7" at bounding box center [234, 303] width 66 height 11
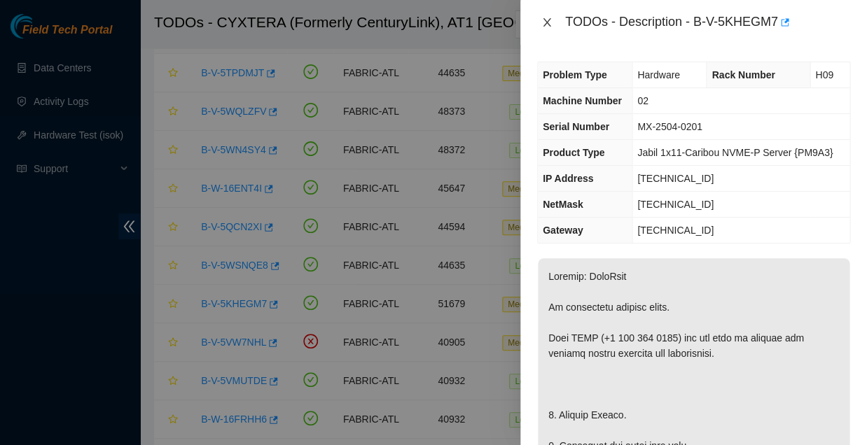
click at [545, 22] on icon "close" at bounding box center [547, 22] width 8 height 8
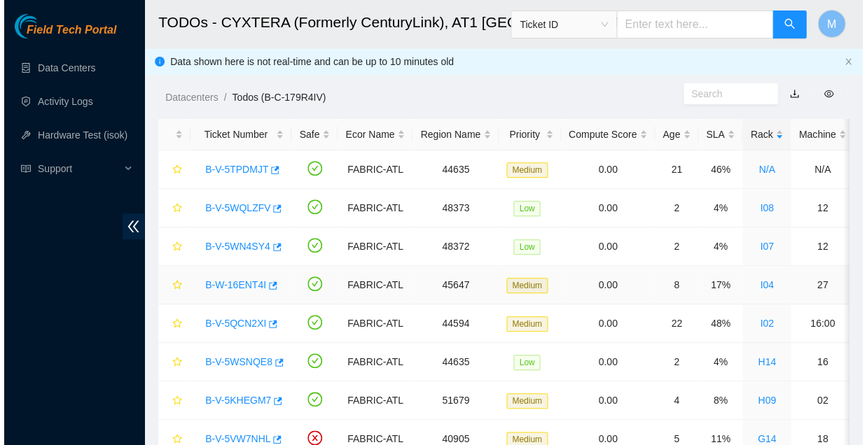
scroll to position [0, 0]
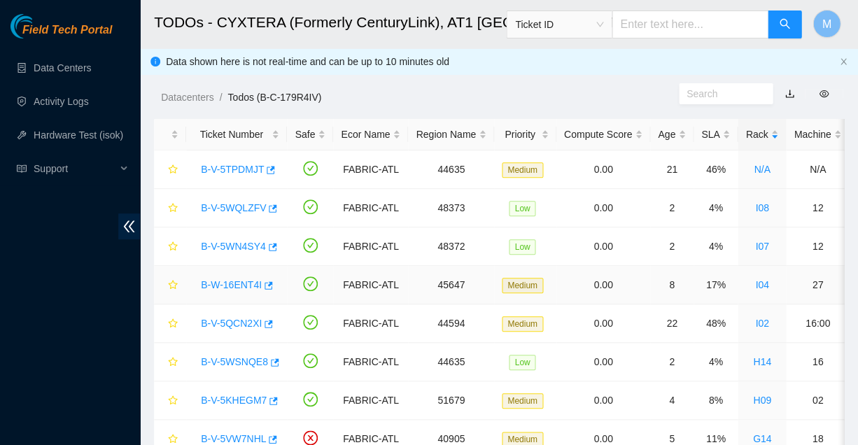
click at [228, 279] on link "B-W-16ENT4I" at bounding box center [231, 284] width 61 height 11
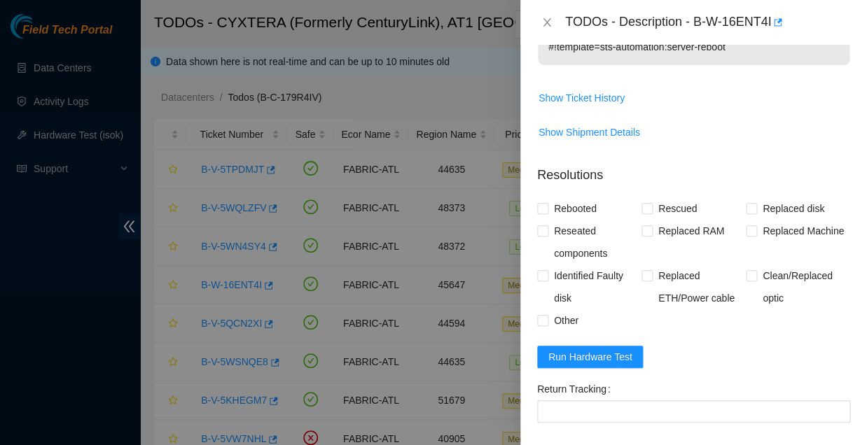
scroll to position [614, 0]
paste textarea "Followed all todo request sys error verified with sts advised close and will re…"
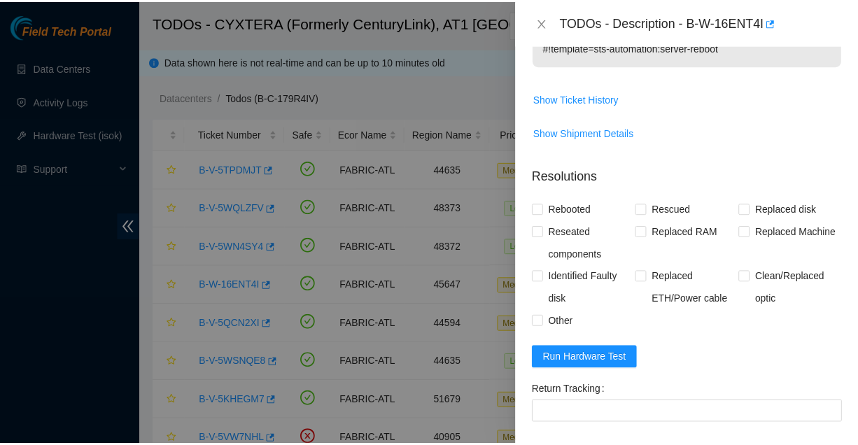
scroll to position [51, 0]
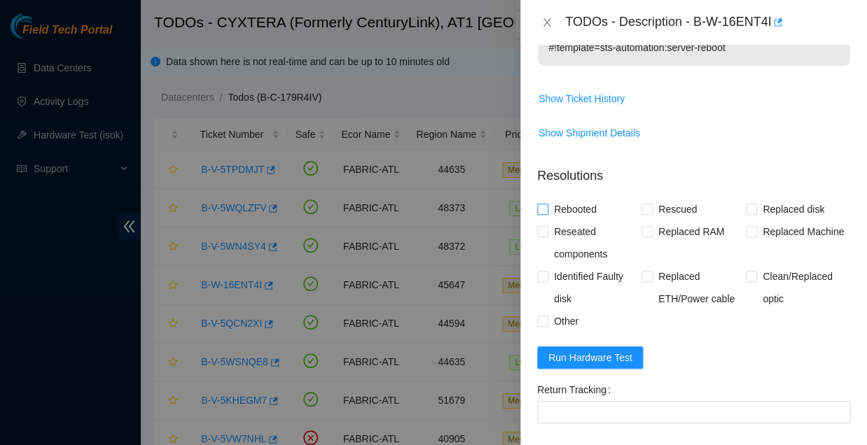
type textarea "Followed all todo request sys error verified with sts advised close and will re…"
click at [544, 204] on input "Rebooted" at bounding box center [542, 209] width 10 height 10
checkbox input "true"
click at [543, 226] on input "Reseated components" at bounding box center [542, 231] width 10 height 10
checkbox input "true"
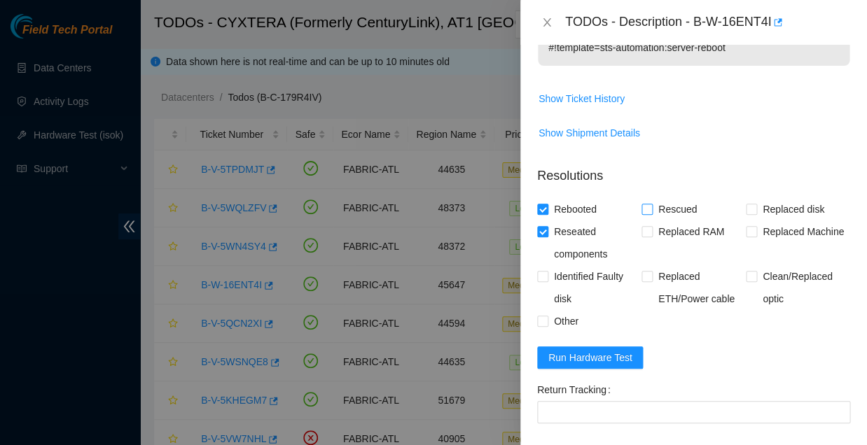
click at [644, 204] on input "Rescued" at bounding box center [646, 209] width 10 height 10
checkbox input "true"
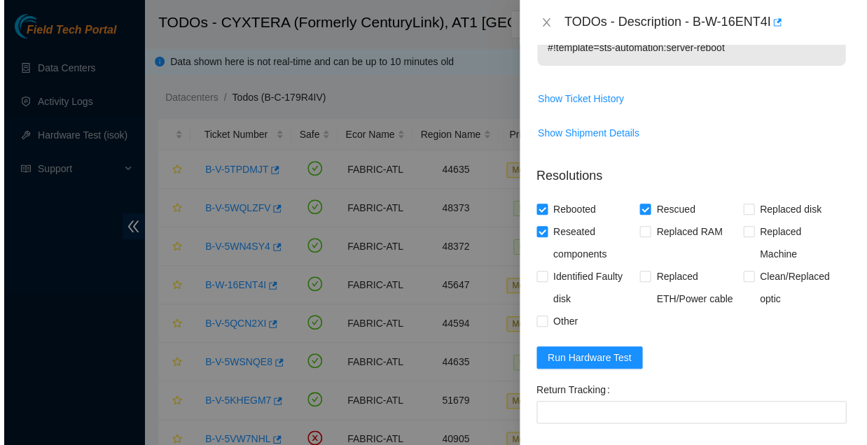
scroll to position [278, 0]
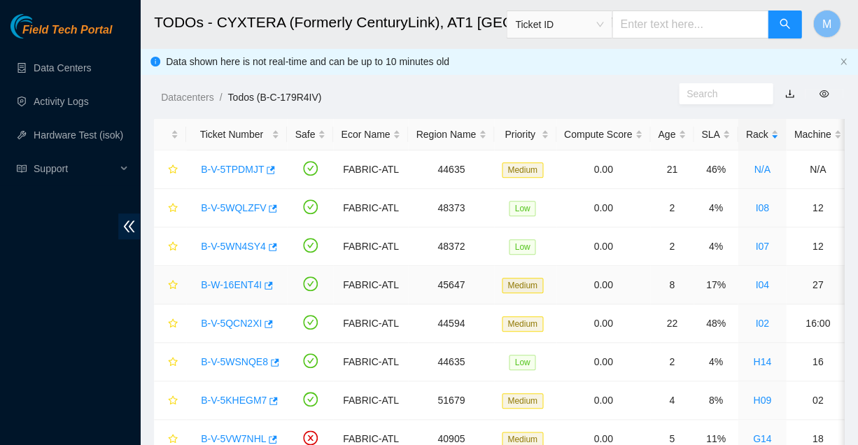
click at [226, 279] on link "B-W-16ENT4I" at bounding box center [231, 284] width 61 height 11
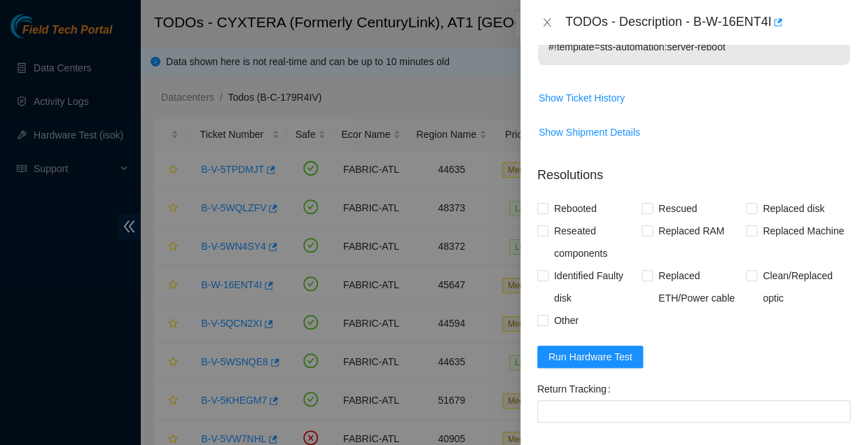
scroll to position [614, 0]
paste textarea "Followed all todo request sys error verified with sts advised close and will re…"
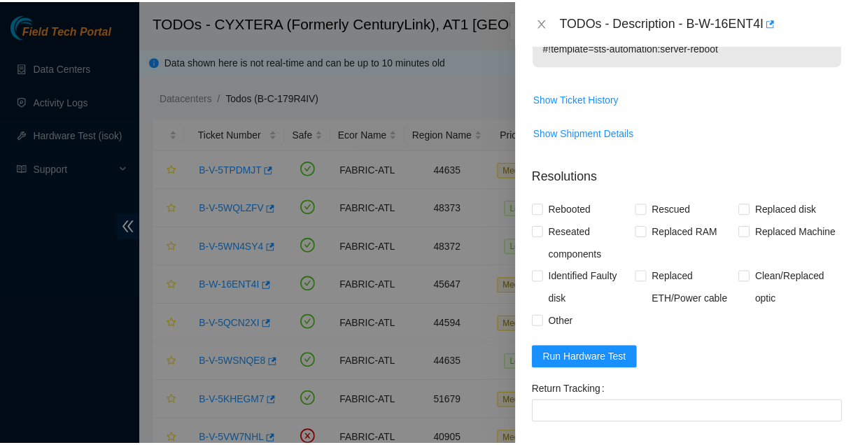
scroll to position [51, 0]
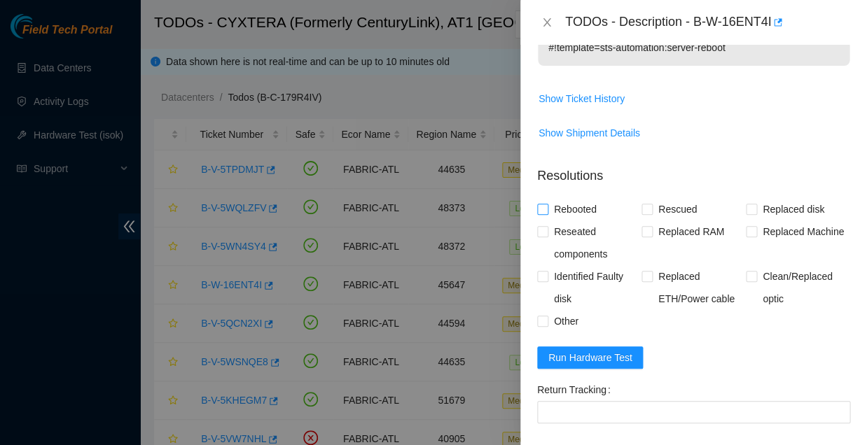
type textarea "Followed all todo request sys error verified with sts advised close and will re…"
click at [541, 204] on input "Rebooted" at bounding box center [542, 209] width 10 height 10
checkbox input "true"
click at [542, 226] on input "Reseated components" at bounding box center [542, 231] width 10 height 10
checkbox input "true"
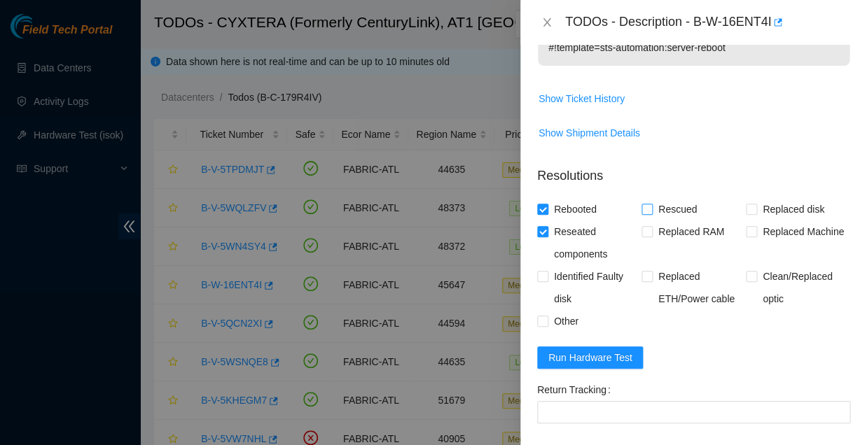
click at [644, 204] on input "Rescued" at bounding box center [646, 209] width 10 height 10
checkbox input "true"
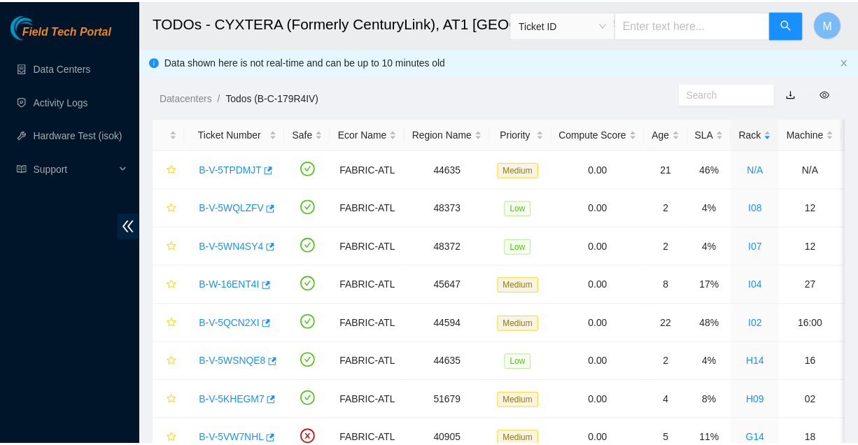
scroll to position [278, 0]
